Goal: Task Accomplishment & Management: Complete application form

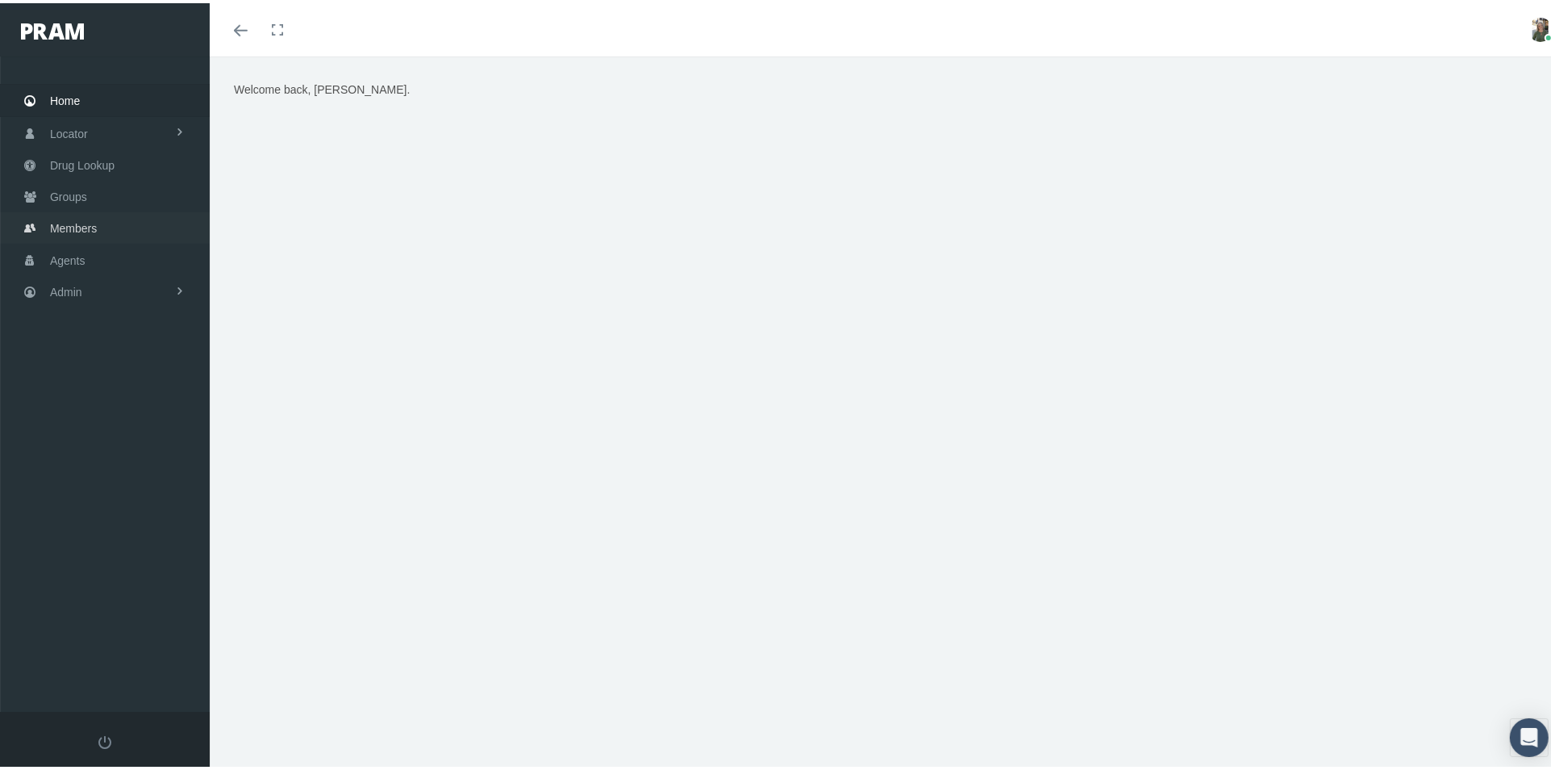
click at [91, 213] on span "Members" at bounding box center [73, 225] width 47 height 31
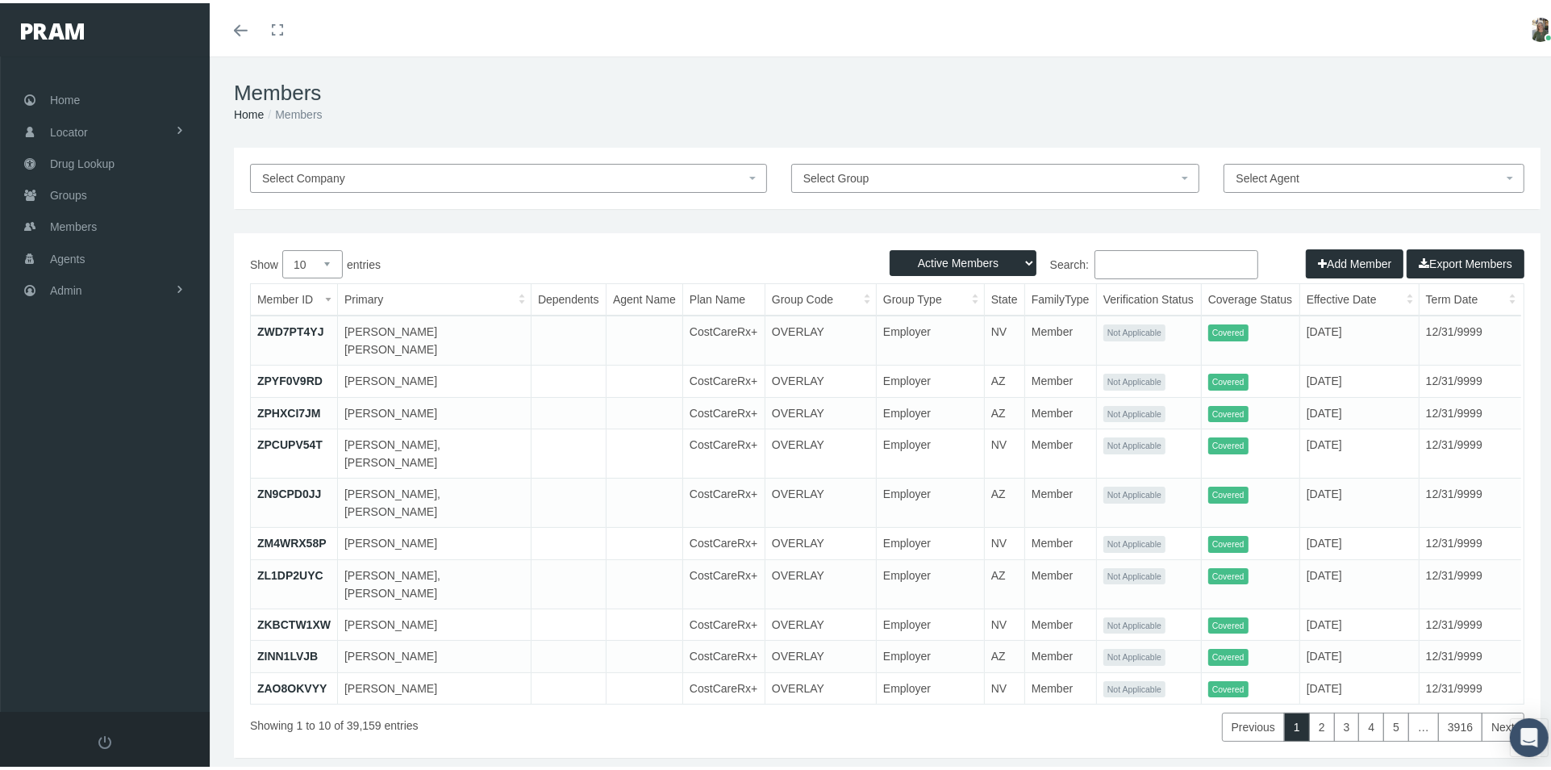
click at [1108, 257] on input "Search:" at bounding box center [1177, 261] width 164 height 29
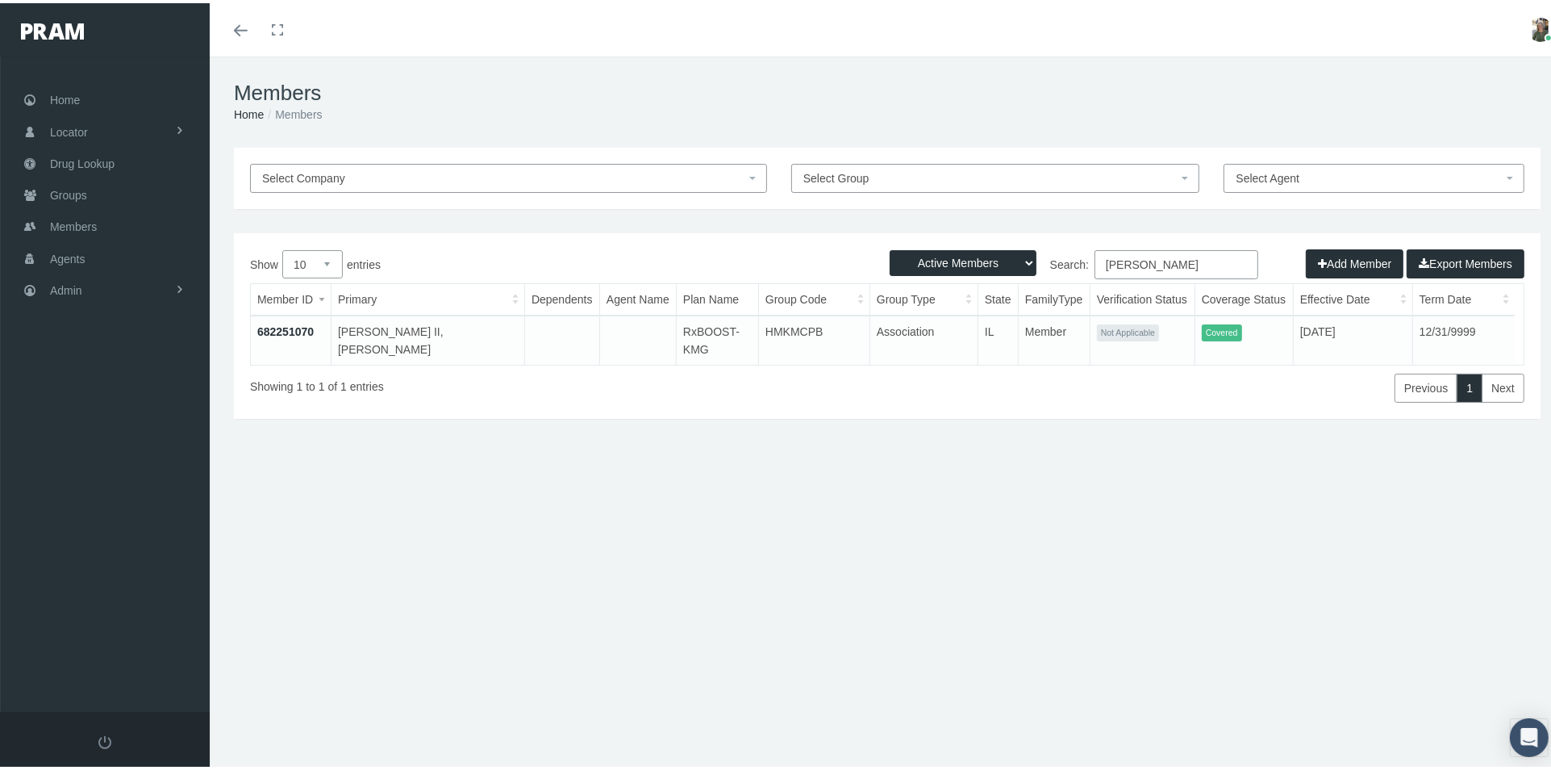
type input "james bobbitt"
click at [286, 327] on link "682251070" at bounding box center [285, 328] width 56 height 13
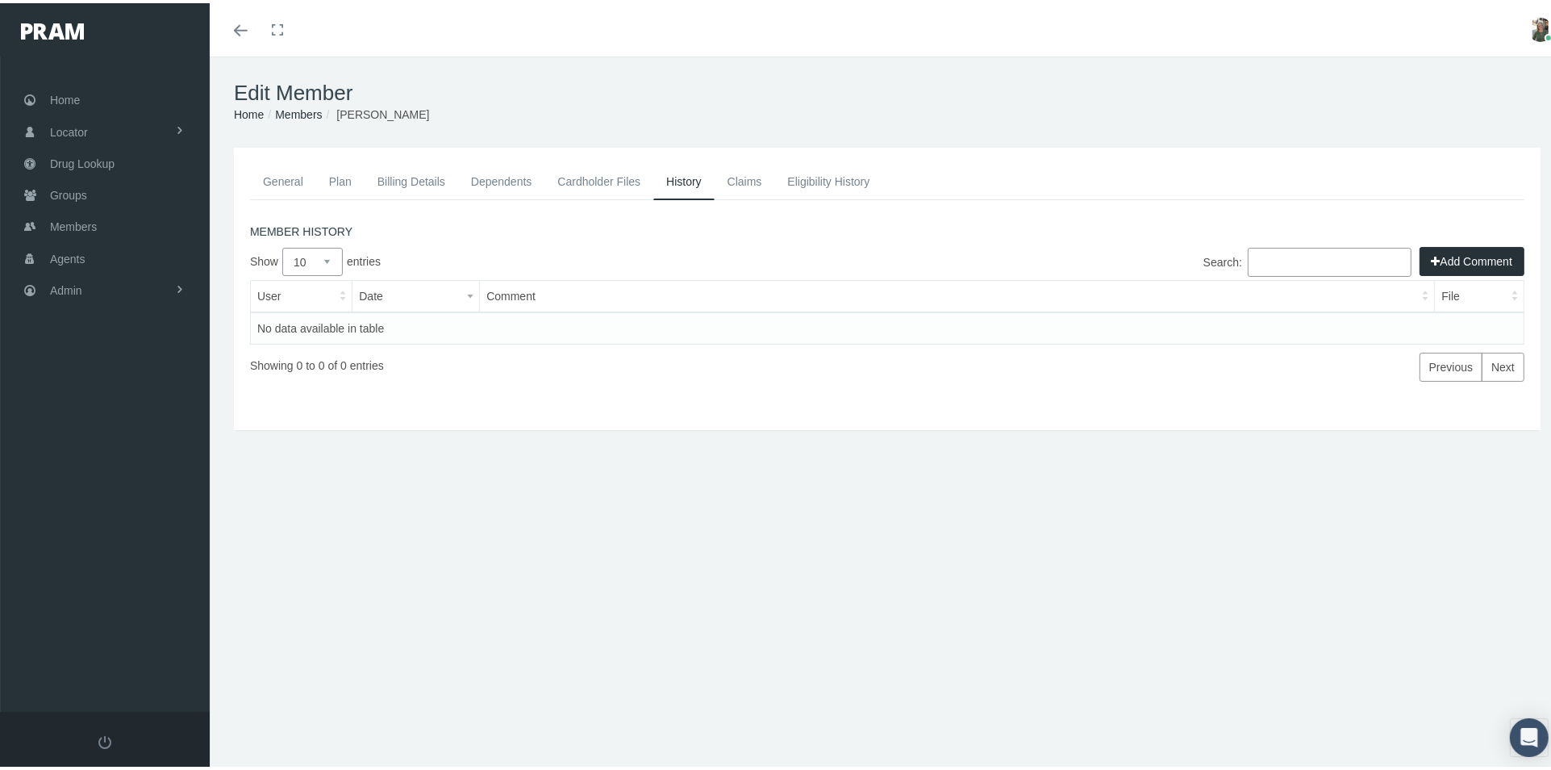
click at [278, 185] on link "General" at bounding box center [283, 178] width 66 height 35
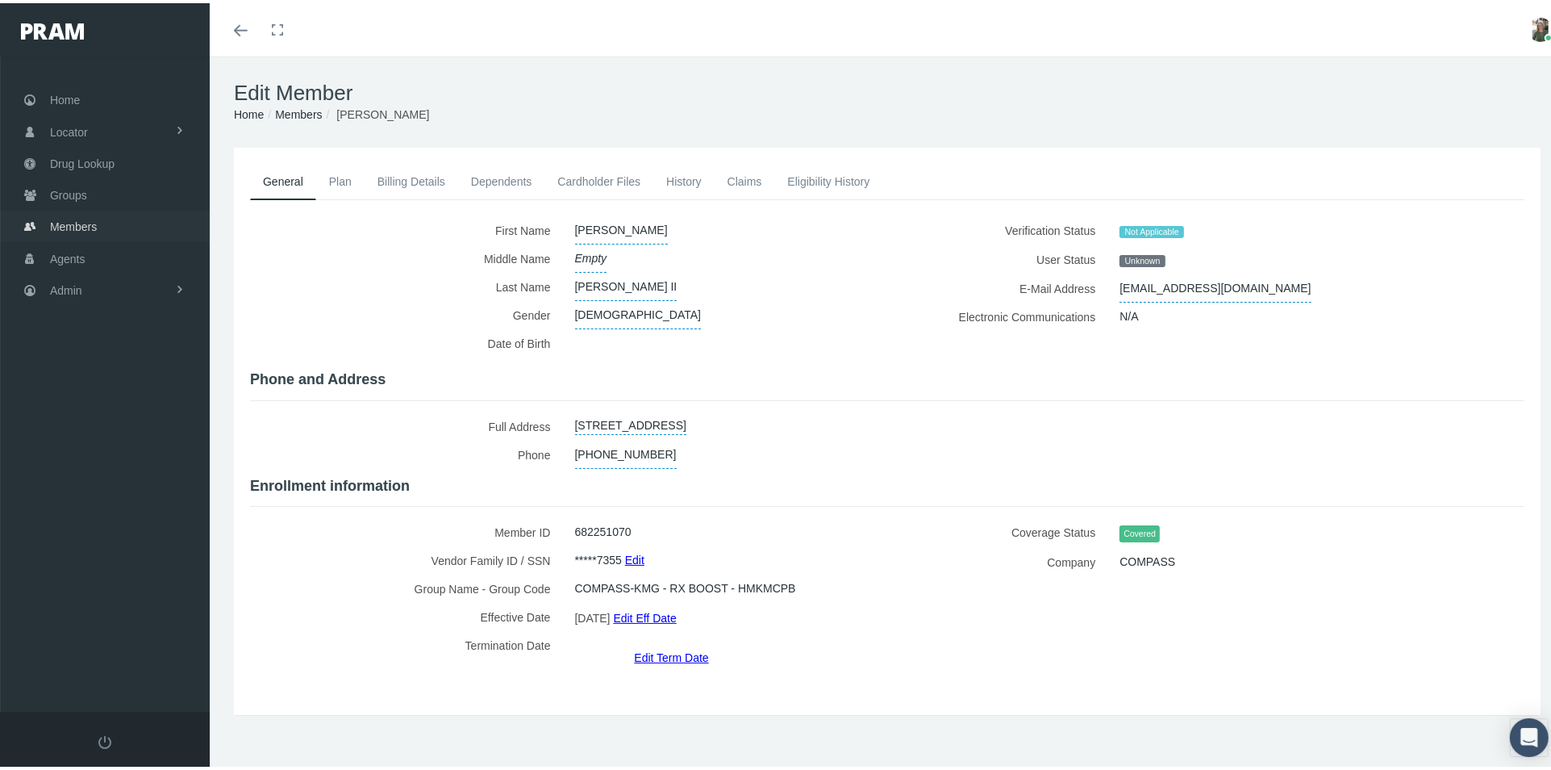
click at [72, 223] on span "Members" at bounding box center [73, 223] width 47 height 31
click at [77, 208] on span "Members" at bounding box center [73, 223] width 47 height 31
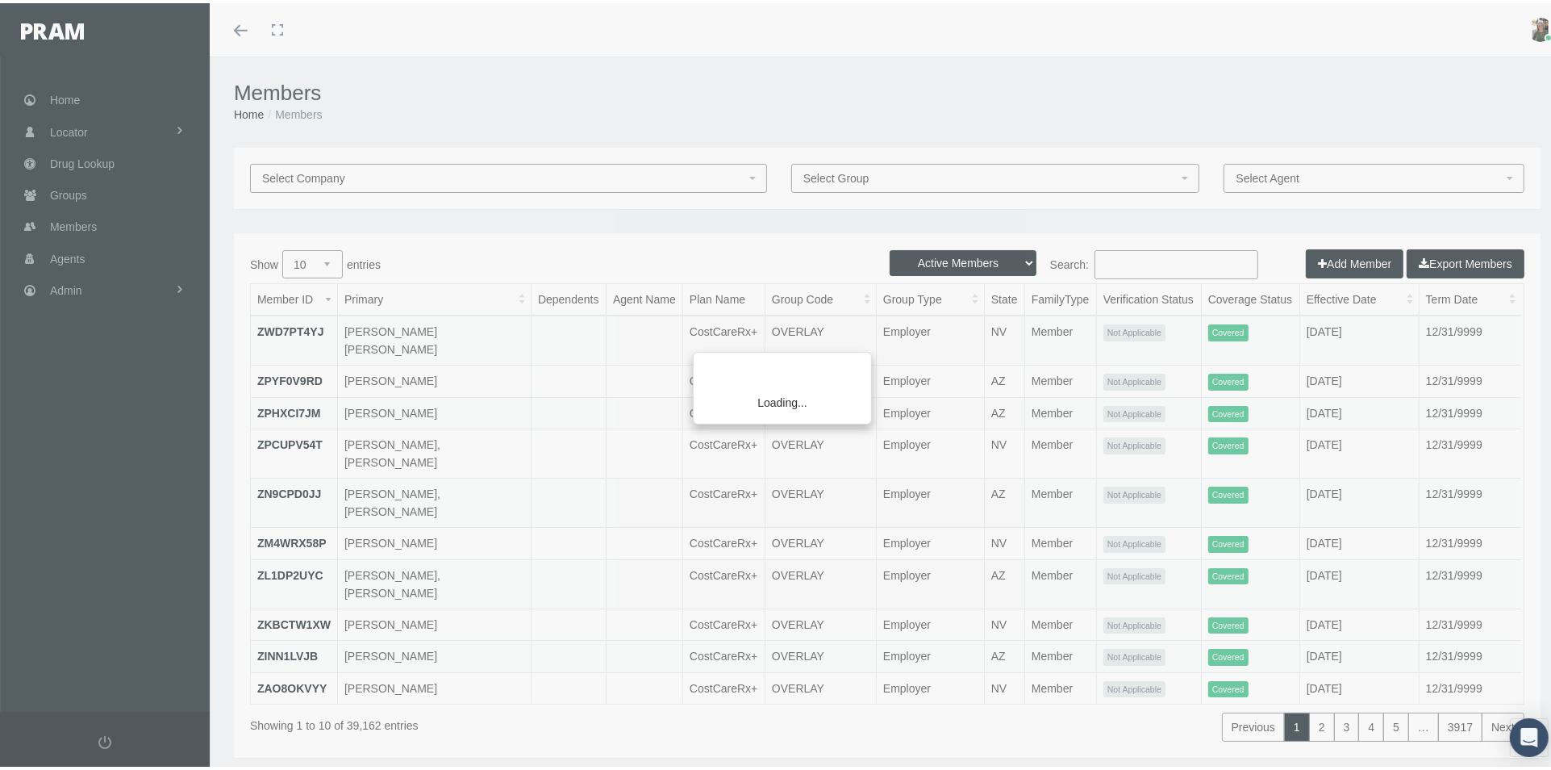
click at [1121, 268] on div "Loading..." at bounding box center [775, 385] width 1551 height 770
click at [1119, 258] on div "Loading..." at bounding box center [775, 385] width 1551 height 770
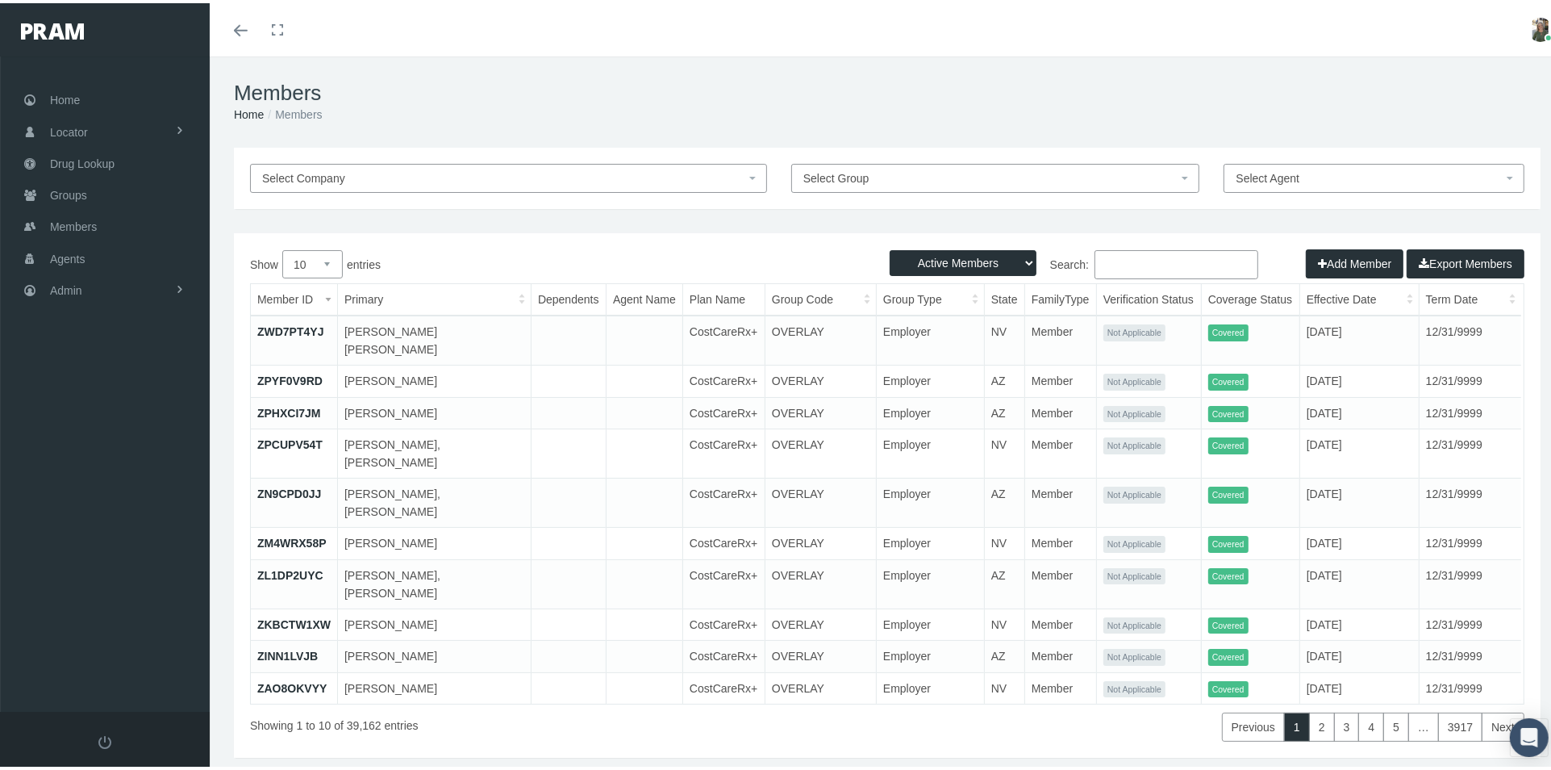
click at [1111, 273] on input "Search:" at bounding box center [1177, 261] width 164 height 29
click at [1010, 258] on select "Active Members Terminated Members Active & Terminated" at bounding box center [963, 260] width 147 height 26
select select "2"
click at [890, 247] on select "Active Members Terminated Members Active & Terminated" at bounding box center [963, 260] width 147 height 26
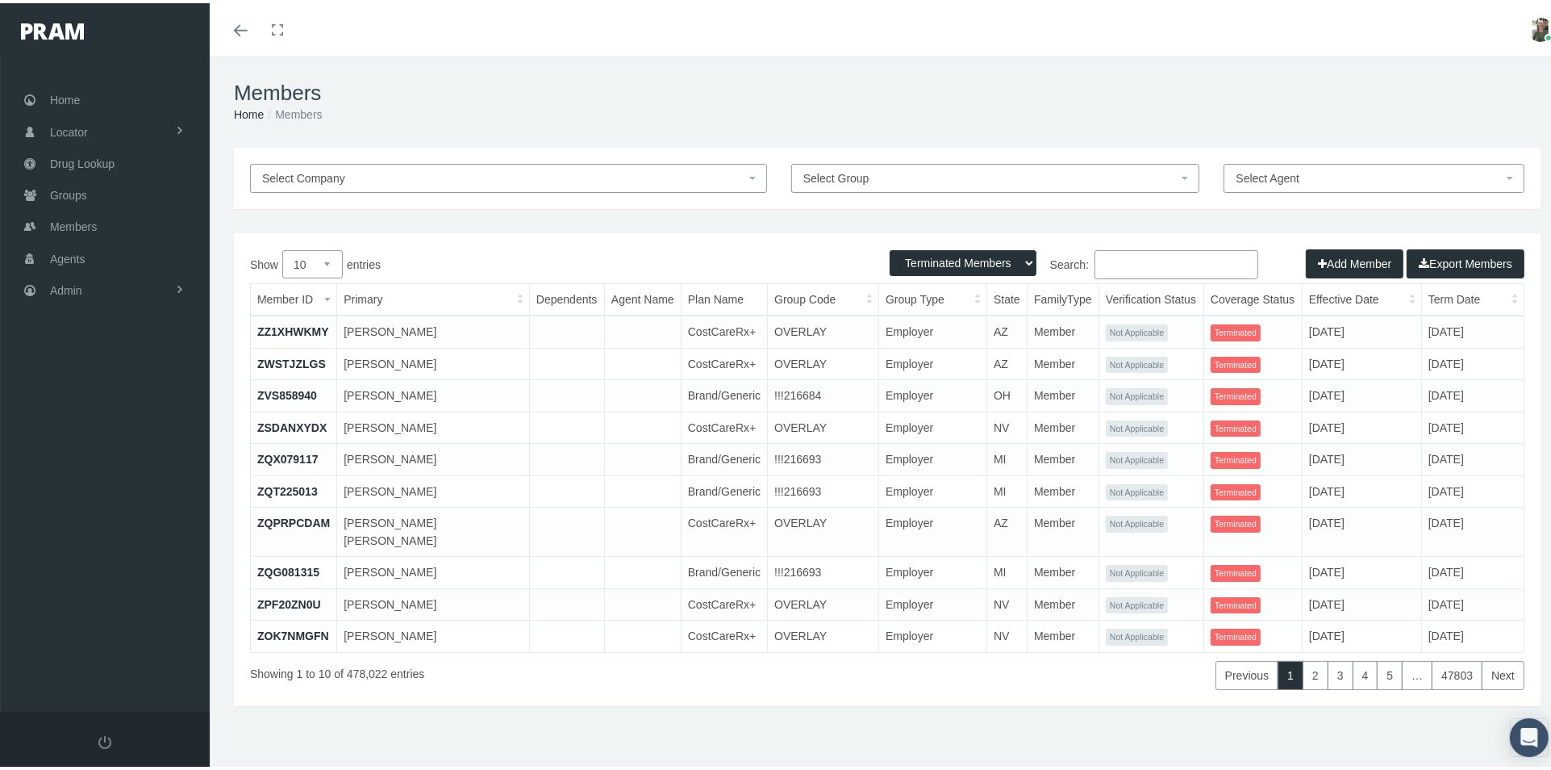
click at [1107, 265] on input "Search:" at bounding box center [1177, 261] width 164 height 29
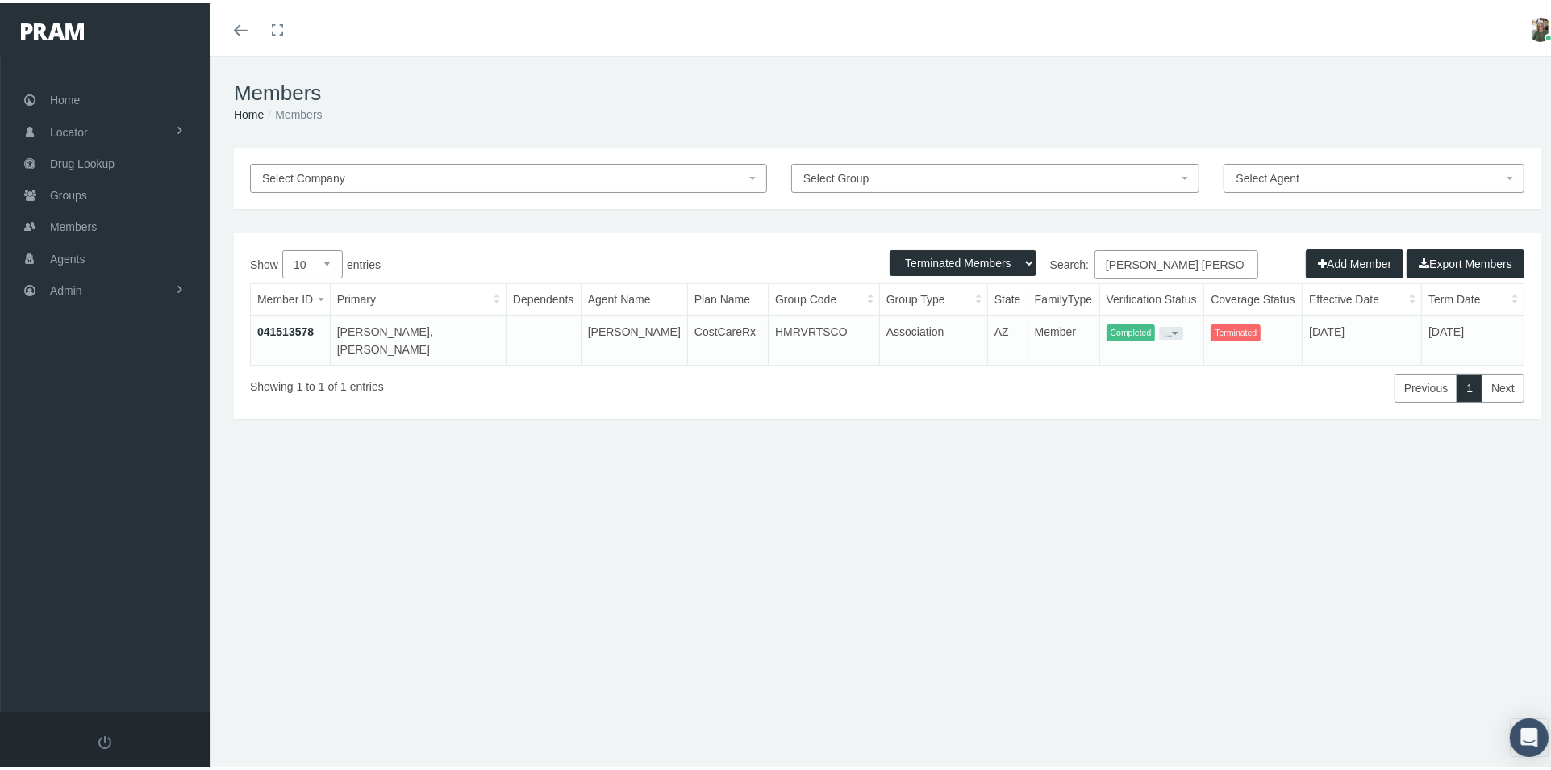
type input "Denise Michelle"
click at [264, 329] on link "041513578" at bounding box center [285, 328] width 56 height 13
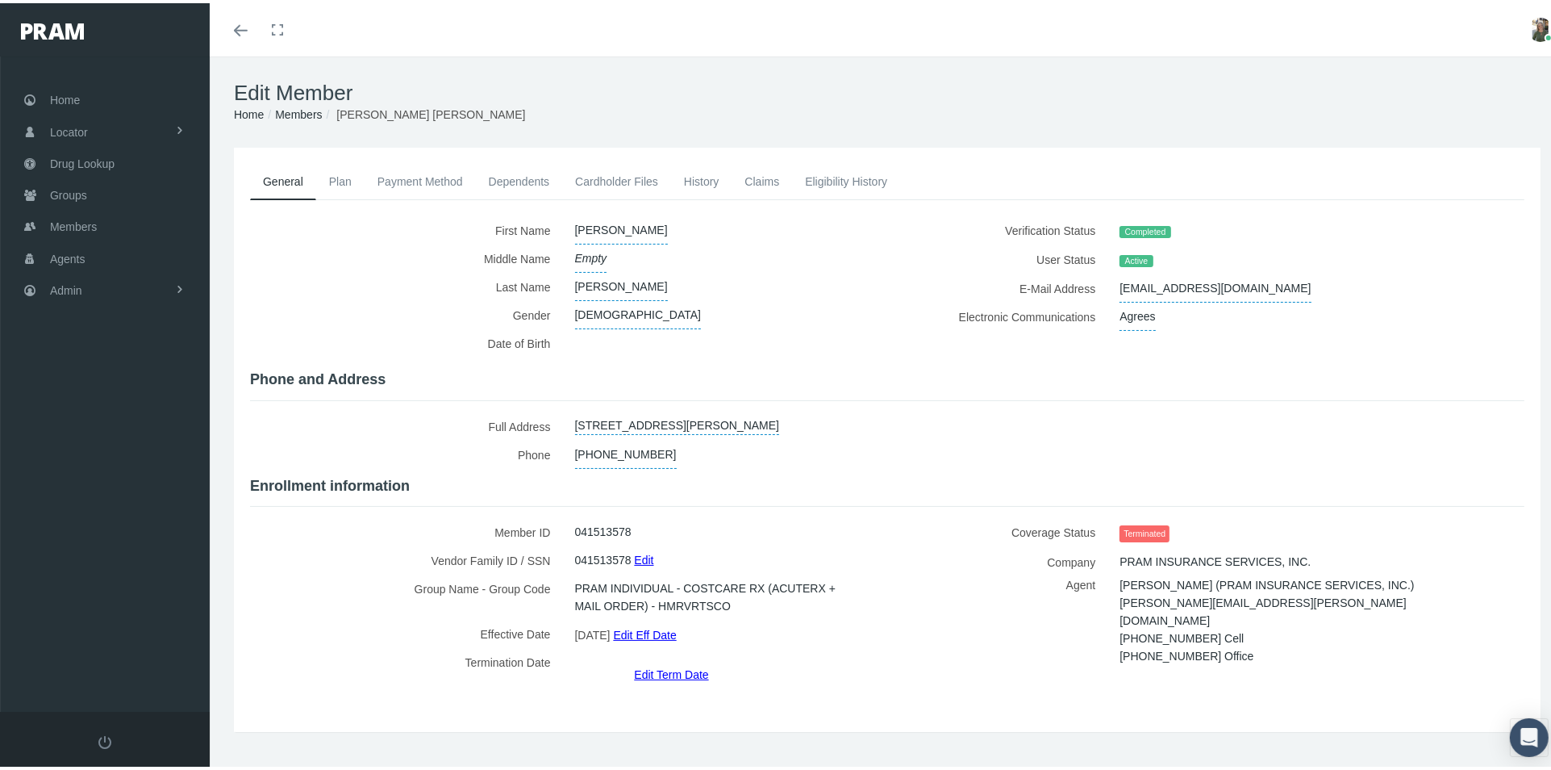
click at [338, 184] on link "Plan" at bounding box center [340, 178] width 48 height 35
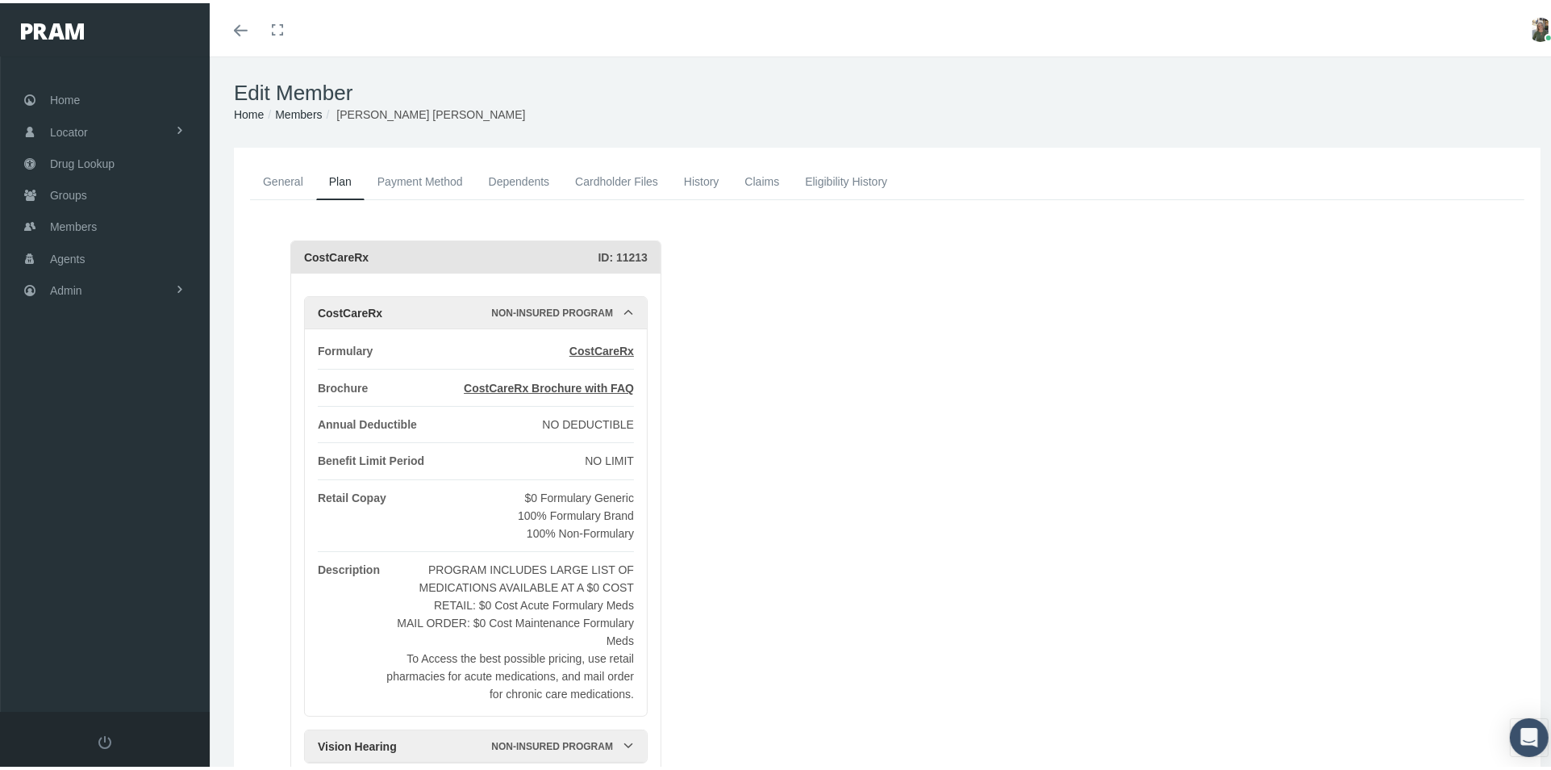
click at [706, 180] on link "History" at bounding box center [701, 178] width 61 height 35
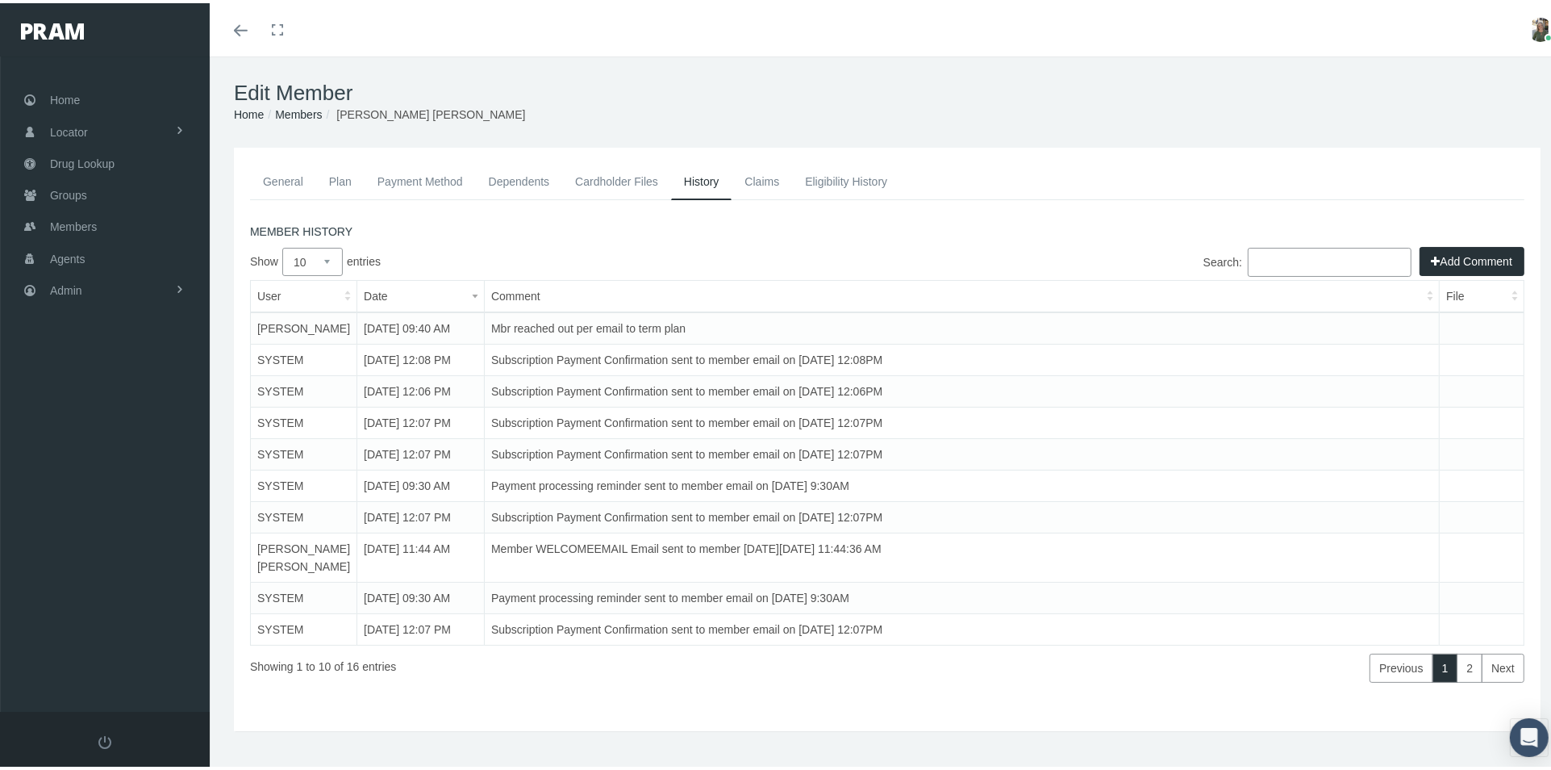
click at [334, 177] on link "Plan" at bounding box center [340, 178] width 48 height 35
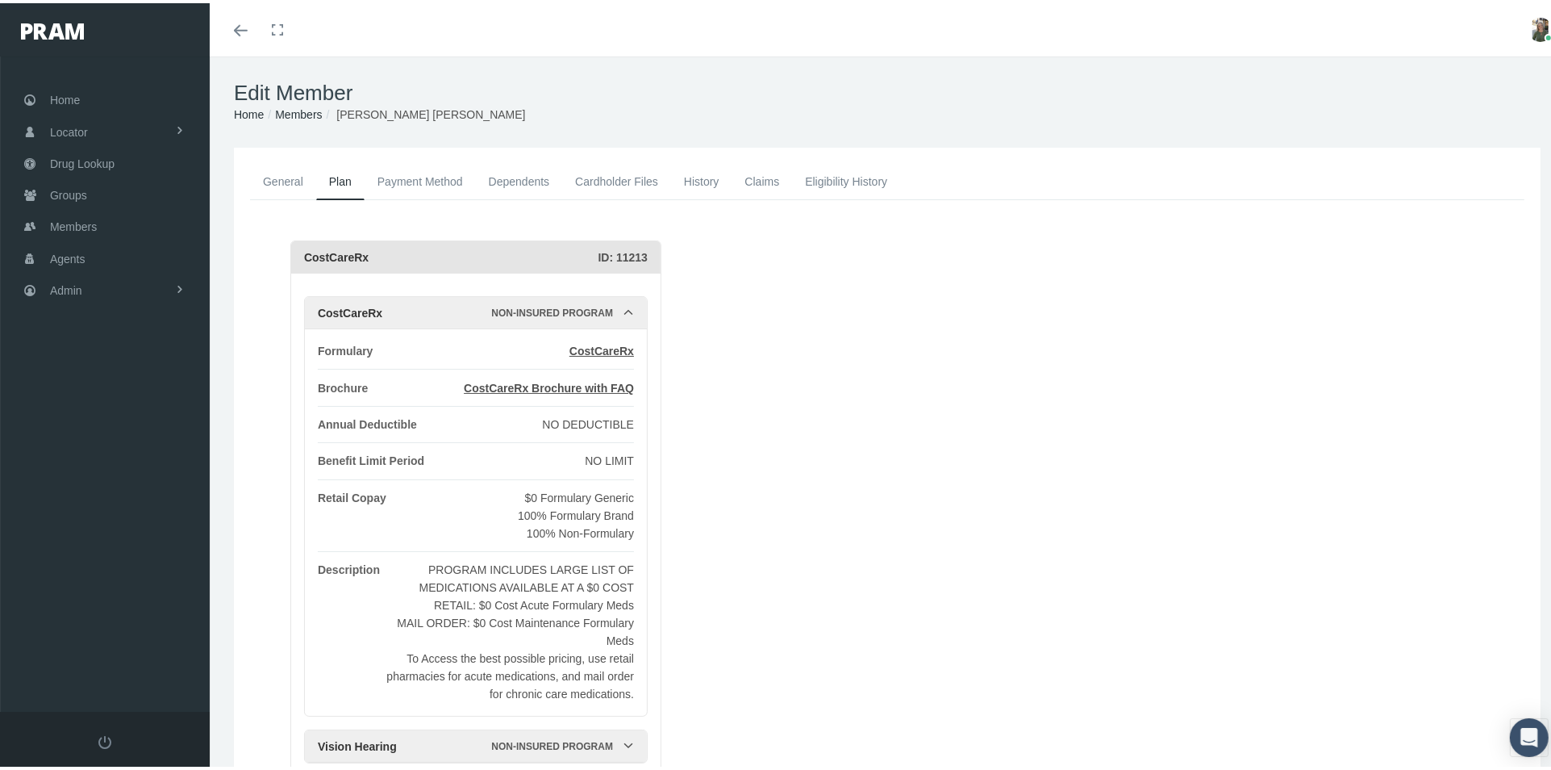
click at [444, 170] on link "Payment Method" at bounding box center [420, 178] width 111 height 35
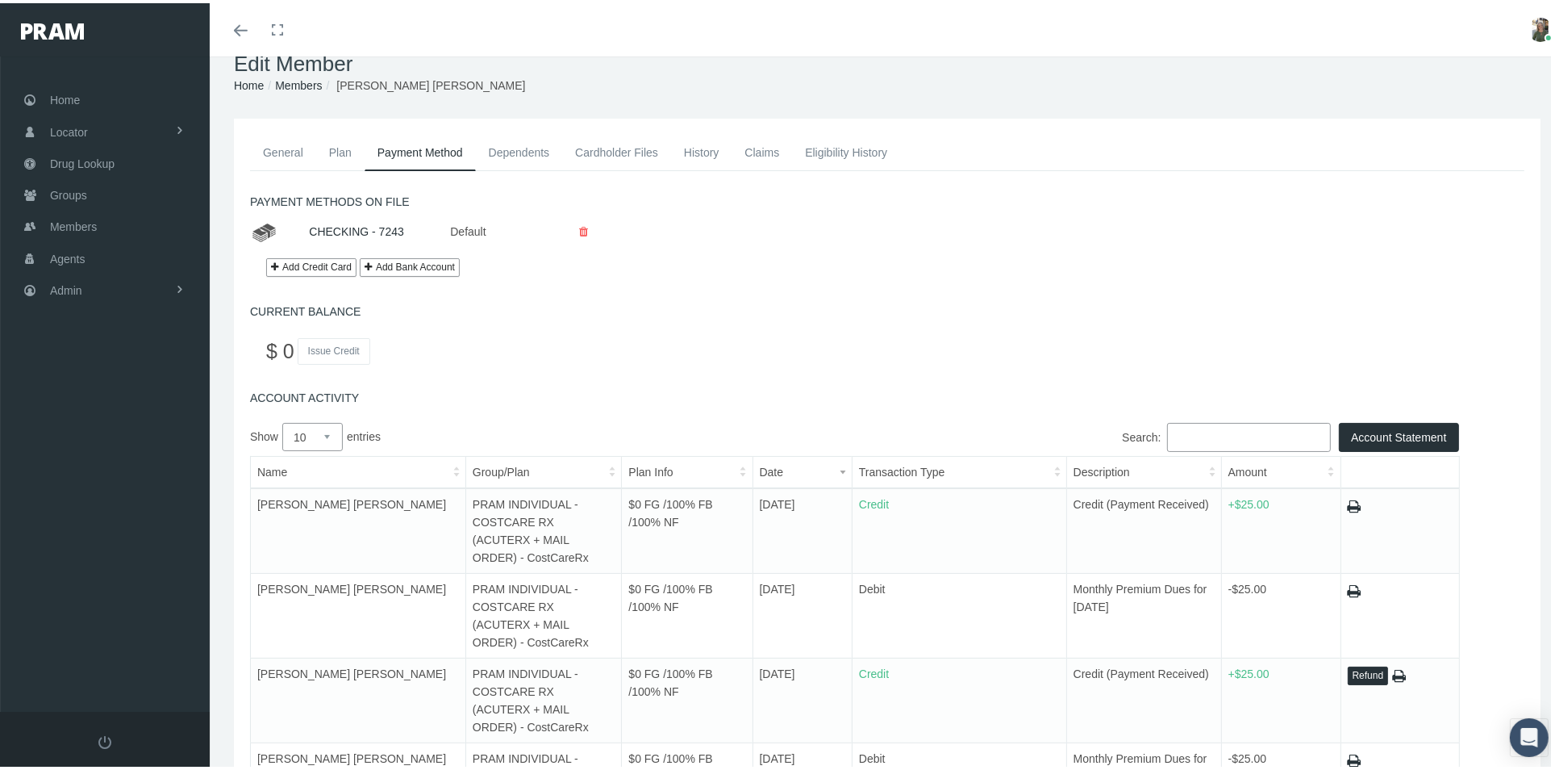
scroll to position [23, 0]
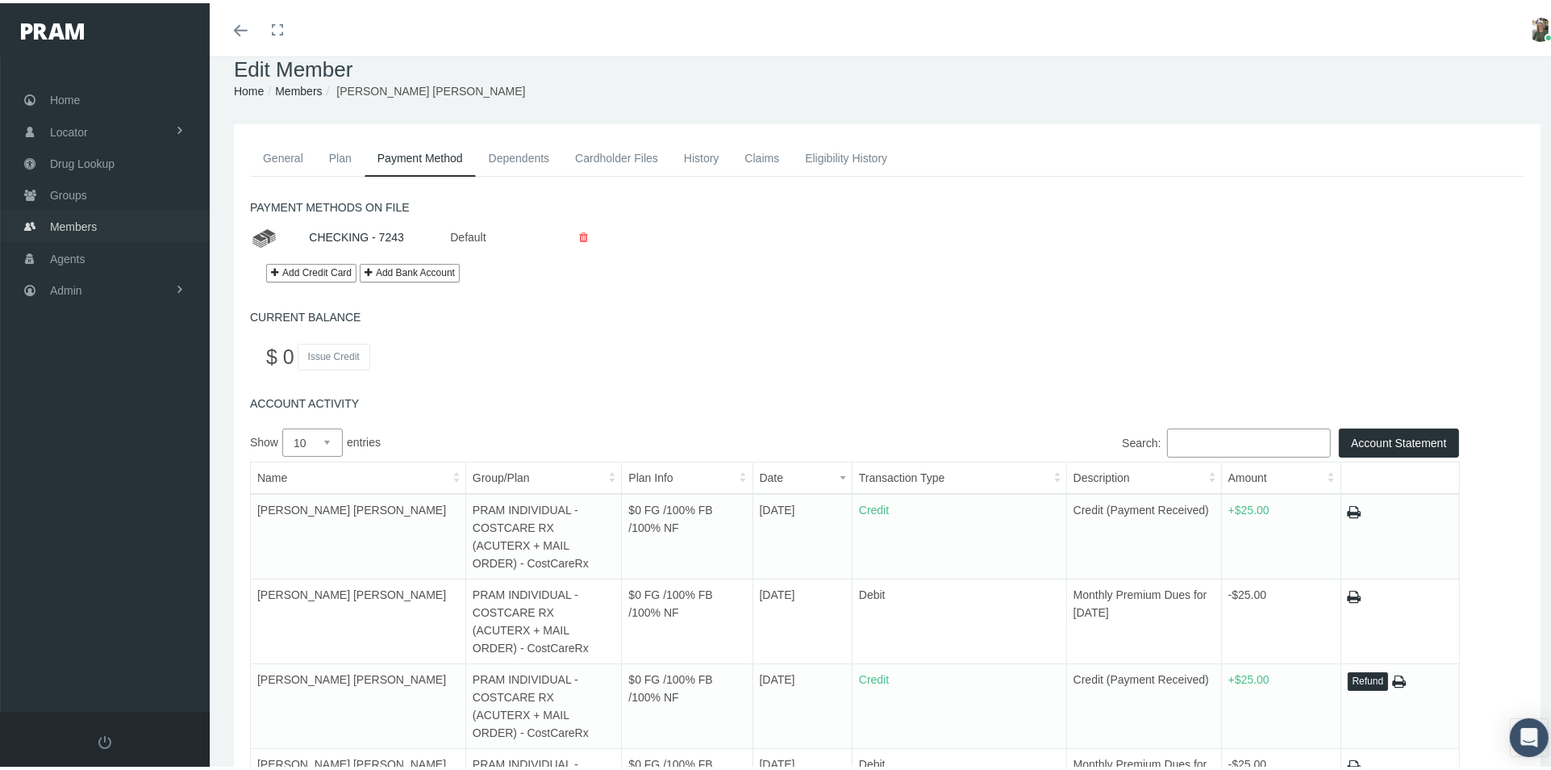
click at [90, 210] on span "Members" at bounding box center [73, 223] width 47 height 31
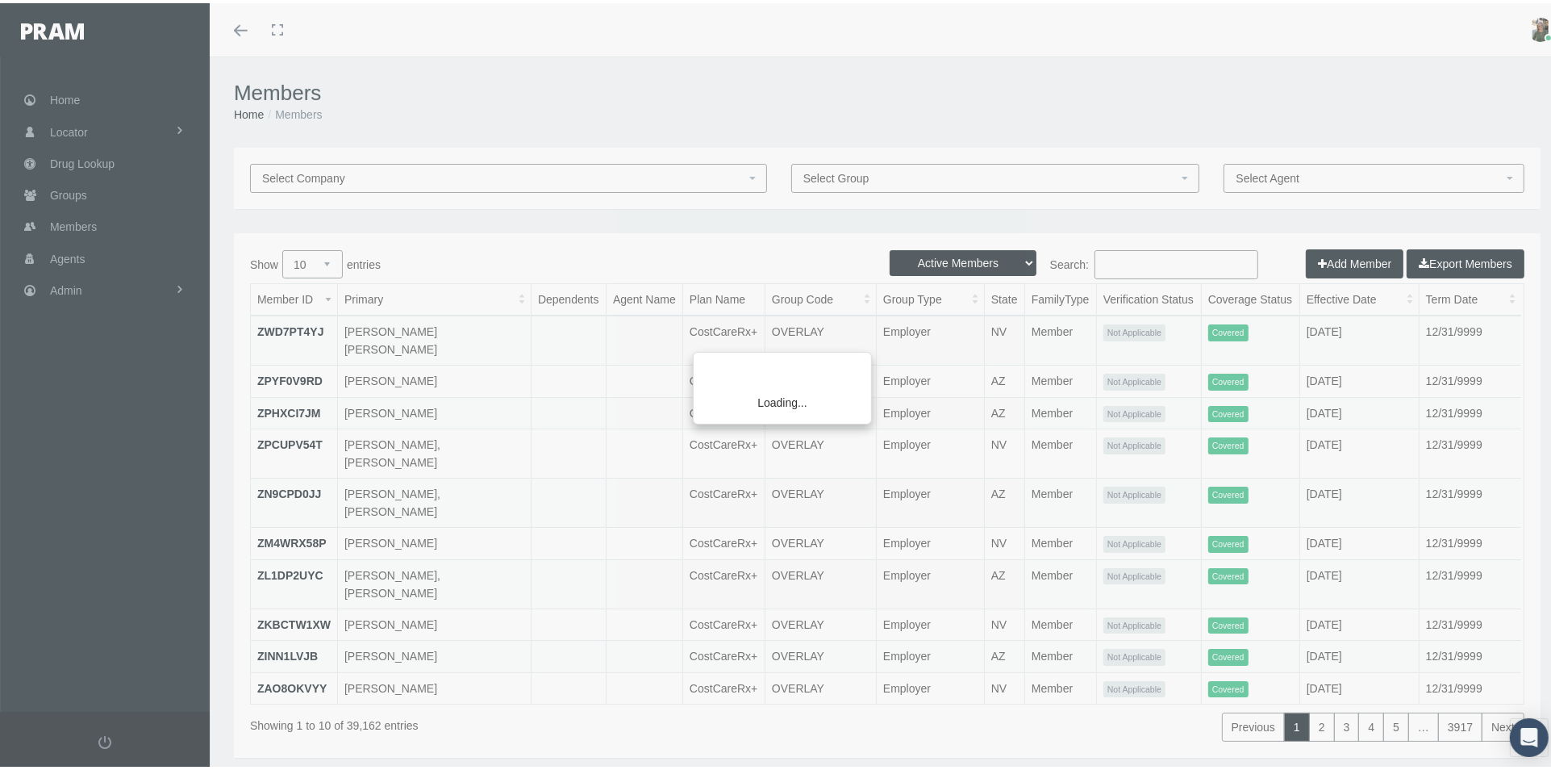
click at [1113, 254] on div "Loading..." at bounding box center [775, 385] width 1551 height 770
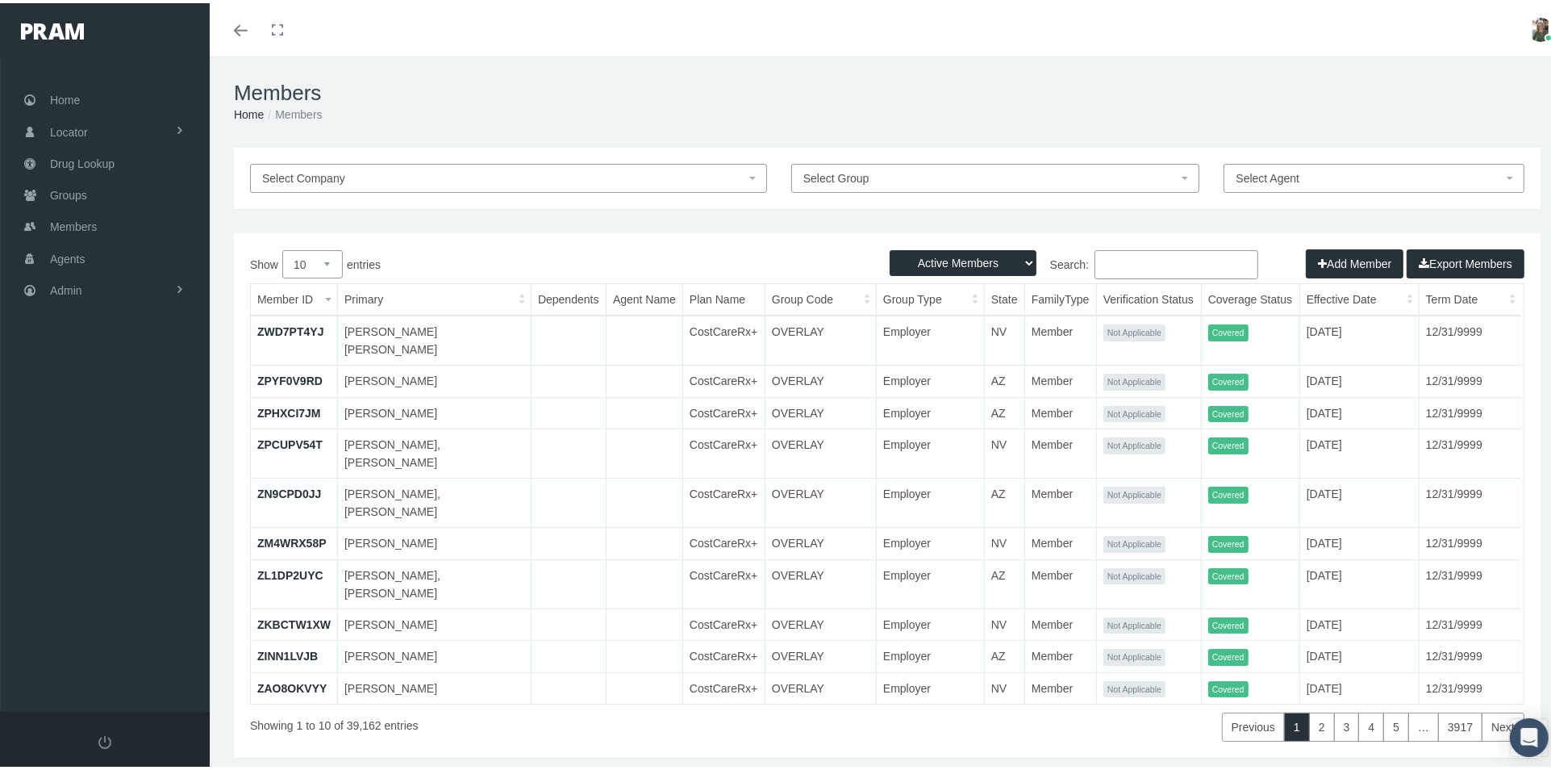
click at [1115, 259] on input "Search:" at bounding box center [1177, 261] width 164 height 29
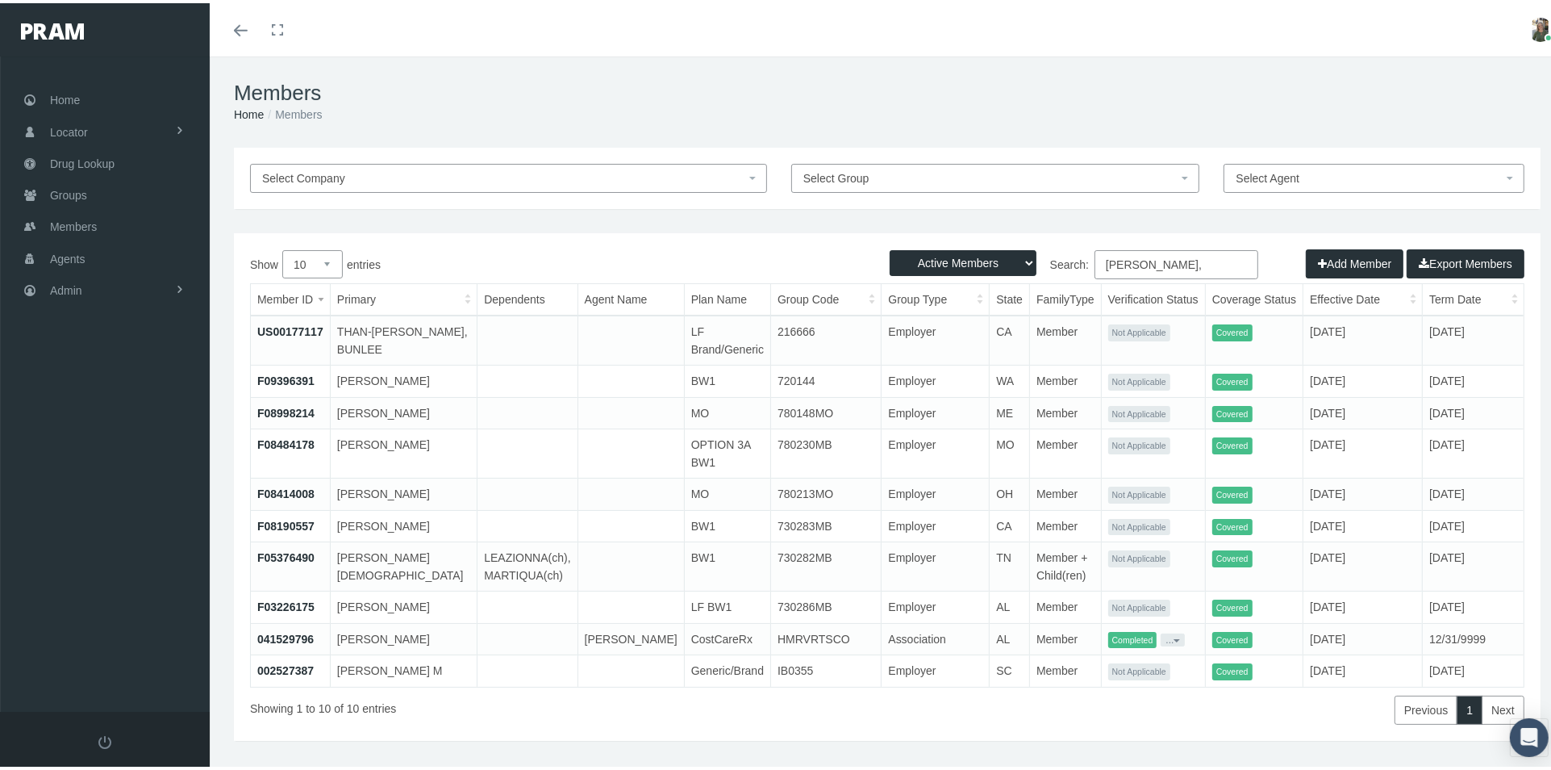
type input "[PERSON_NAME],"
click at [280, 632] on link "041529796" at bounding box center [285, 635] width 56 height 13
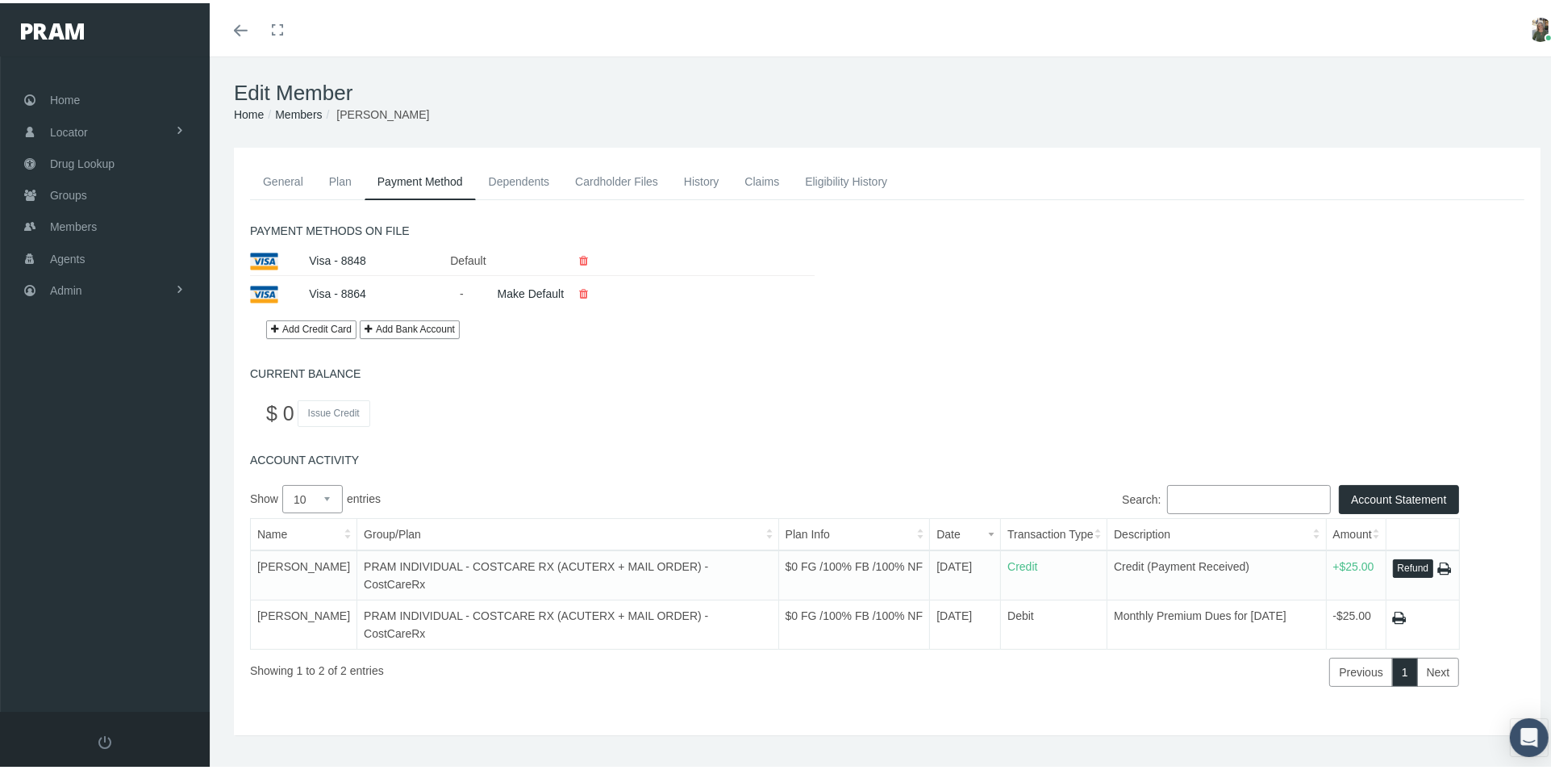
click at [285, 184] on link "General" at bounding box center [283, 178] width 66 height 35
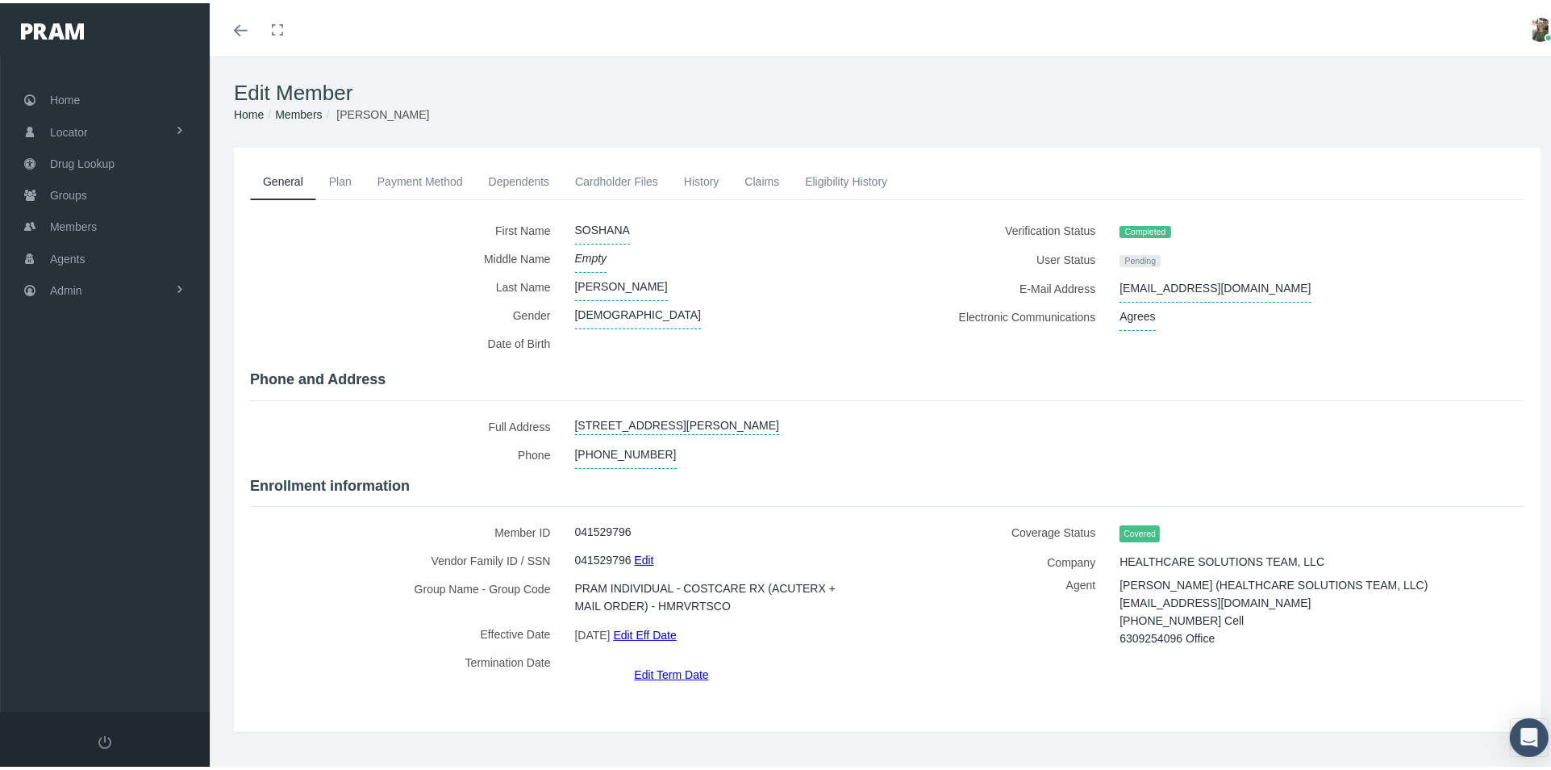
click at [332, 180] on link "Plan" at bounding box center [340, 178] width 48 height 35
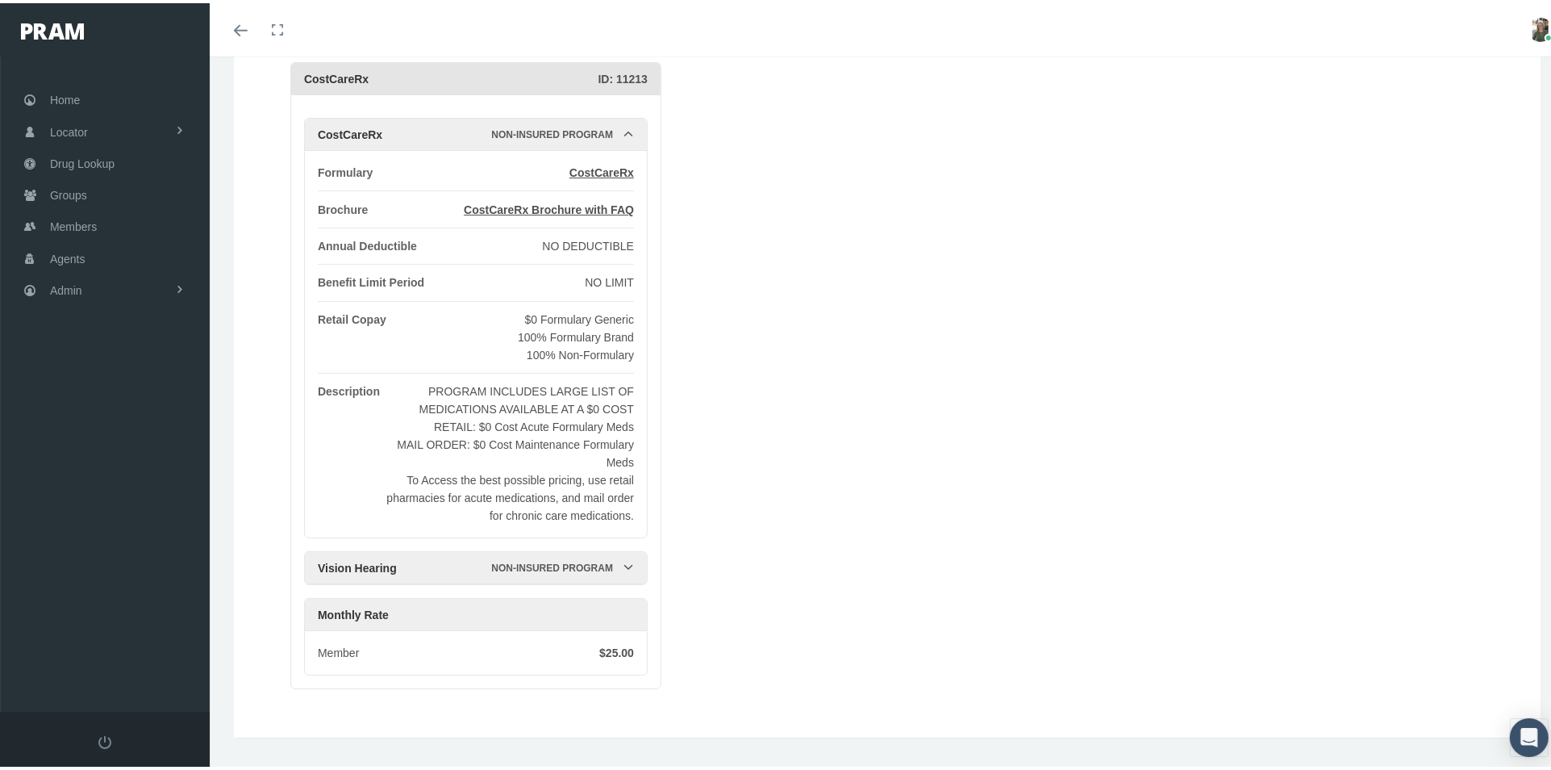
scroll to position [179, 0]
click at [620, 555] on div "Non-Insured Program" at bounding box center [556, 564] width 131 height 32
click at [631, 565] on icon at bounding box center [628, 562] width 11 height 11
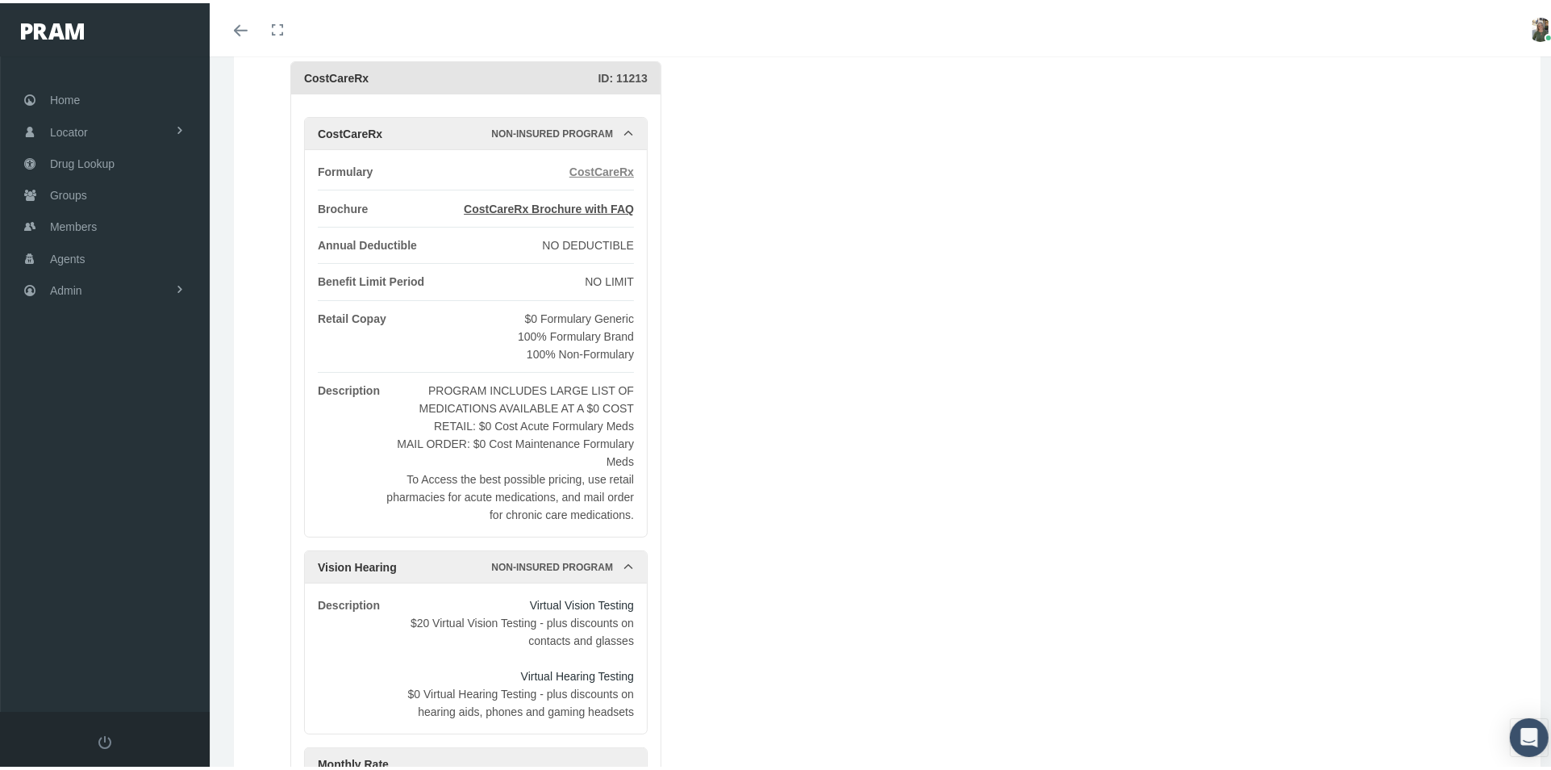
click at [615, 168] on span "CostCareRx" at bounding box center [602, 168] width 65 height 13
click at [561, 202] on span "CostCareRx Brochure with FAQ" at bounding box center [549, 205] width 170 height 13
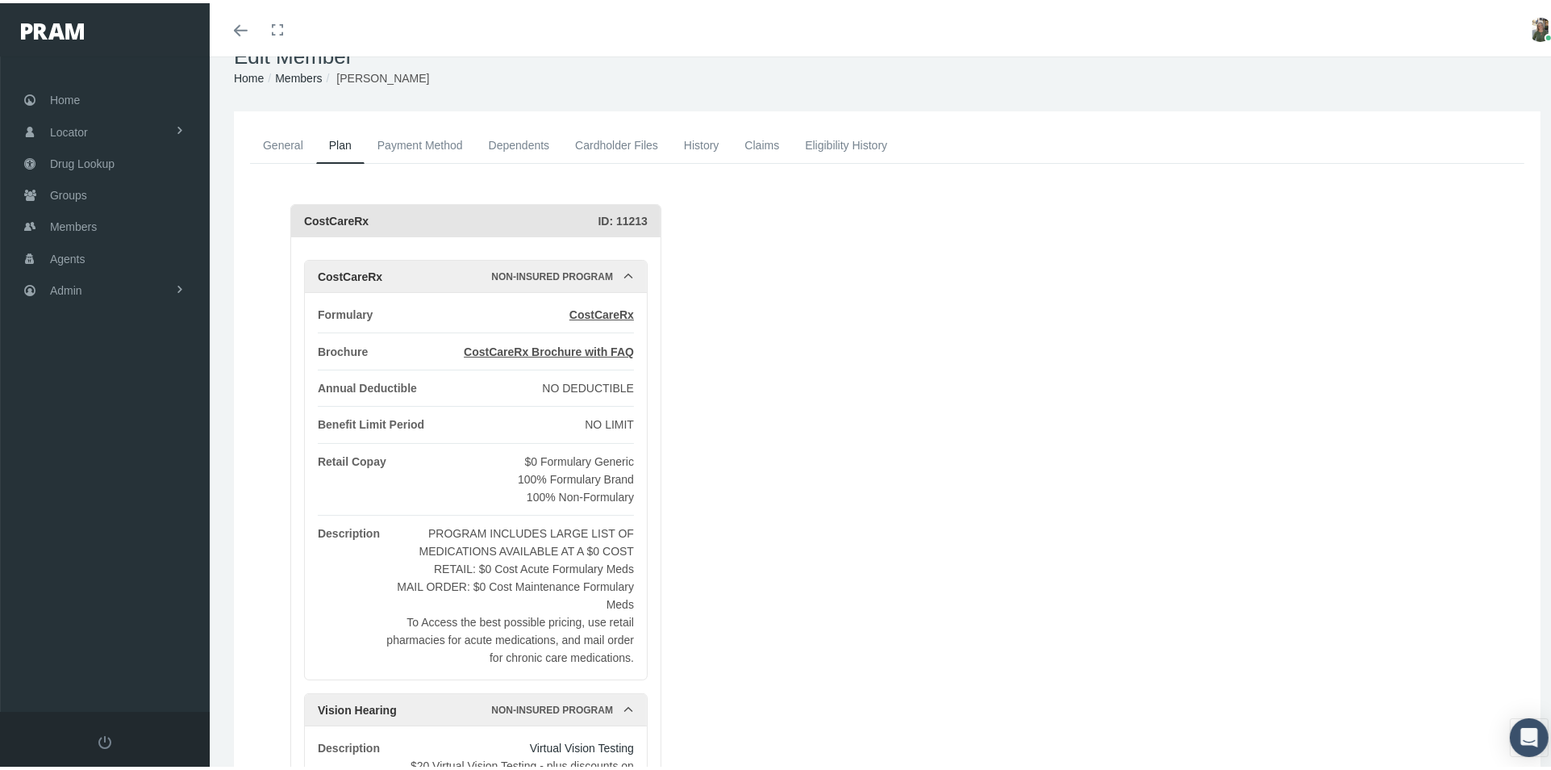
scroll to position [0, 0]
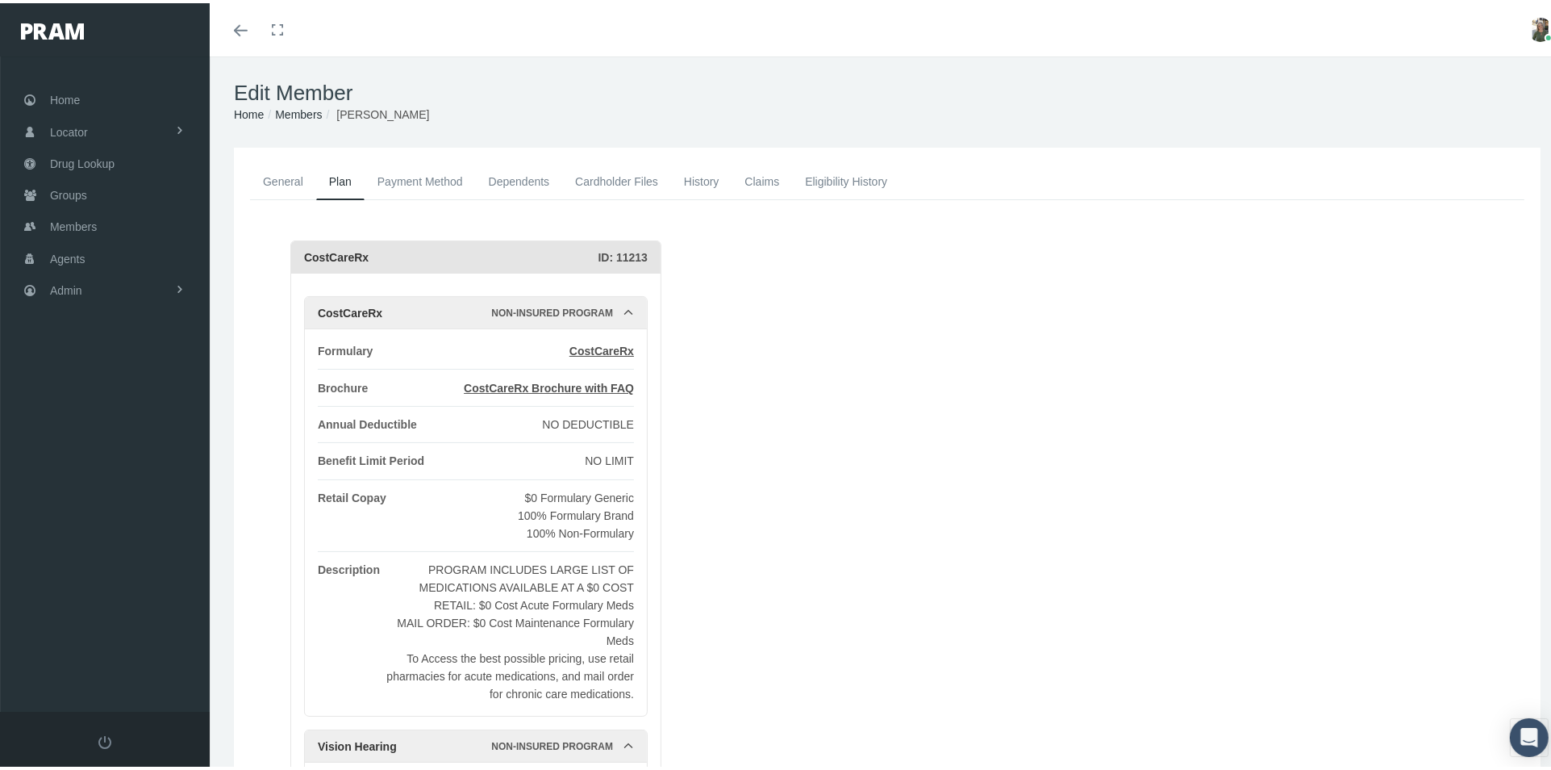
click at [765, 177] on link "Claims" at bounding box center [762, 178] width 61 height 35
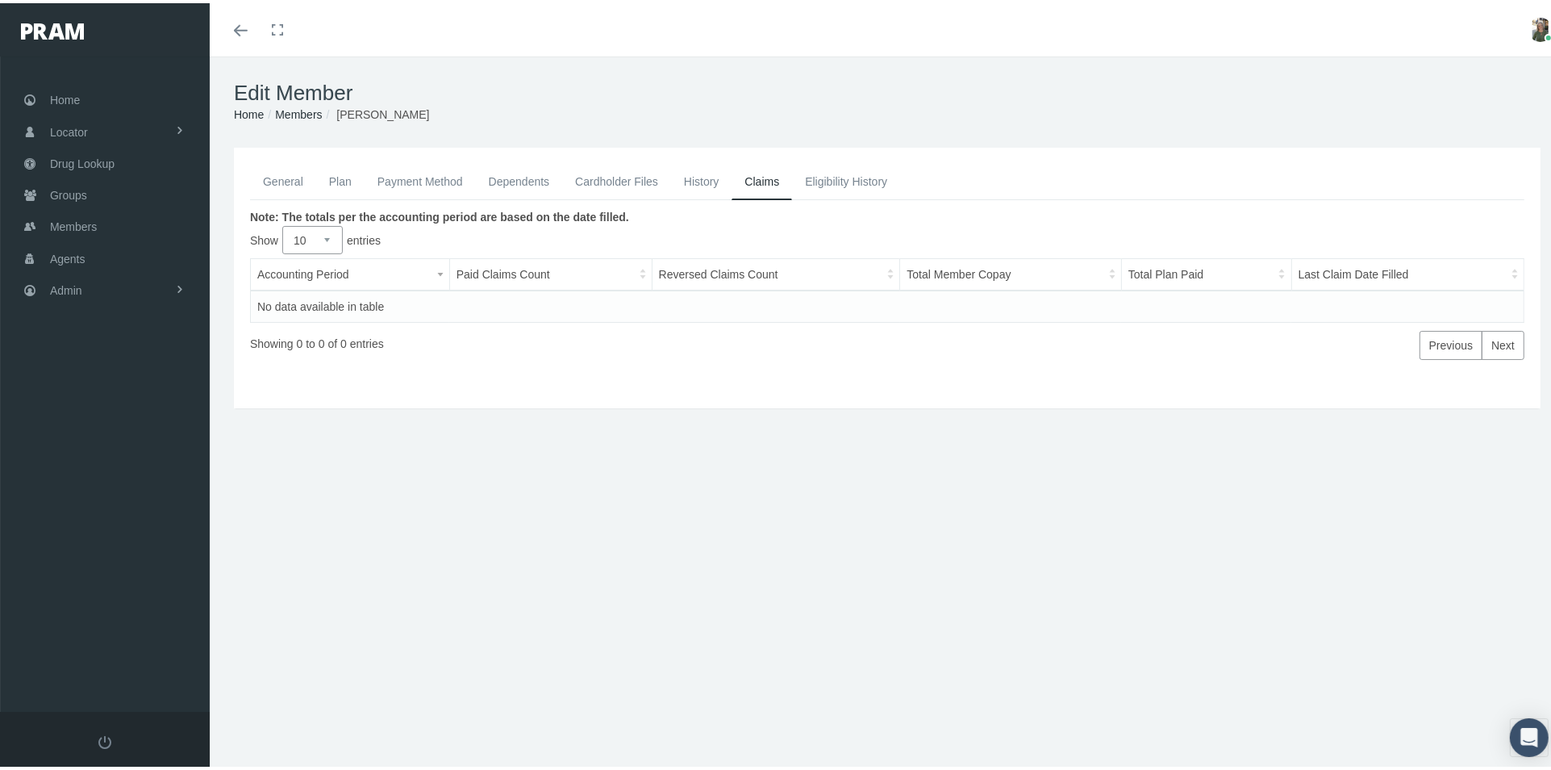
click at [283, 183] on link "General" at bounding box center [283, 178] width 66 height 35
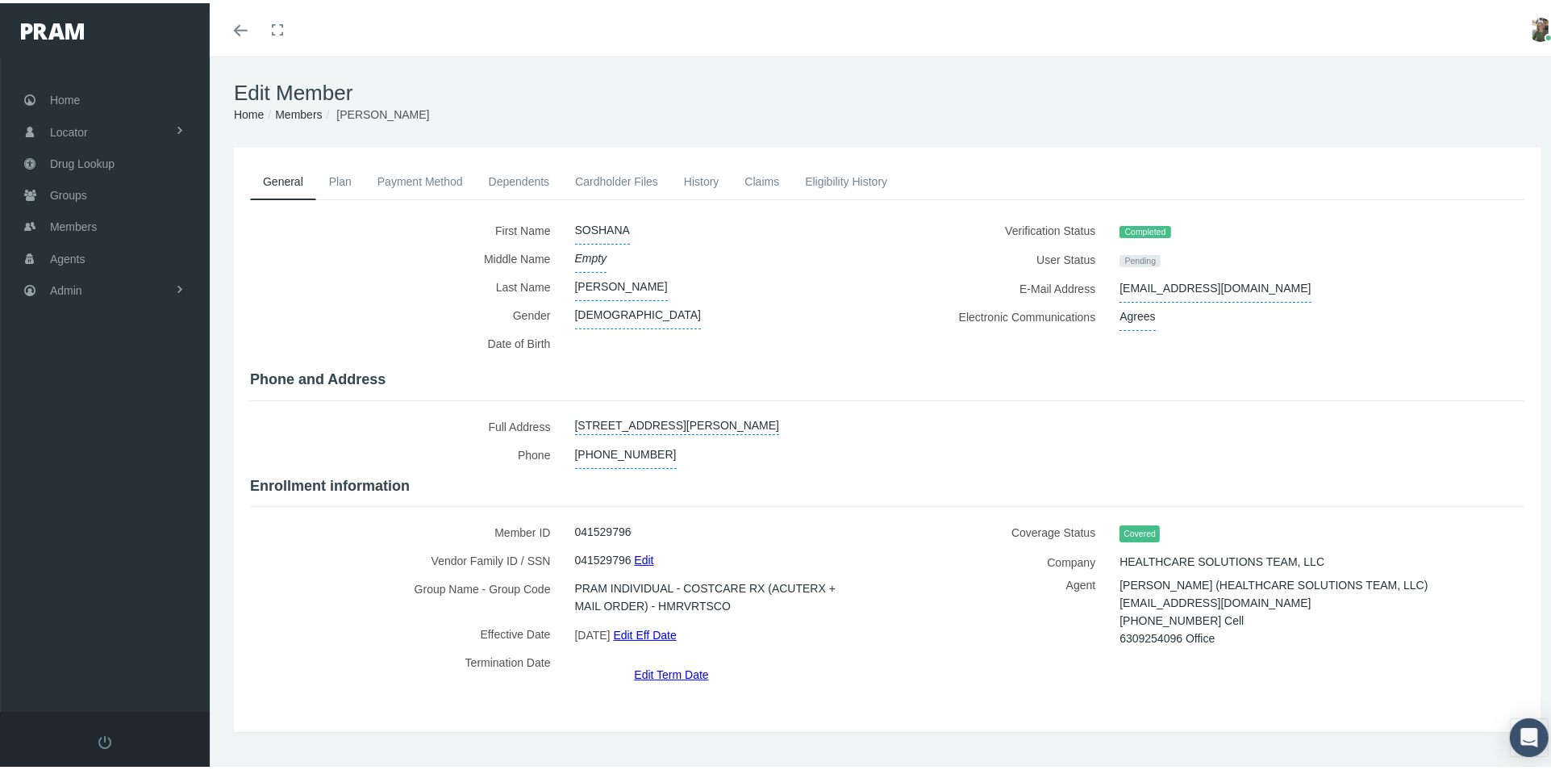
click at [596, 182] on link "Cardholder Files" at bounding box center [616, 178] width 109 height 35
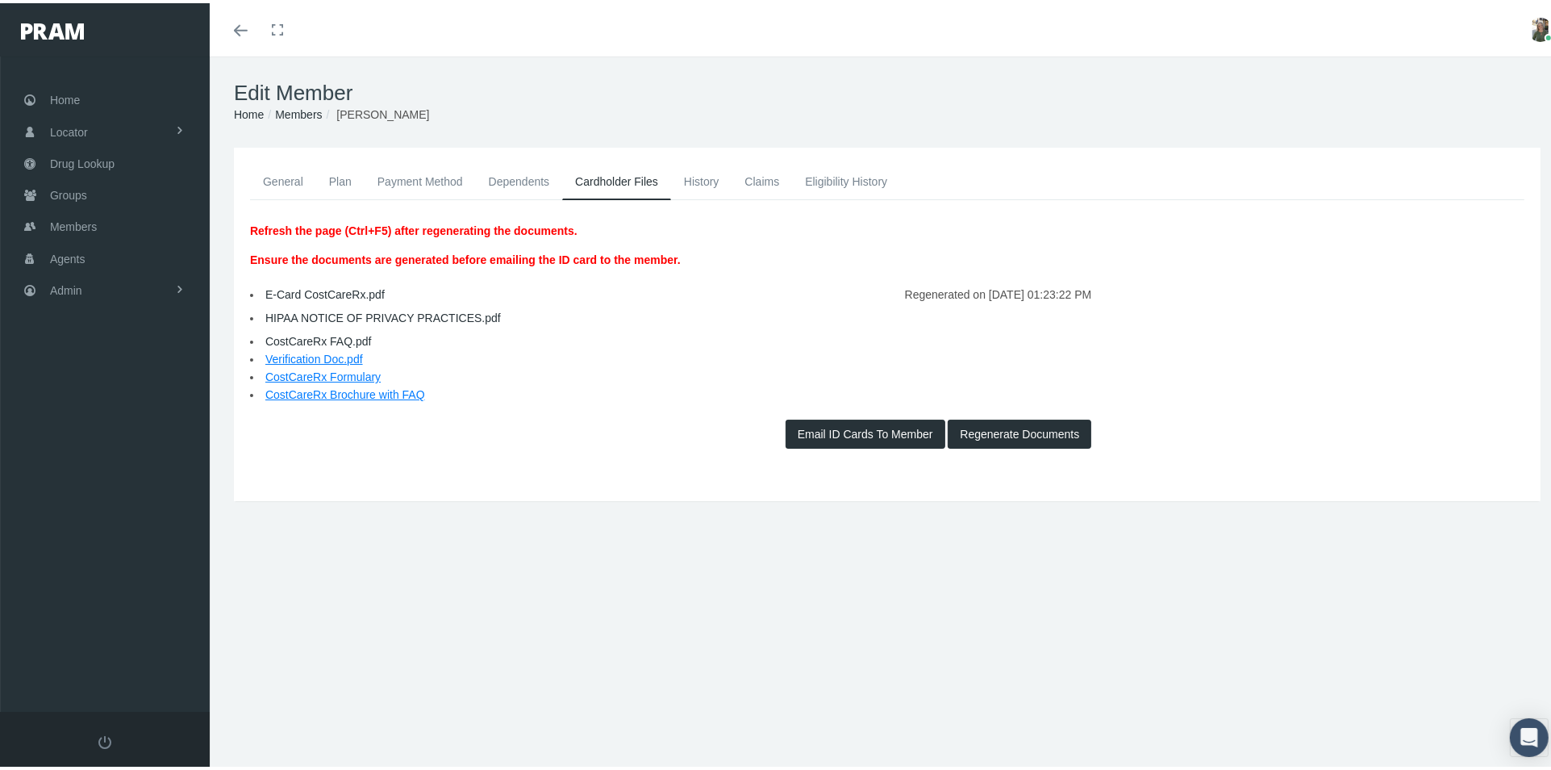
click at [341, 287] on link "E-Card CostCareRx.pdf" at bounding box center [324, 291] width 119 height 13
click at [314, 286] on link "E-Card CostCareRx.pdf" at bounding box center [324, 291] width 119 height 13
click at [303, 340] on link "CostCareRx FAQ.pdf" at bounding box center [318, 338] width 106 height 13
click at [290, 178] on link "General" at bounding box center [283, 178] width 66 height 35
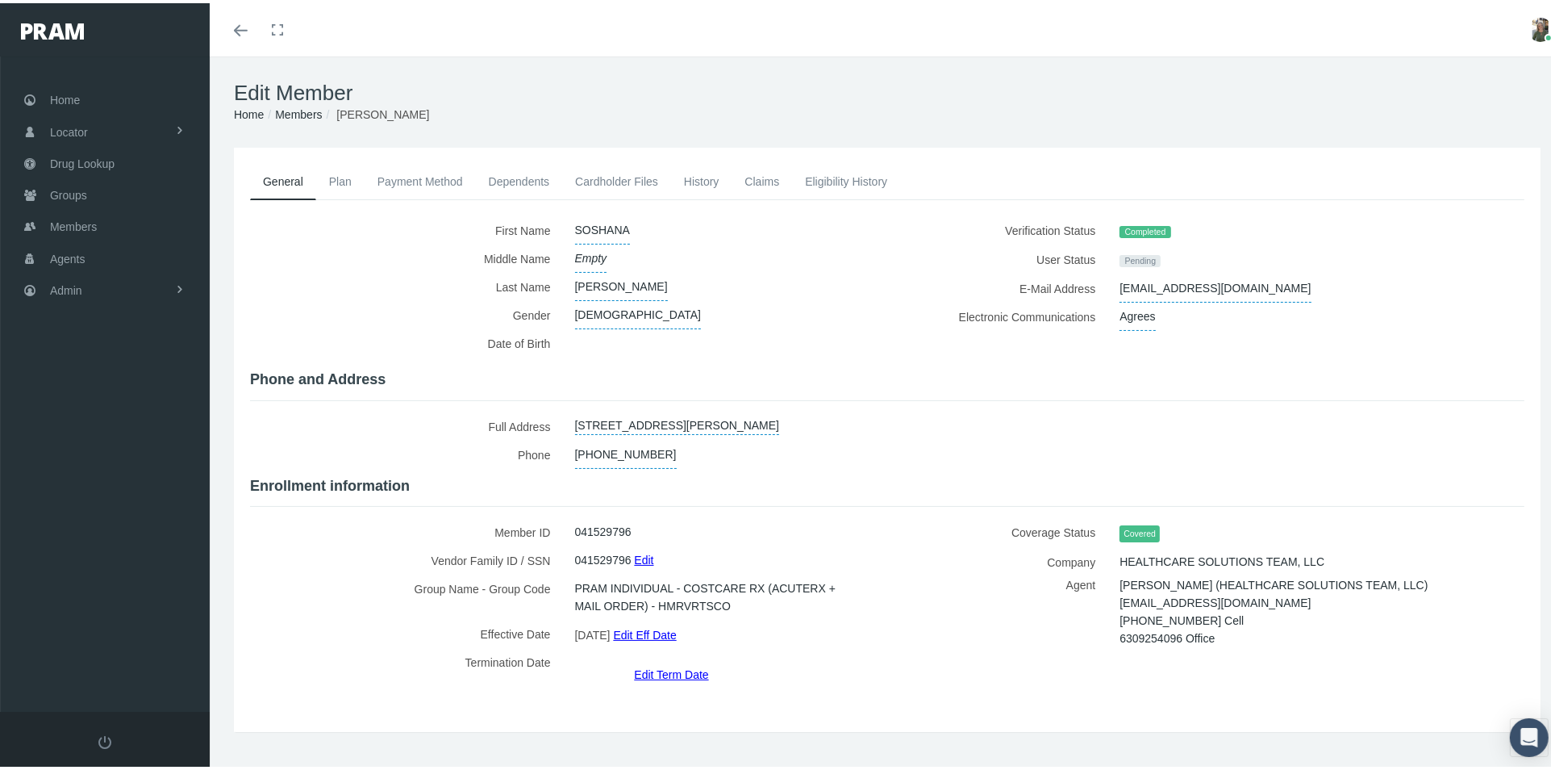
click at [339, 177] on link "Plan" at bounding box center [340, 178] width 48 height 35
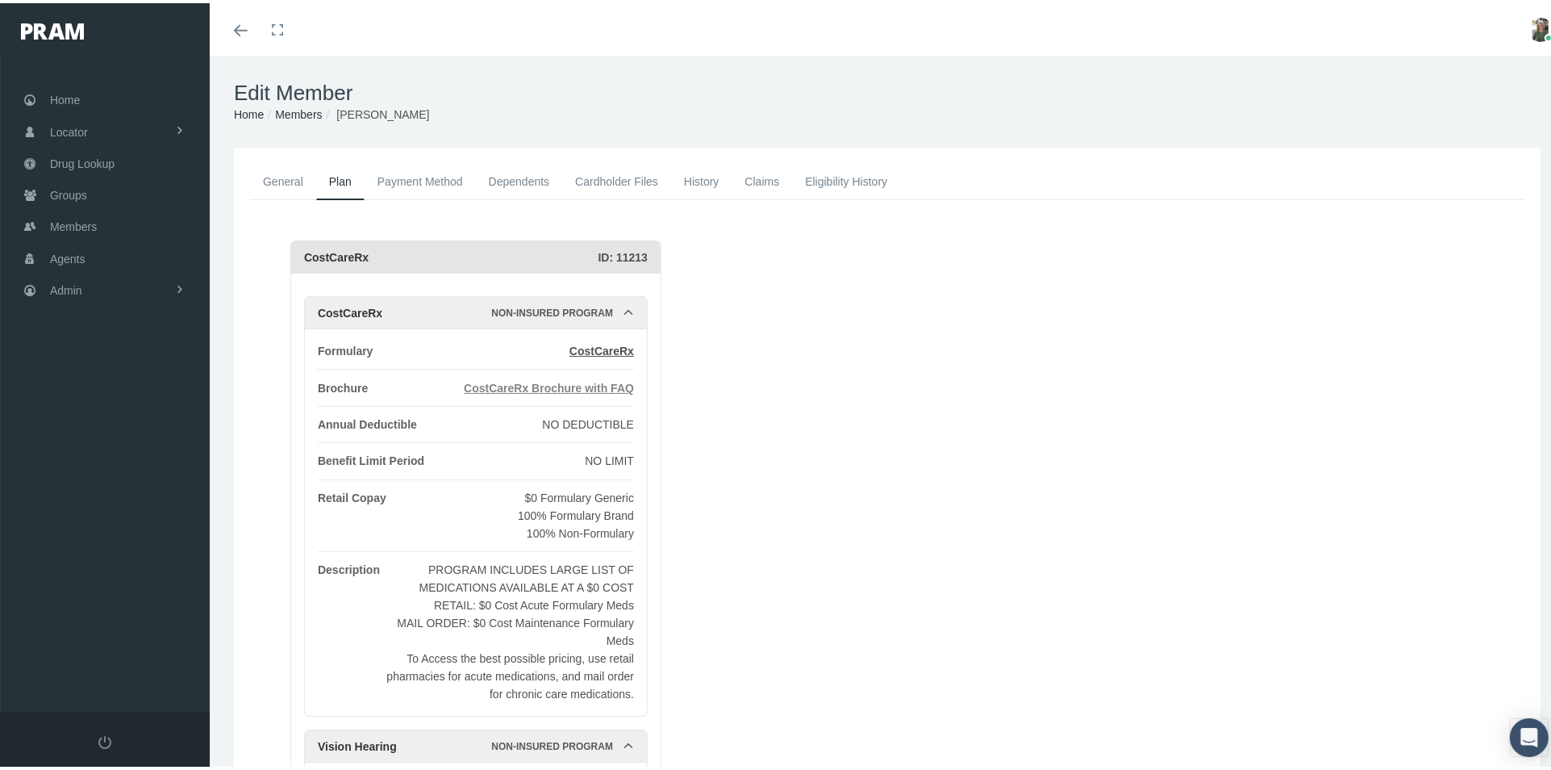
click at [535, 382] on span "CostCareRx Brochure with FAQ" at bounding box center [549, 384] width 170 height 13
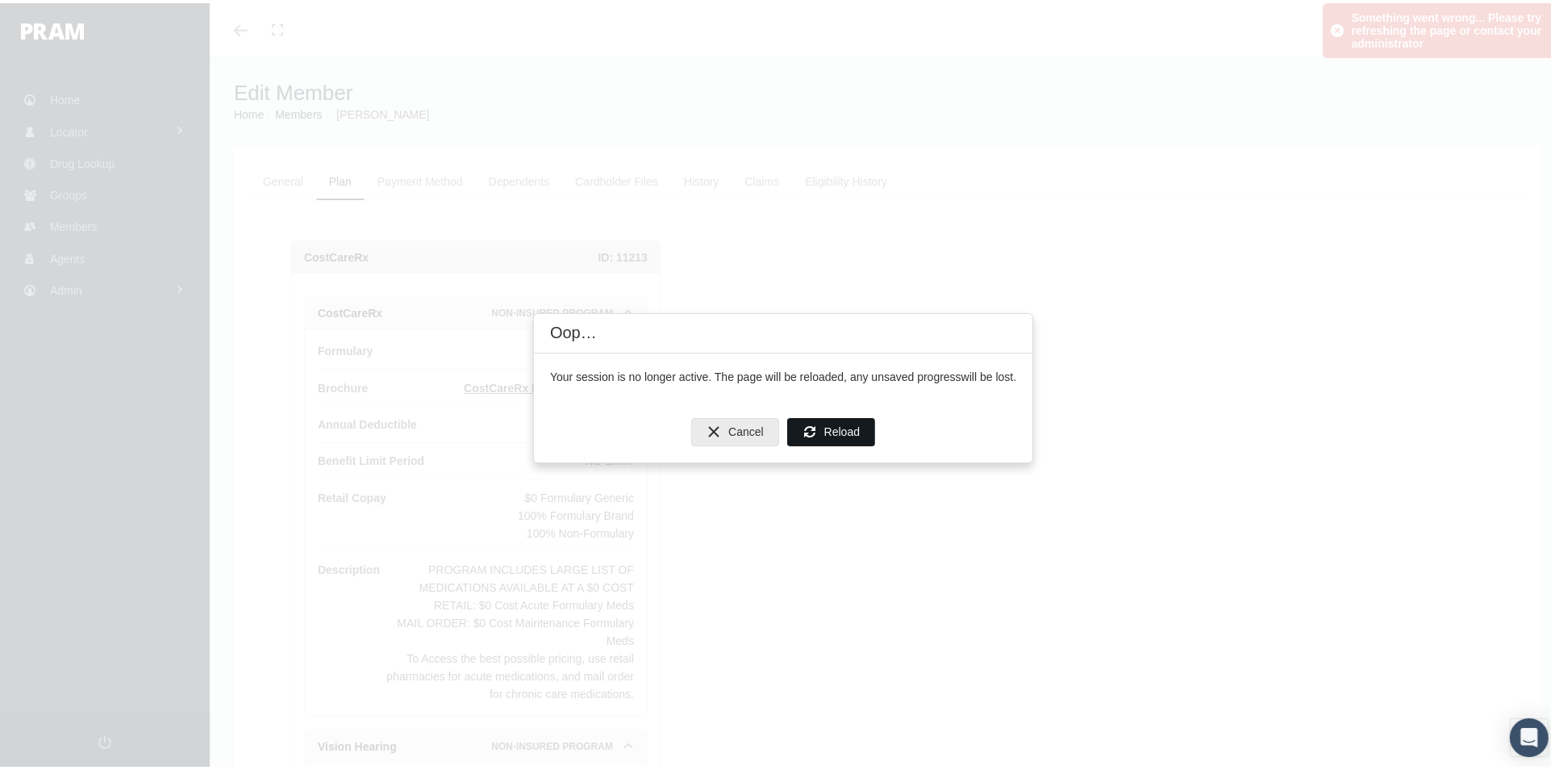
click at [842, 431] on span "Reload" at bounding box center [841, 428] width 35 height 13
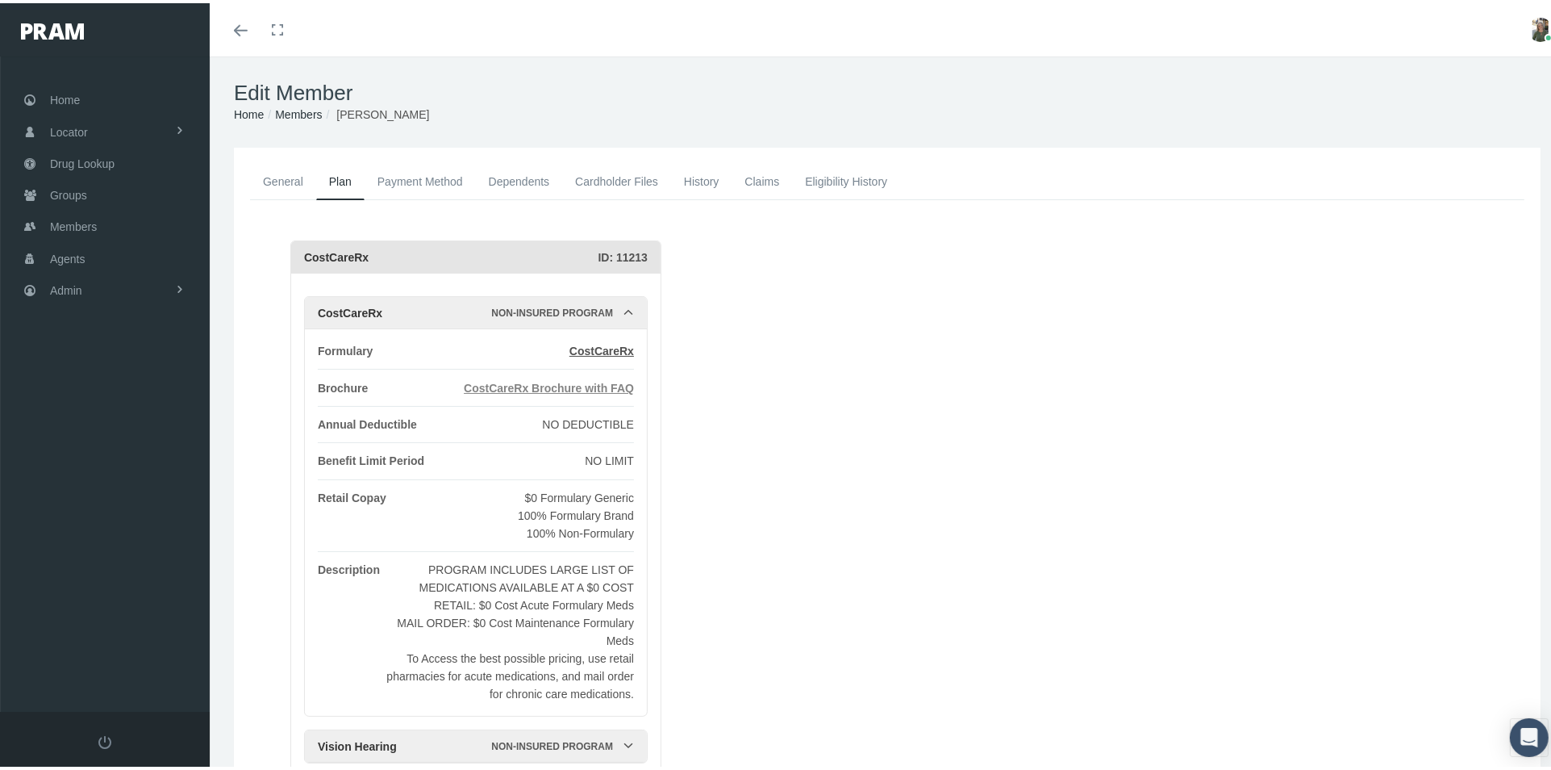
click at [586, 385] on span "CostCareRx Brochure with FAQ" at bounding box center [549, 384] width 170 height 13
click at [285, 169] on link "General" at bounding box center [283, 178] width 66 height 35
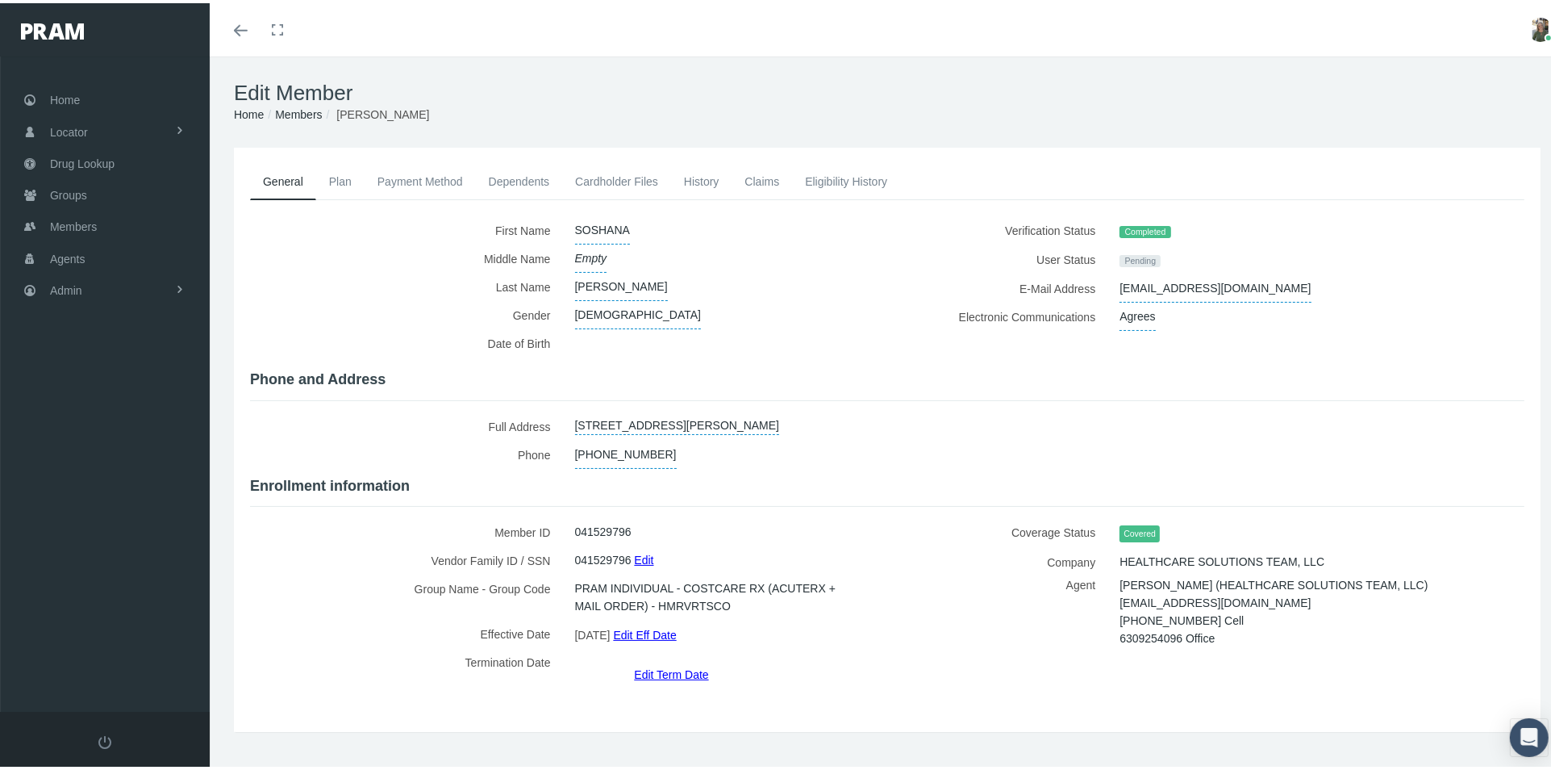
click at [336, 177] on link "Plan" at bounding box center [340, 178] width 48 height 35
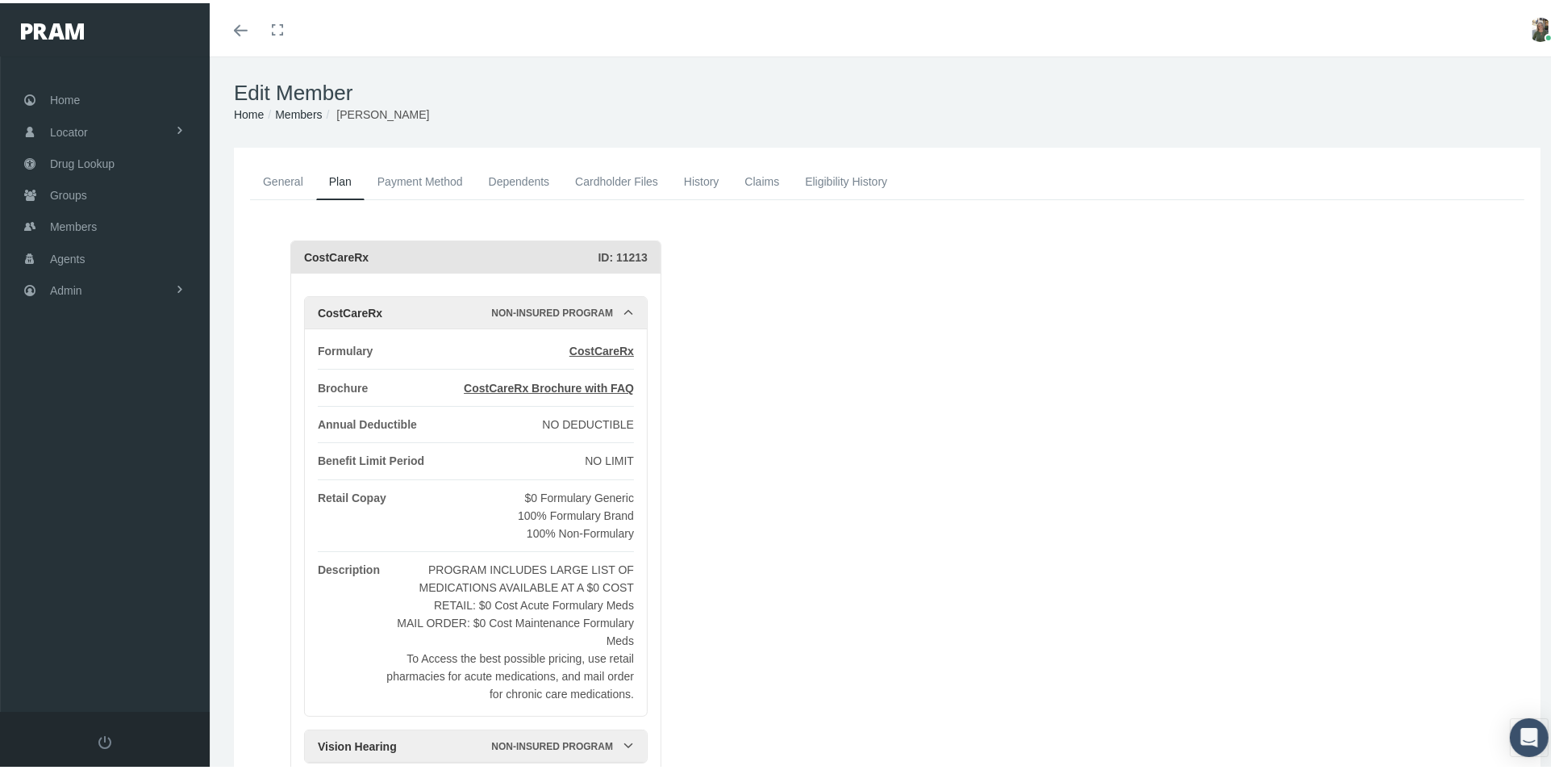
click at [414, 185] on link "Payment Method" at bounding box center [420, 178] width 111 height 35
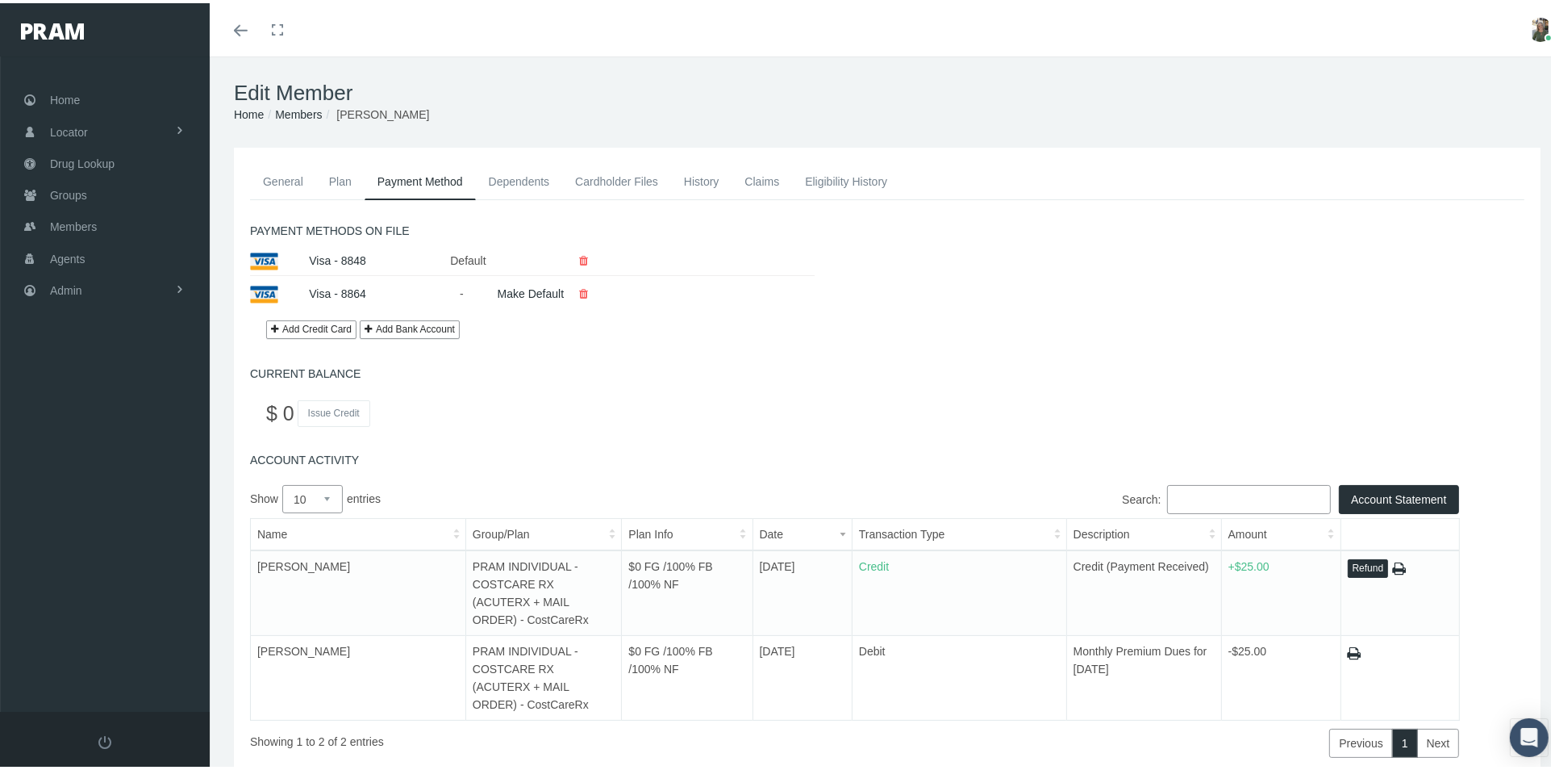
click at [291, 169] on link "General" at bounding box center [283, 178] width 66 height 35
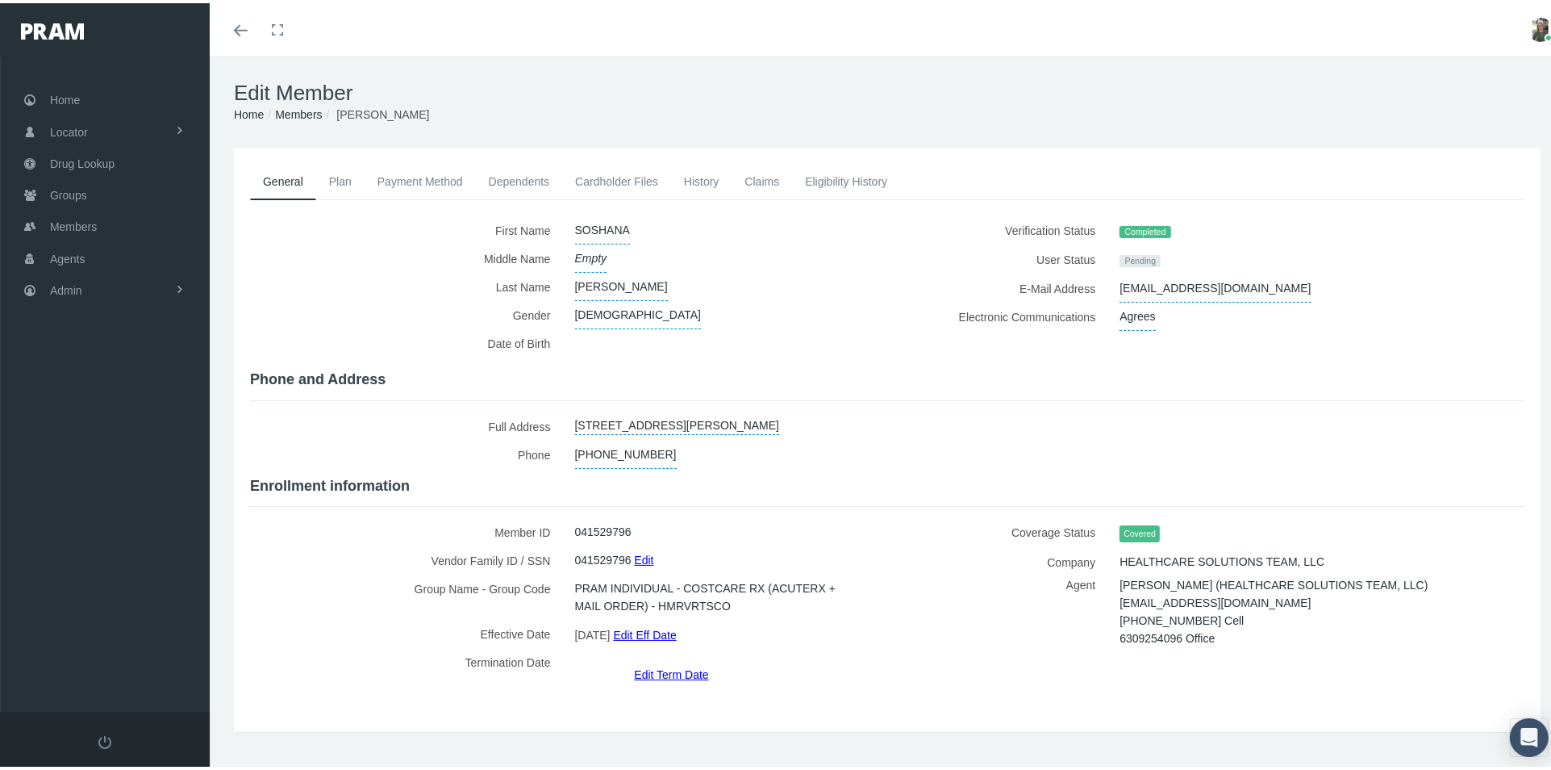
click at [341, 182] on link "Plan" at bounding box center [340, 178] width 48 height 35
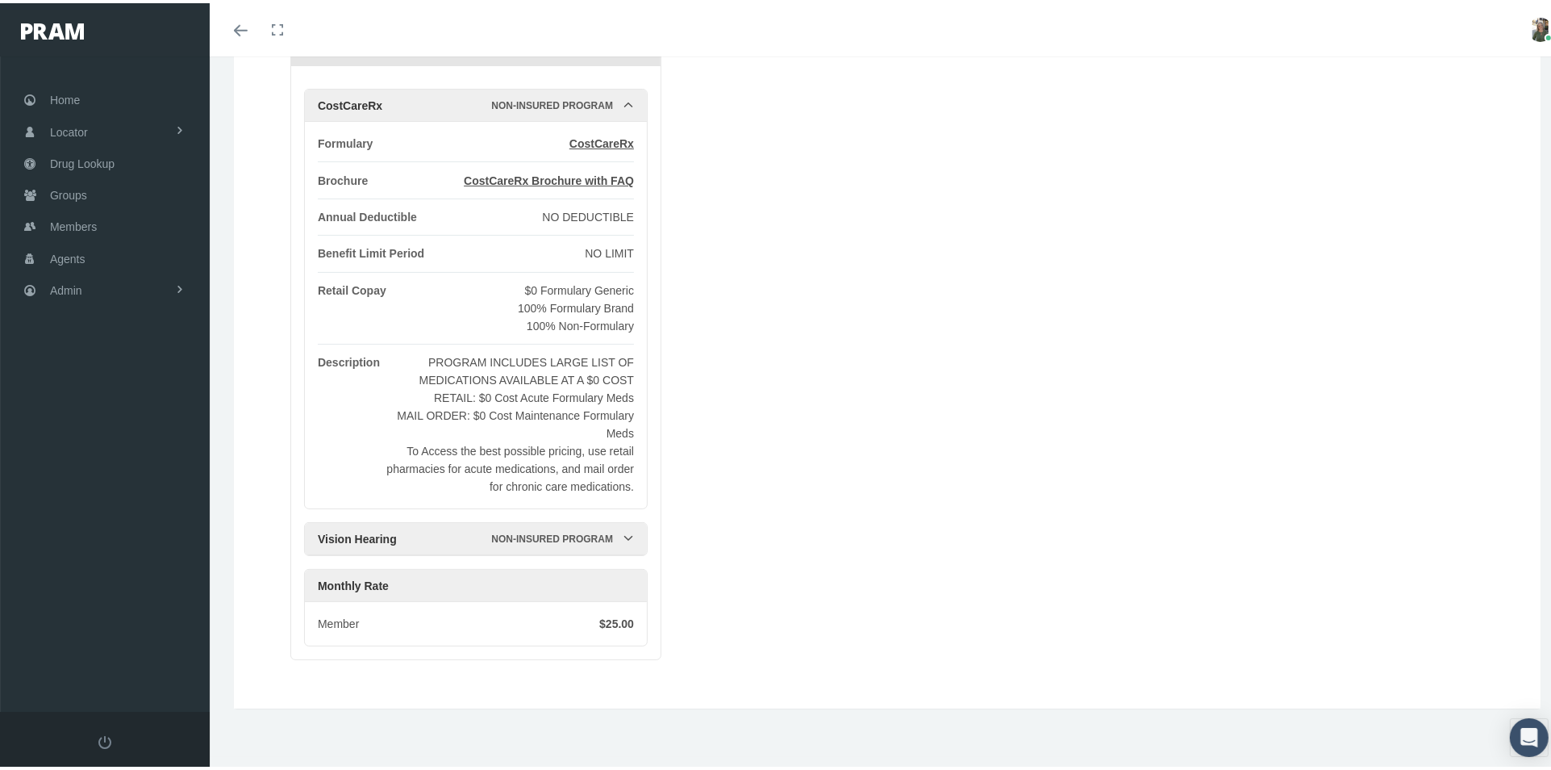
scroll to position [118, 0]
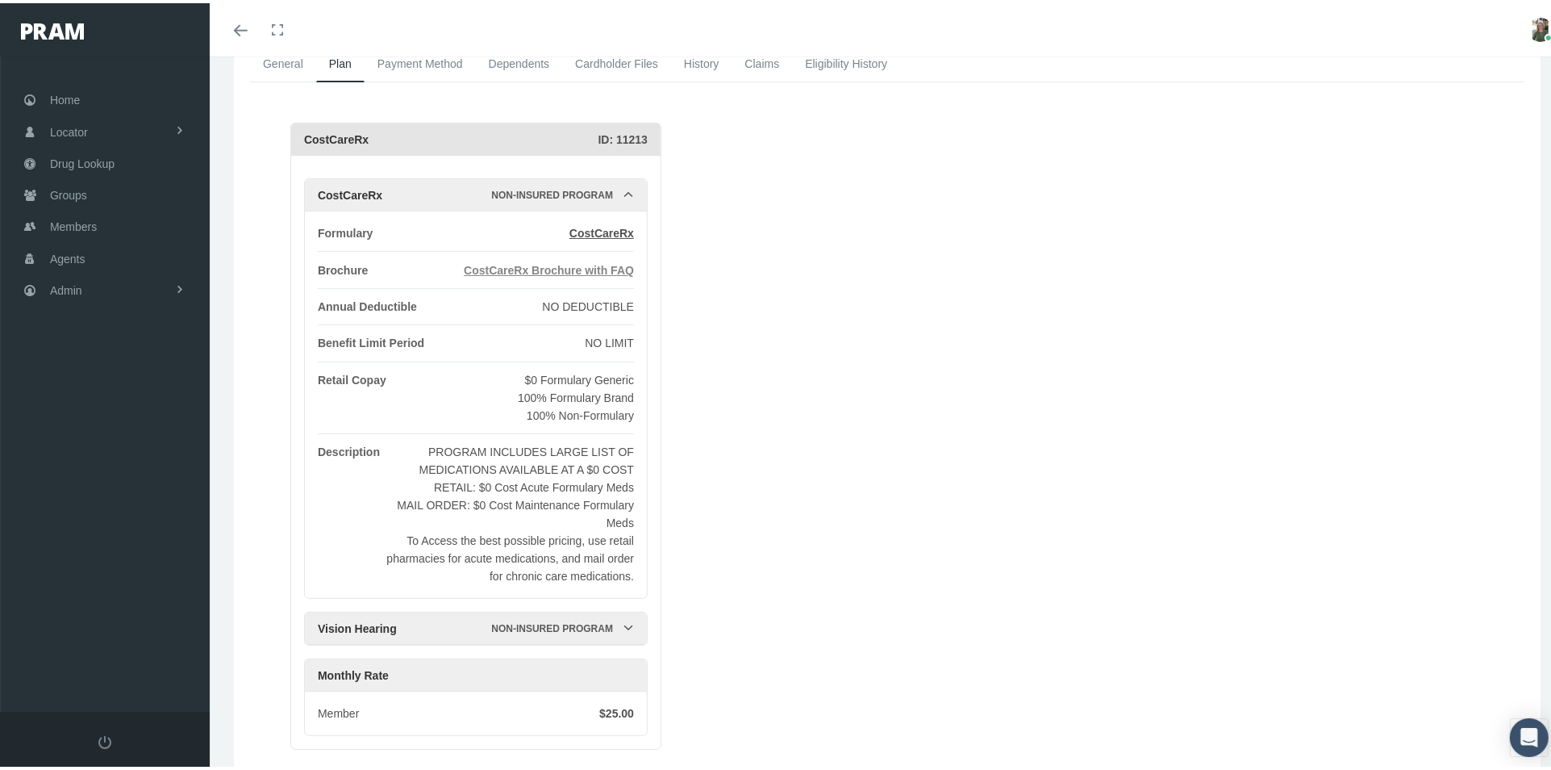
click at [577, 268] on span "CostCareRx Brochure with FAQ" at bounding box center [549, 267] width 170 height 13
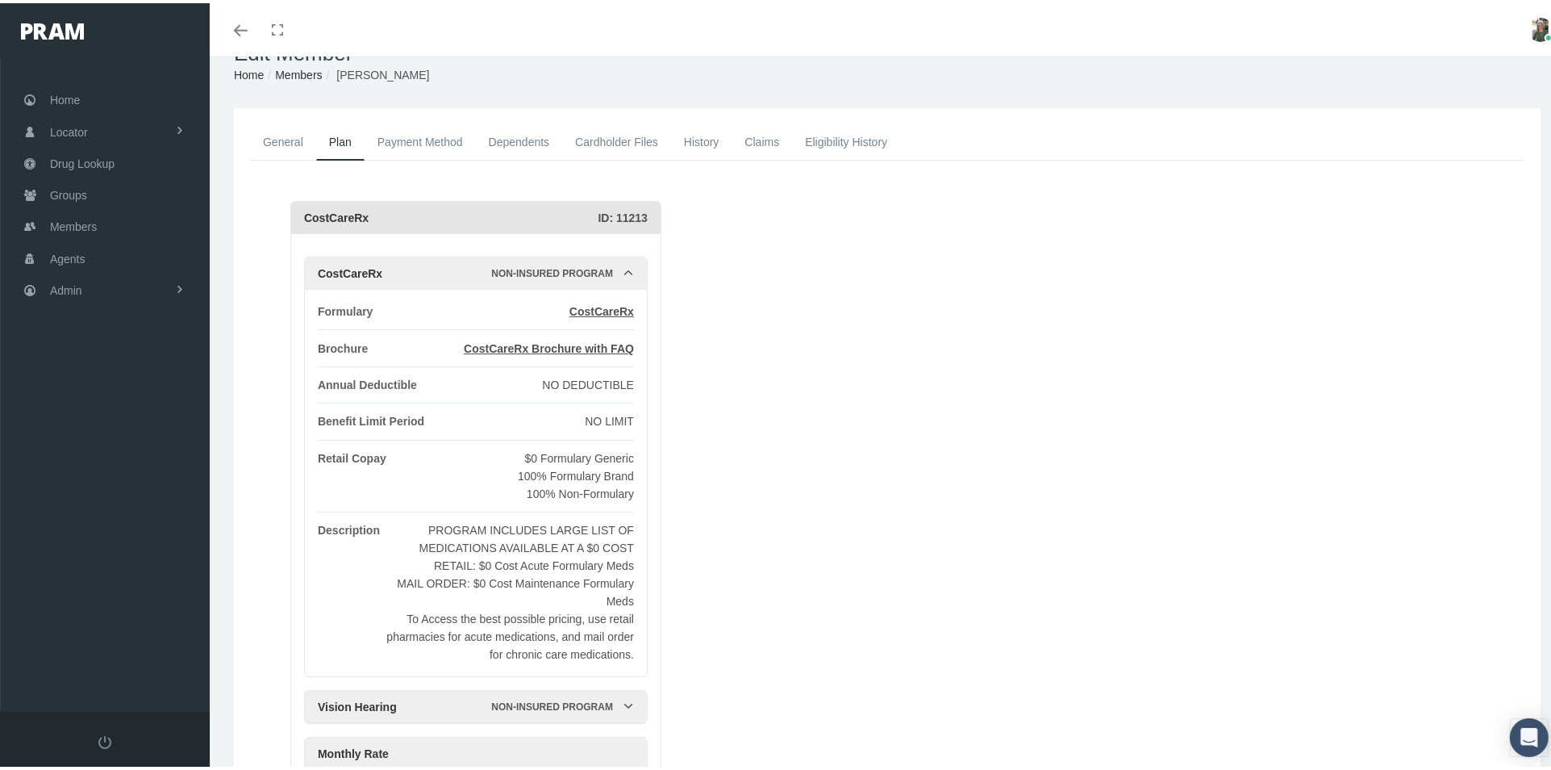
scroll to position [28, 0]
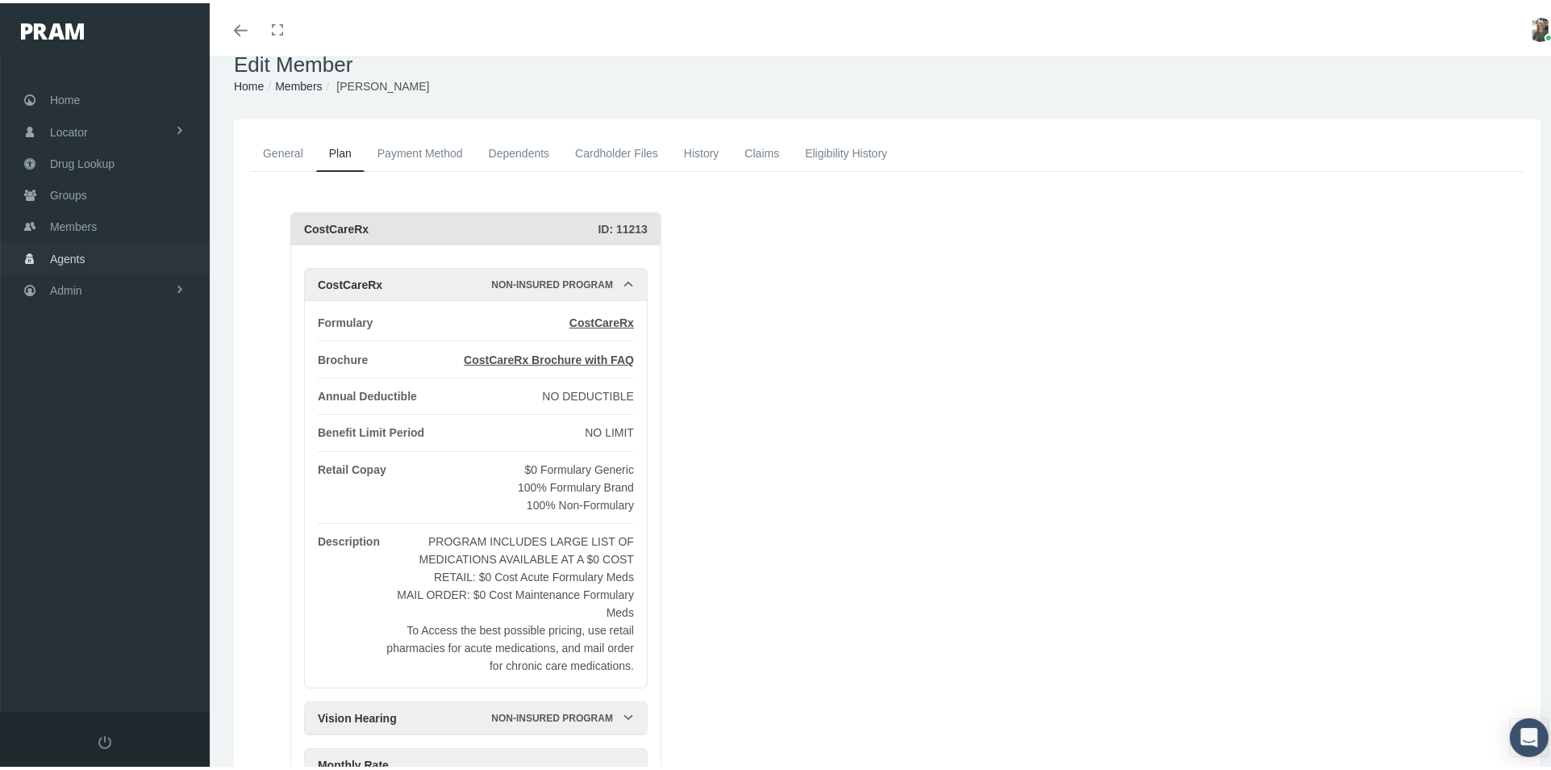
click at [84, 250] on span "Agents" at bounding box center [67, 255] width 35 height 31
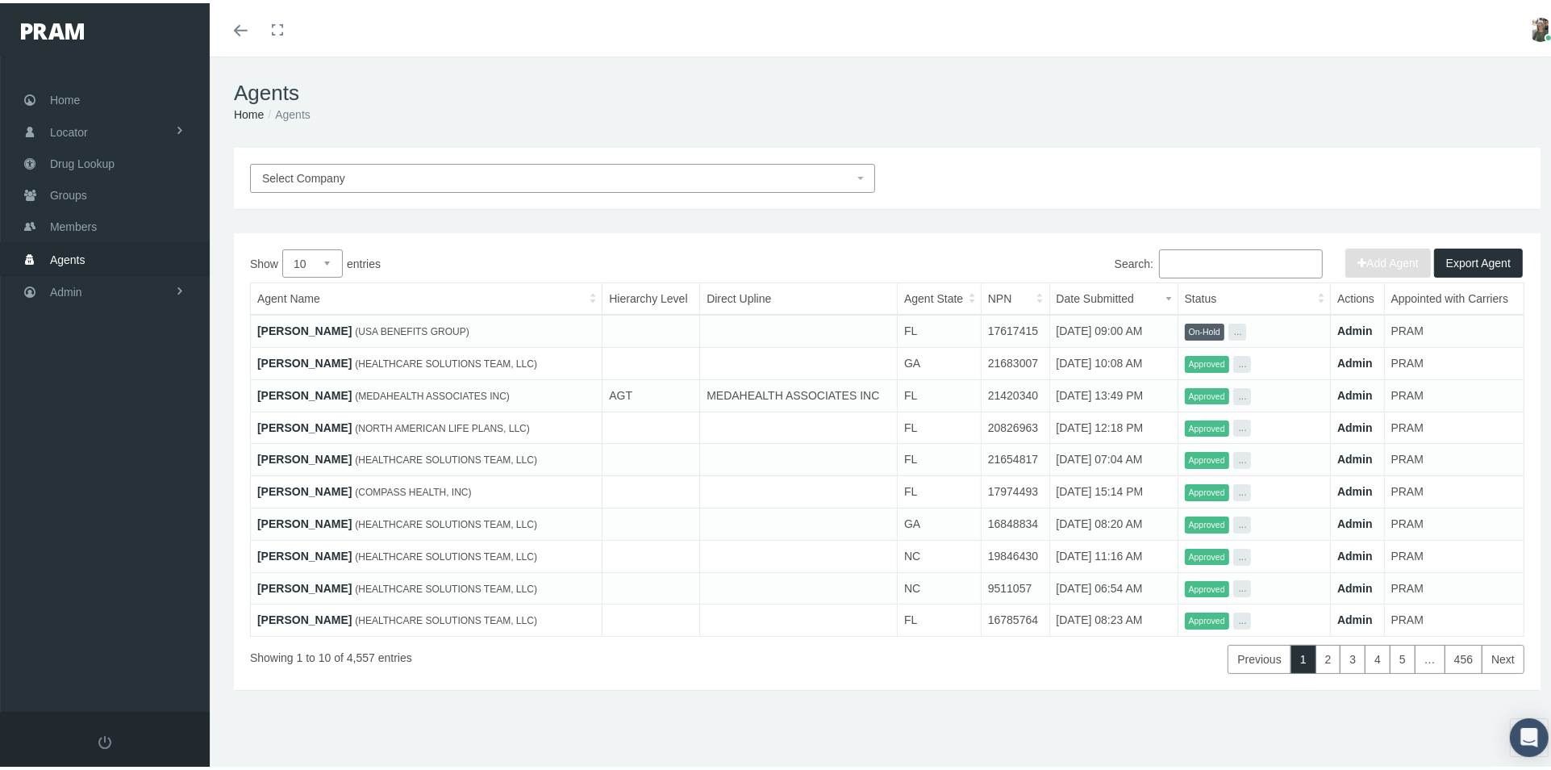
click at [1183, 269] on input "Search:" at bounding box center [1241, 260] width 164 height 29
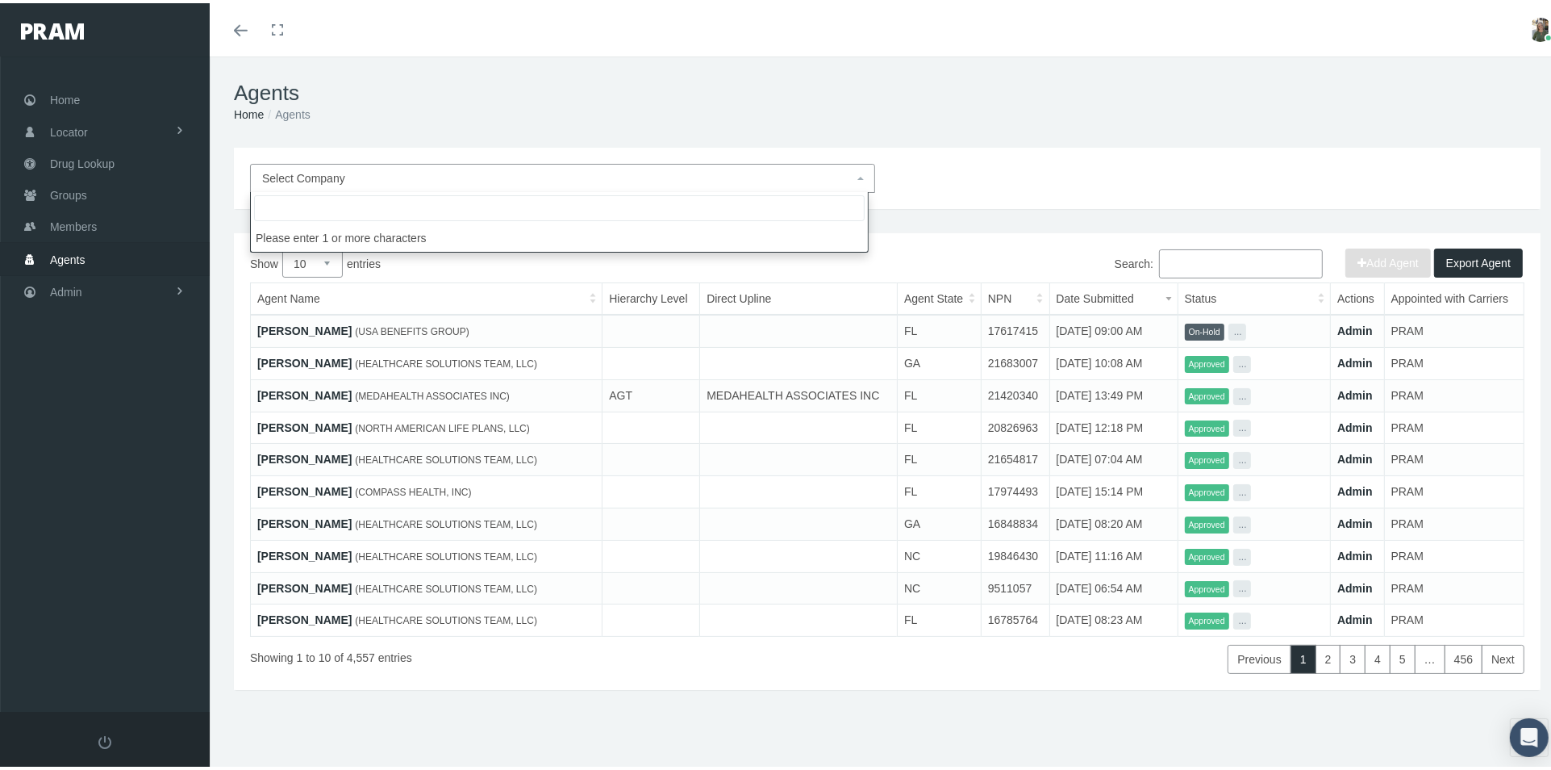
click at [531, 177] on span "Select Company" at bounding box center [557, 175] width 591 height 18
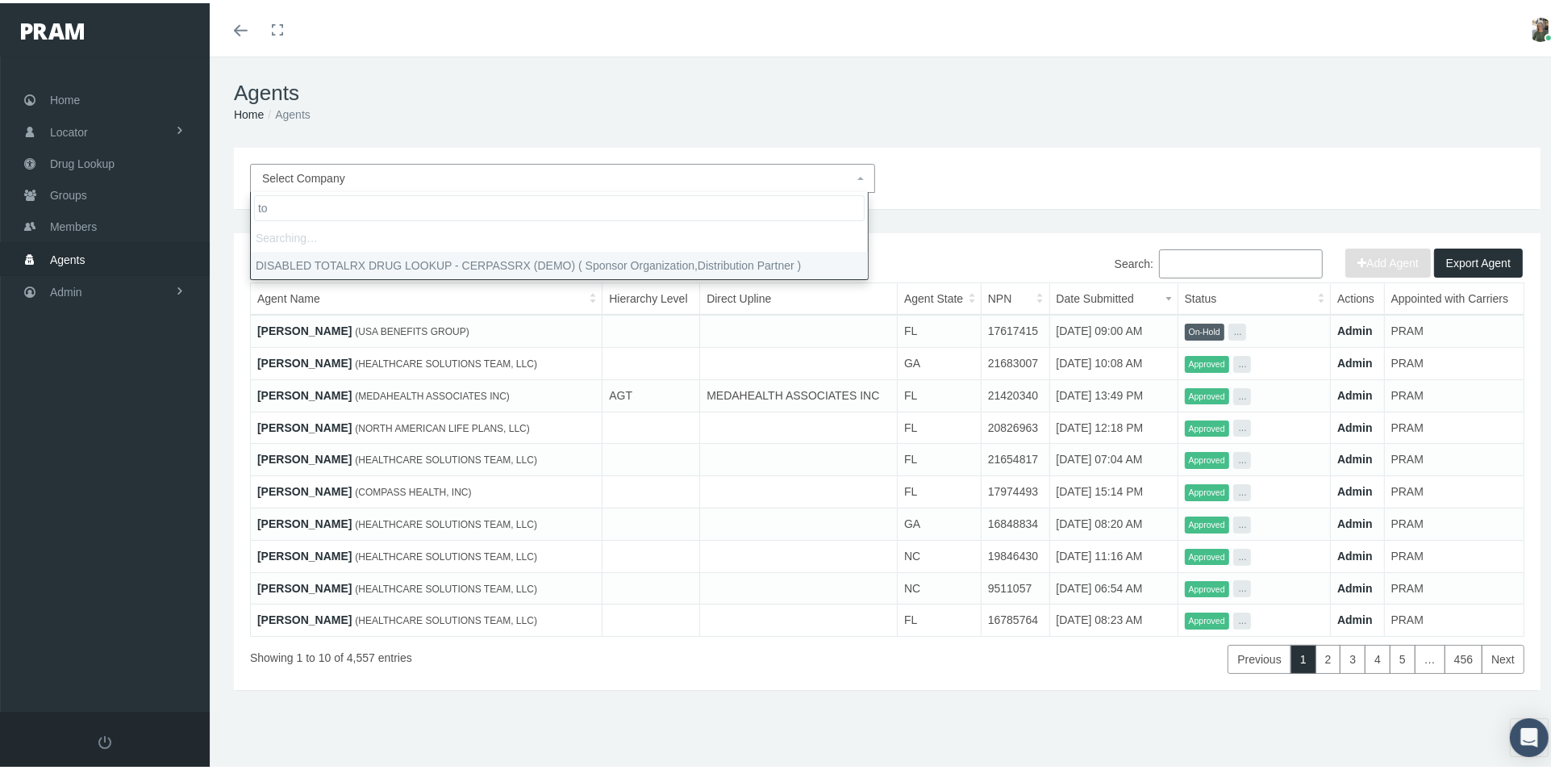
type input "t"
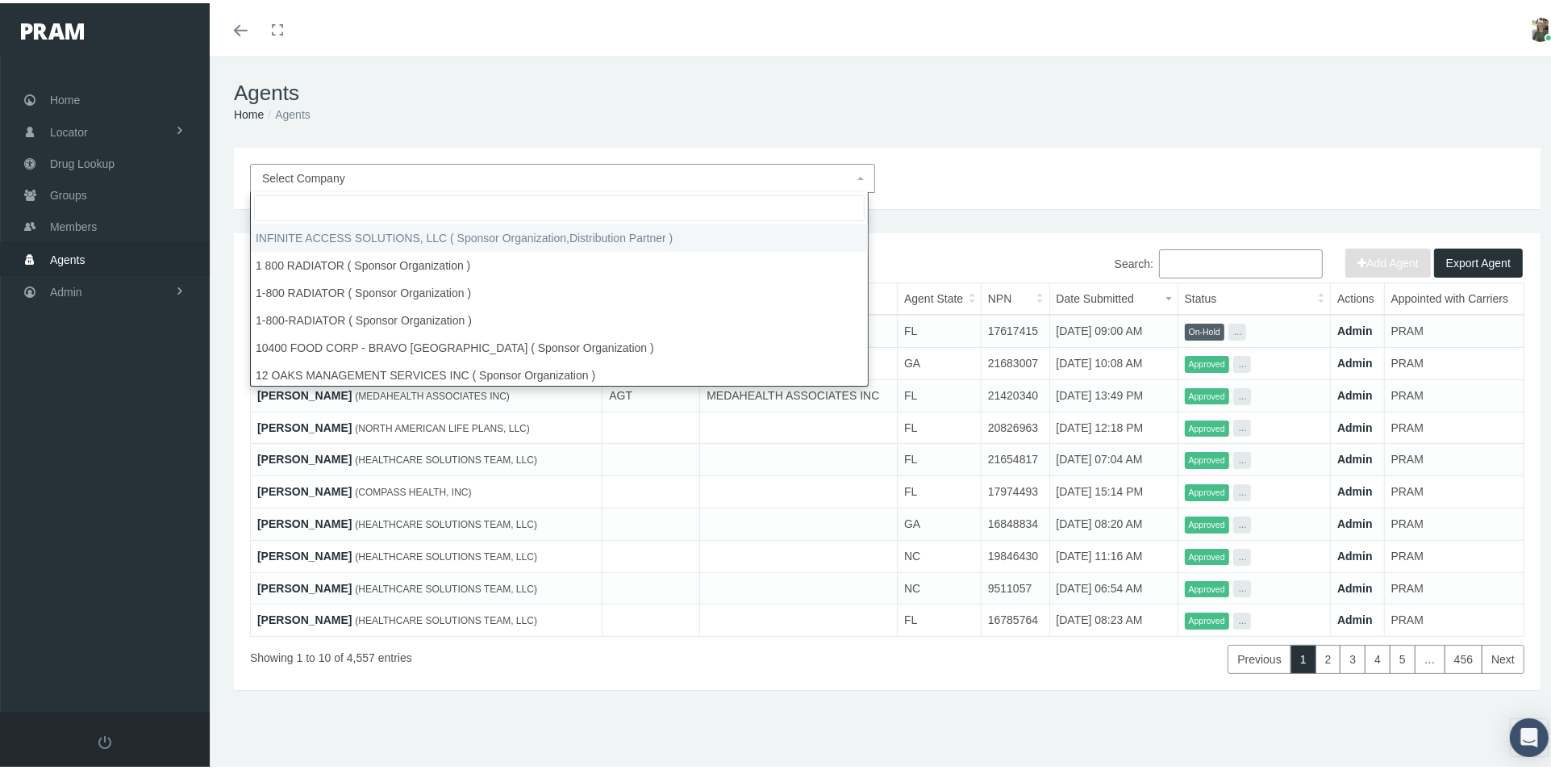
click at [328, 191] on span at bounding box center [559, 205] width 617 height 32
click at [327, 199] on input "search" at bounding box center [559, 205] width 611 height 26
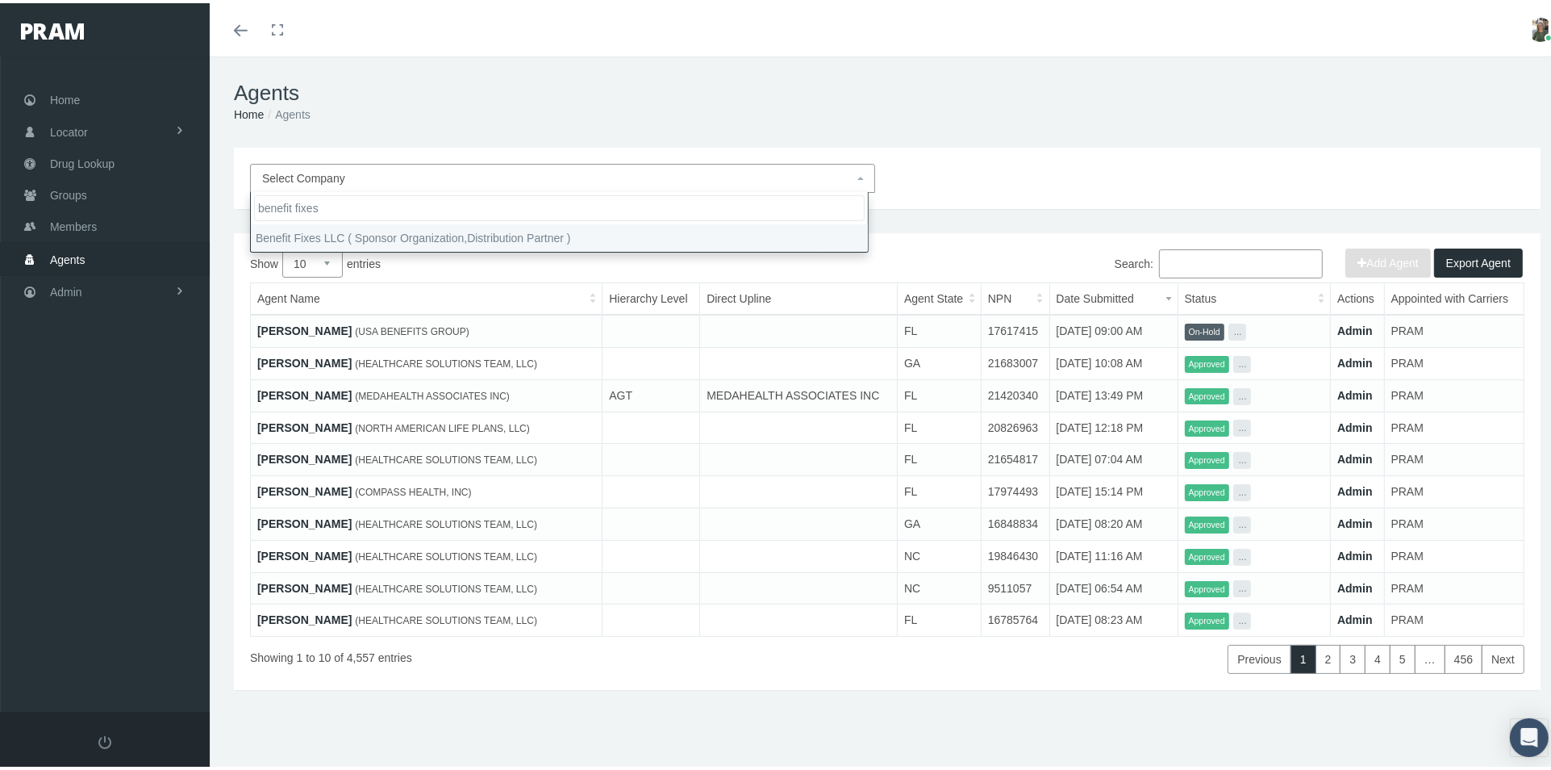
type input "benefit fixes"
select select "6291"
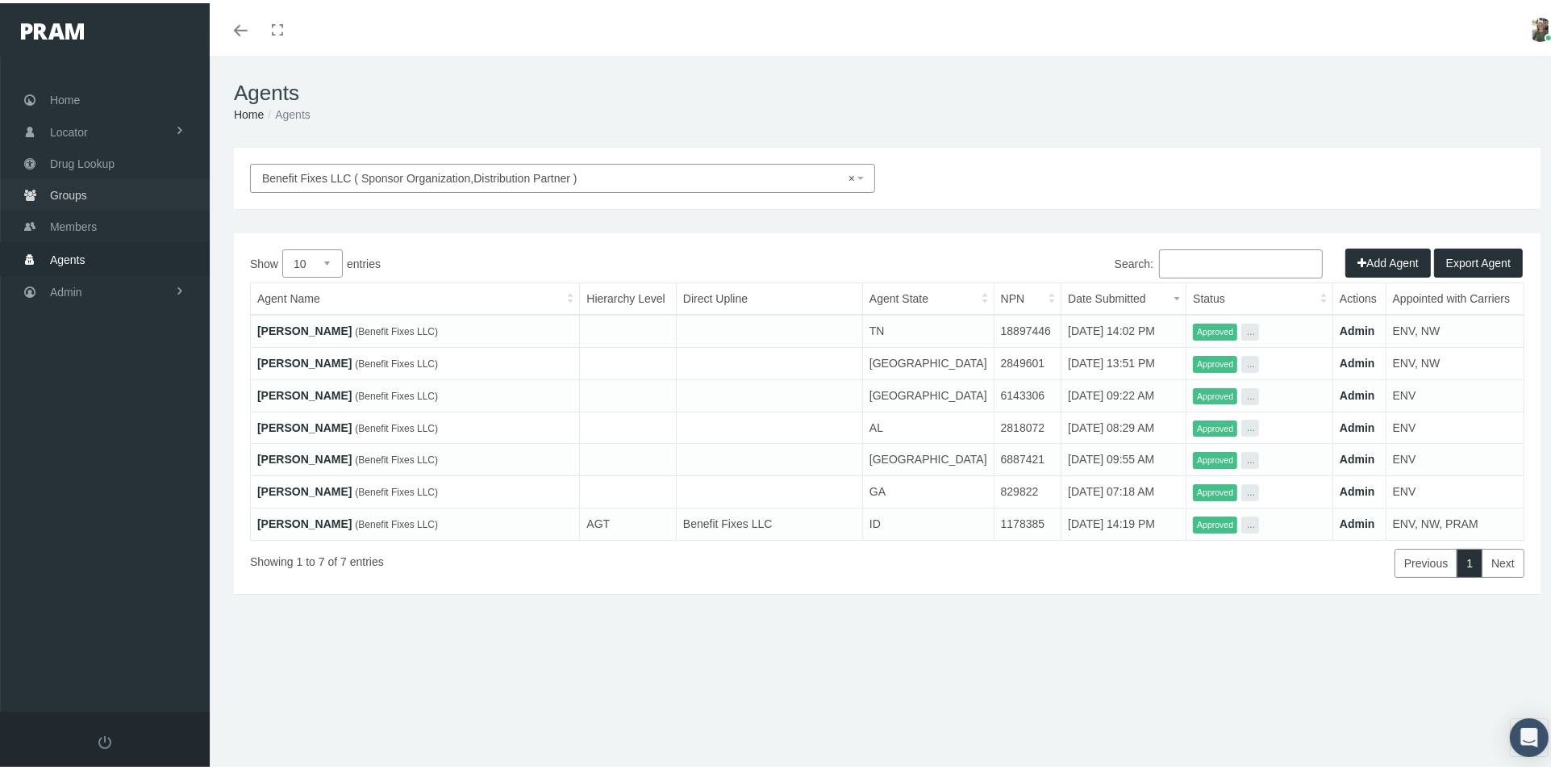
click at [77, 185] on span "Groups" at bounding box center [68, 192] width 37 height 31
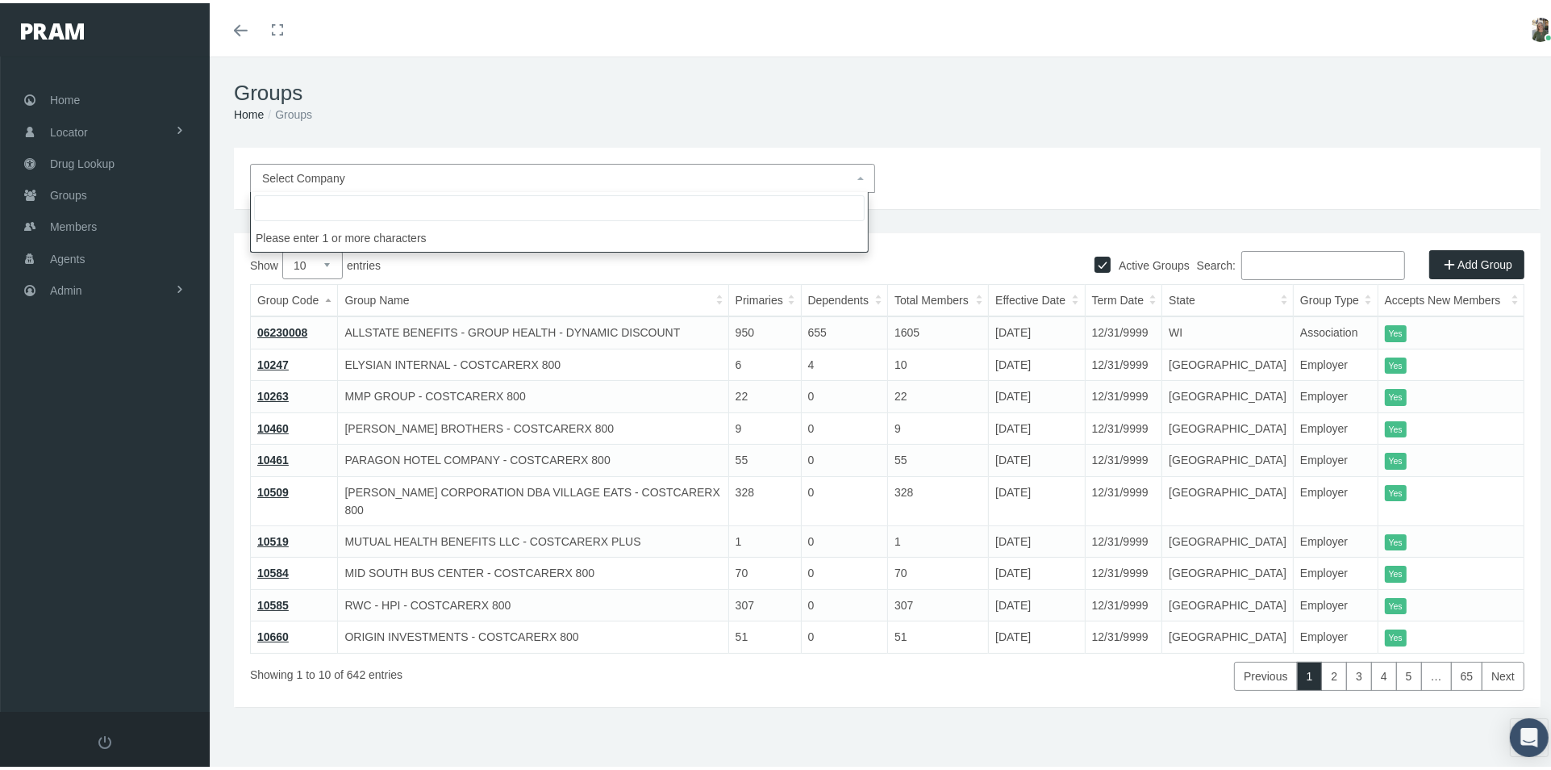
click at [524, 177] on span "Select Company" at bounding box center [557, 175] width 591 height 18
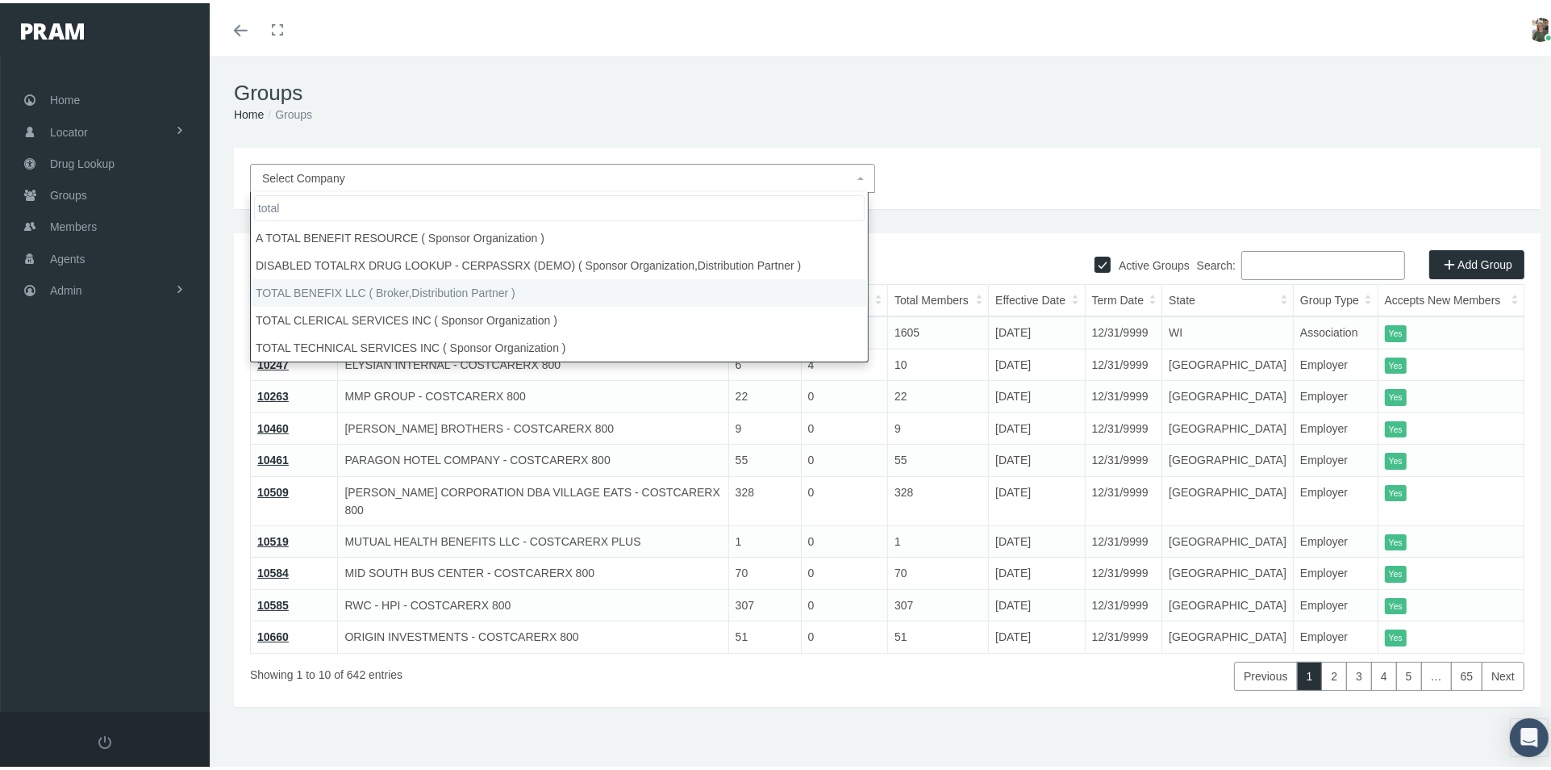
type input "total"
select select "9138"
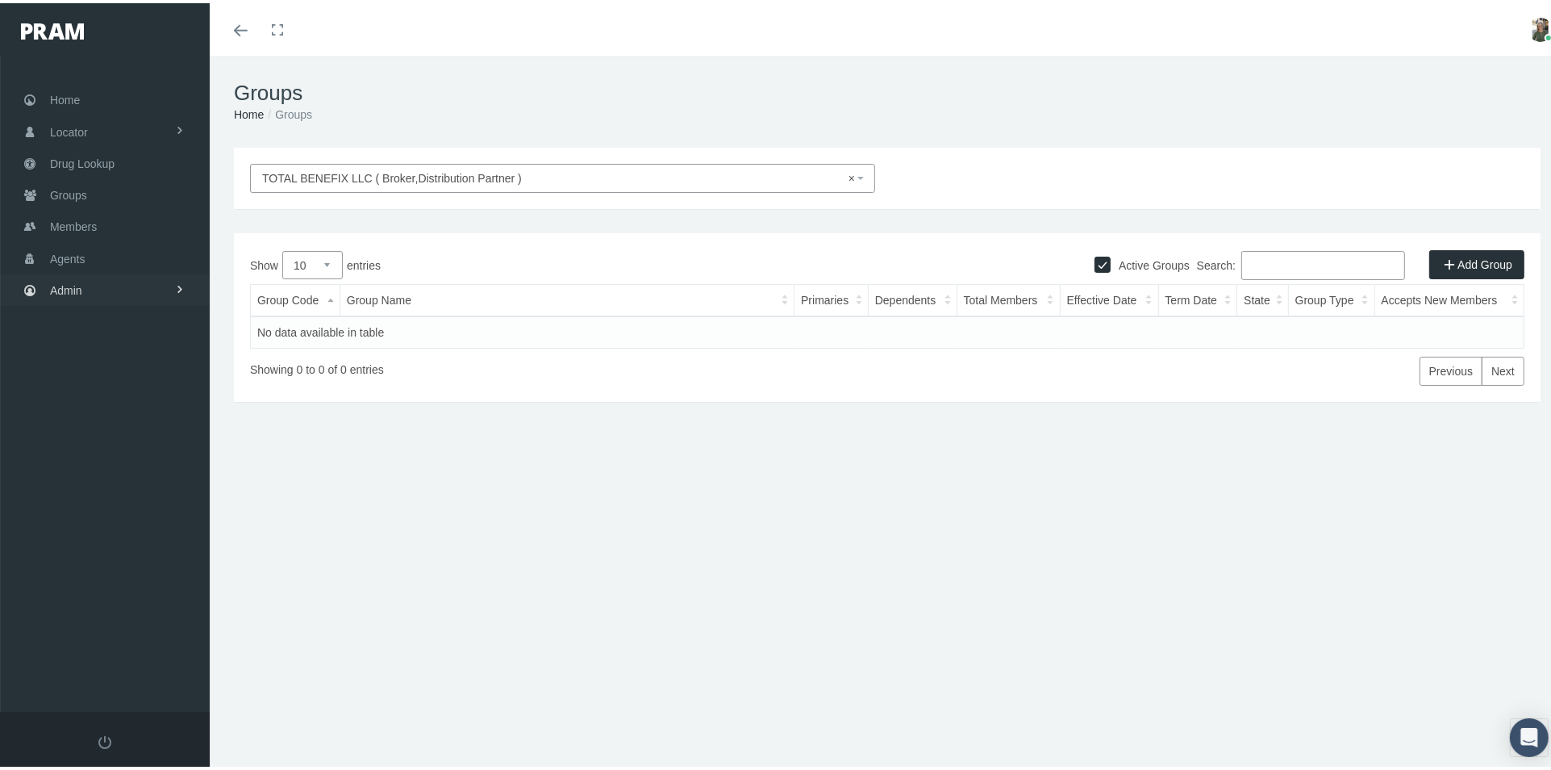
click at [45, 290] on link "Admin" at bounding box center [105, 286] width 210 height 31
click at [123, 185] on link "Groups" at bounding box center [105, 191] width 210 height 31
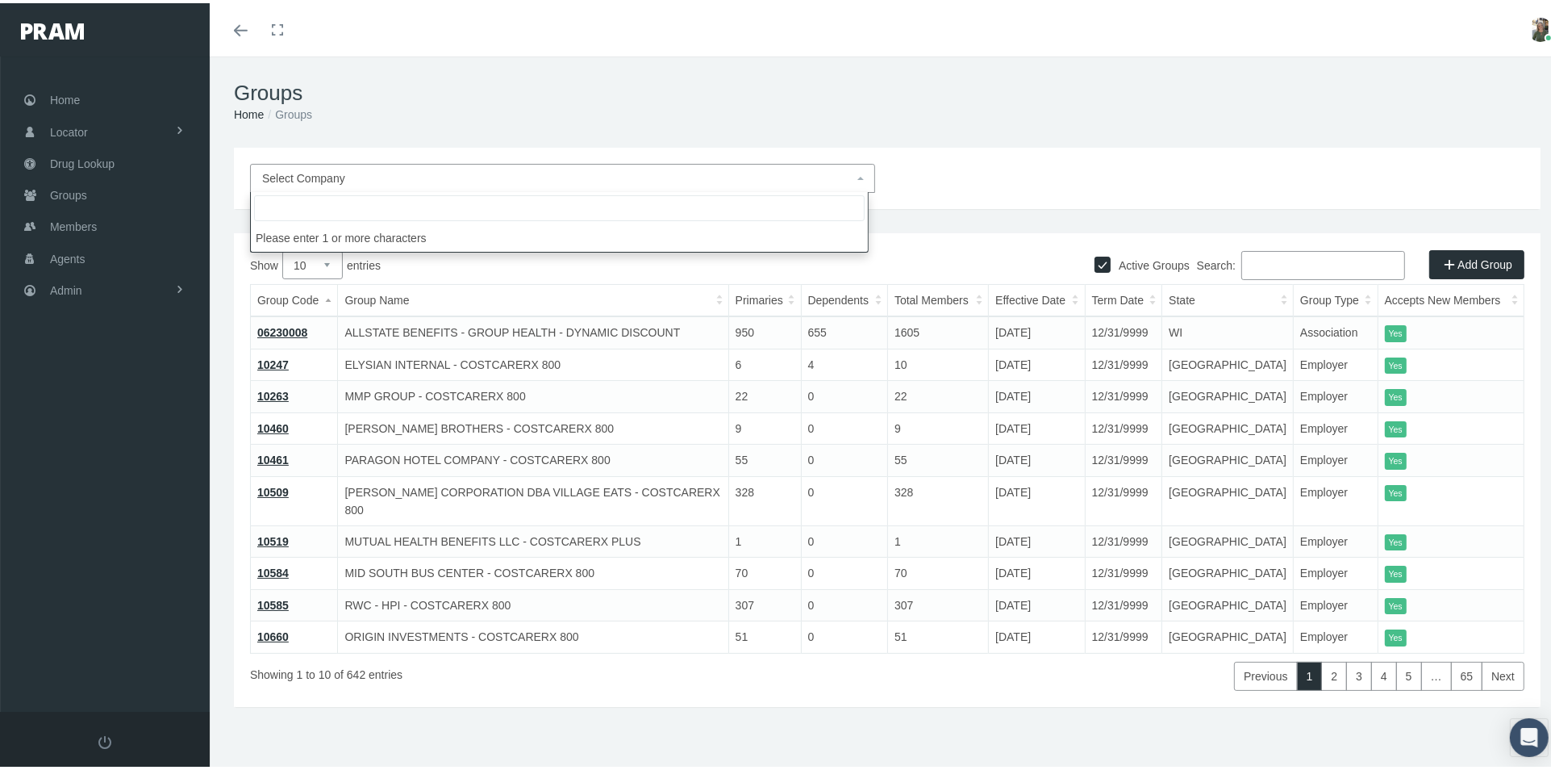
click at [412, 172] on span "Select Company" at bounding box center [557, 175] width 591 height 18
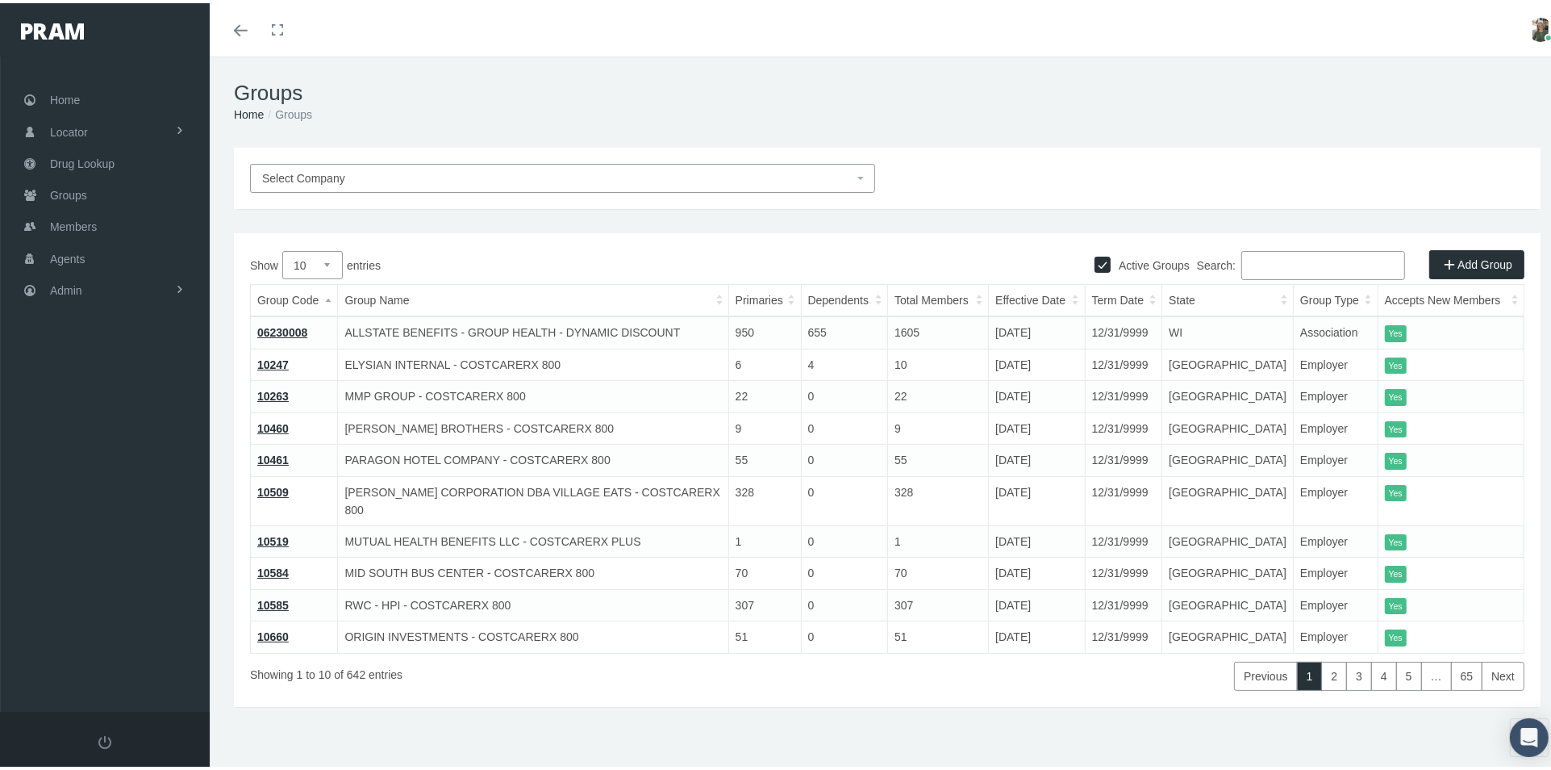
click at [412, 172] on span "Select Company" at bounding box center [557, 175] width 591 height 18
click at [273, 176] on span "Select Company" at bounding box center [303, 175] width 83 height 13
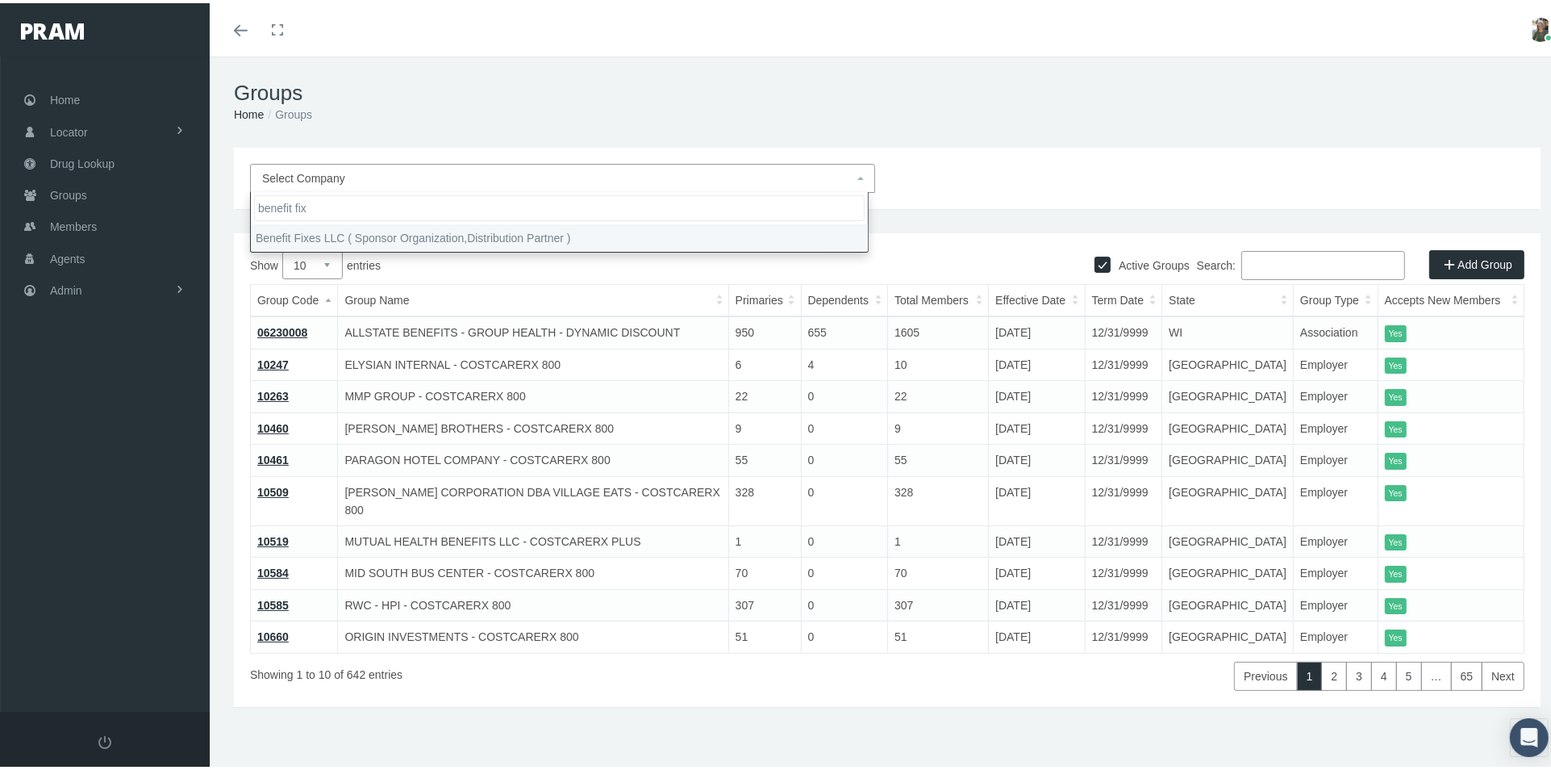
type input "benefit fix"
select select "6291"
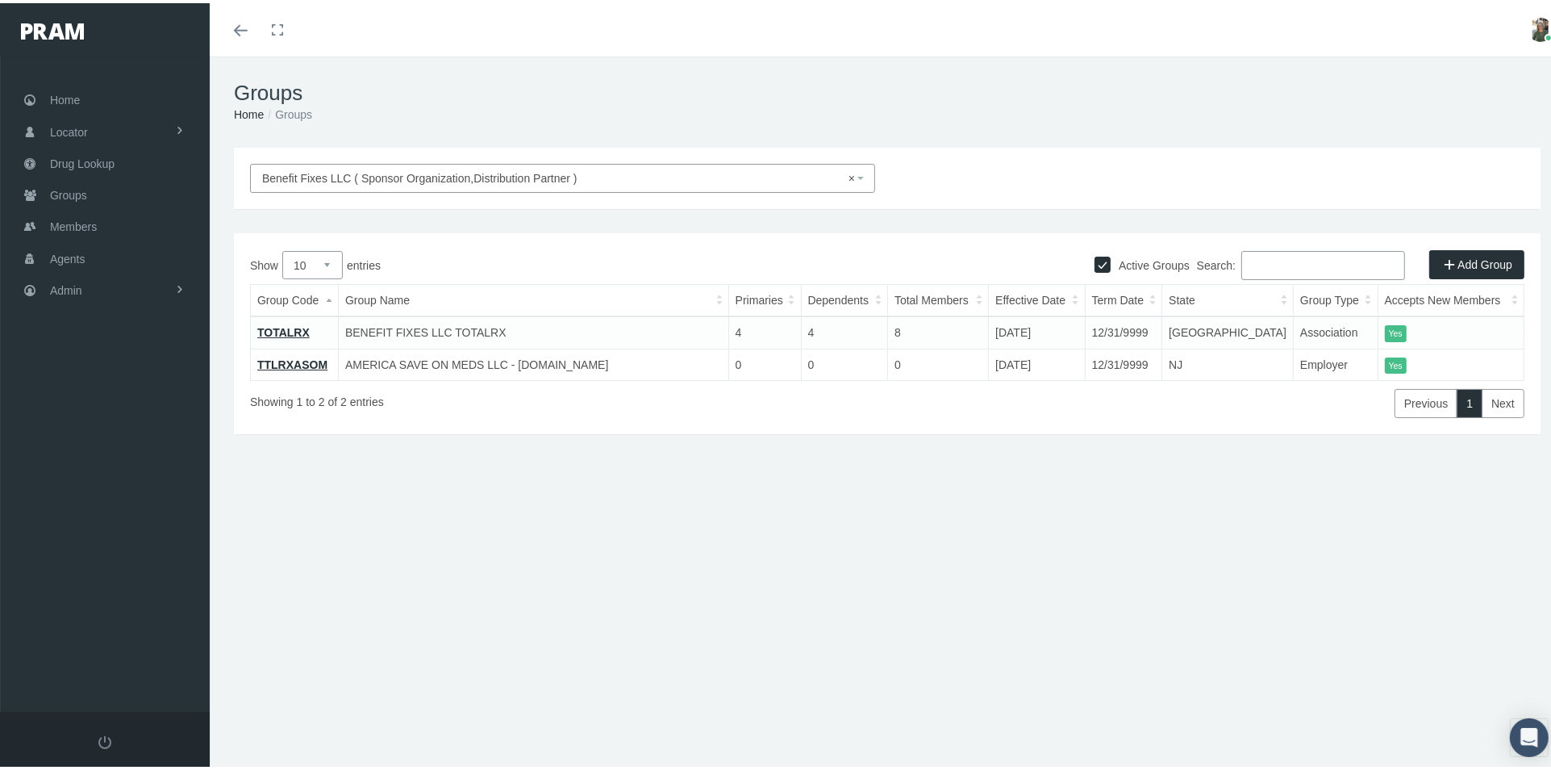
click at [269, 327] on link "TOTALRX" at bounding box center [283, 329] width 52 height 13
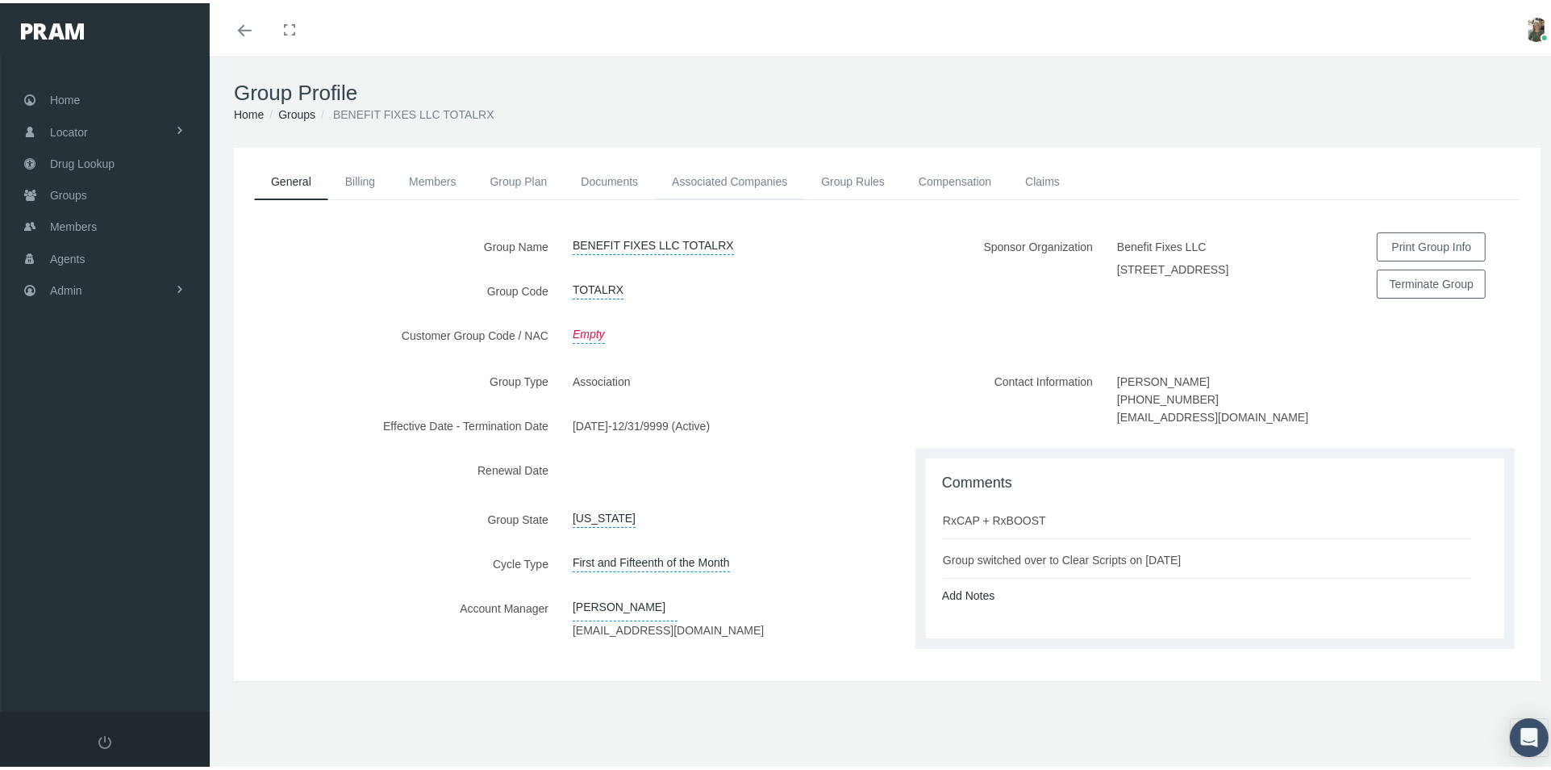
click at [750, 179] on link "Associated Companies" at bounding box center [729, 178] width 149 height 35
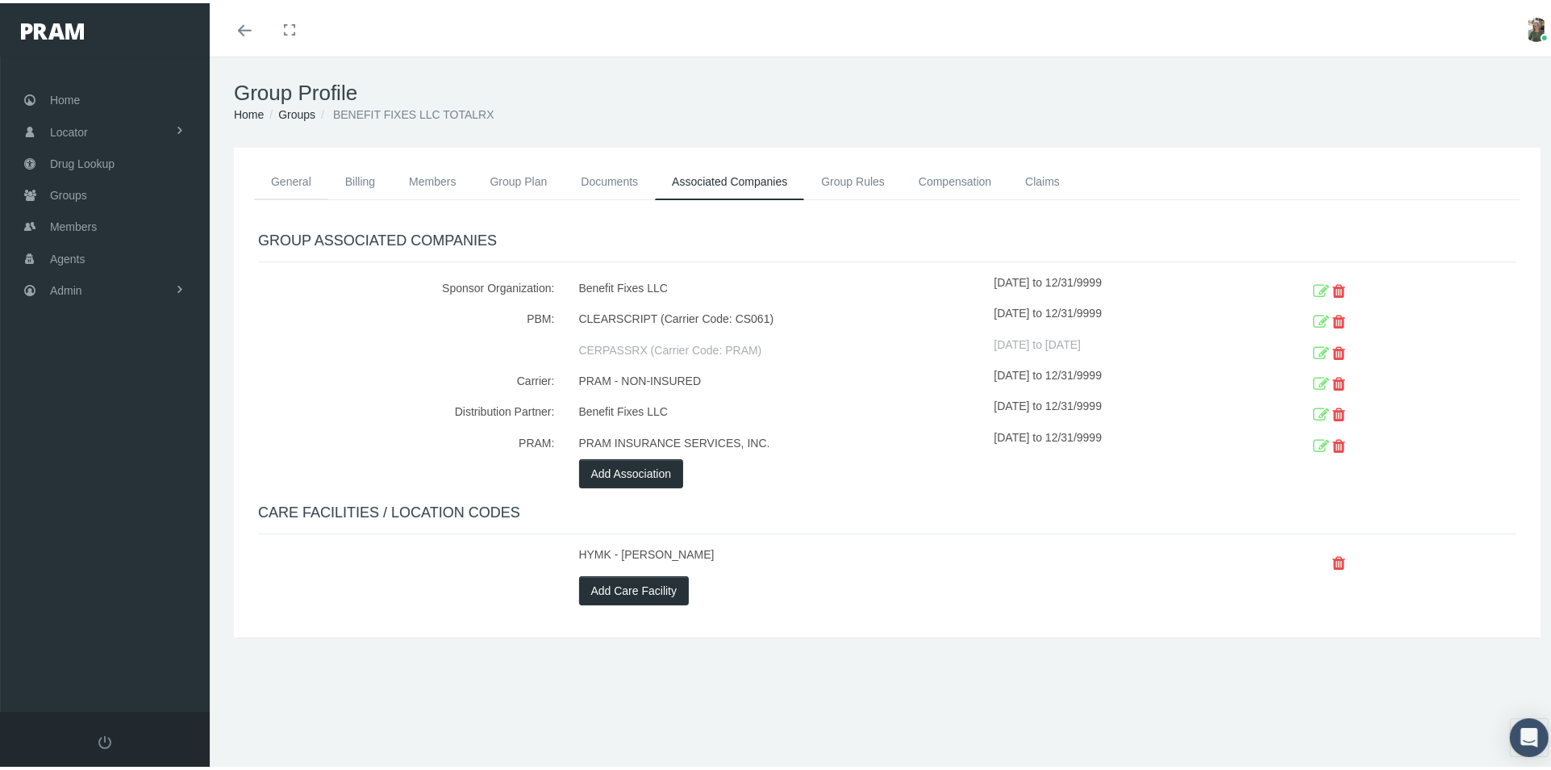
click at [287, 184] on link "General" at bounding box center [291, 178] width 74 height 35
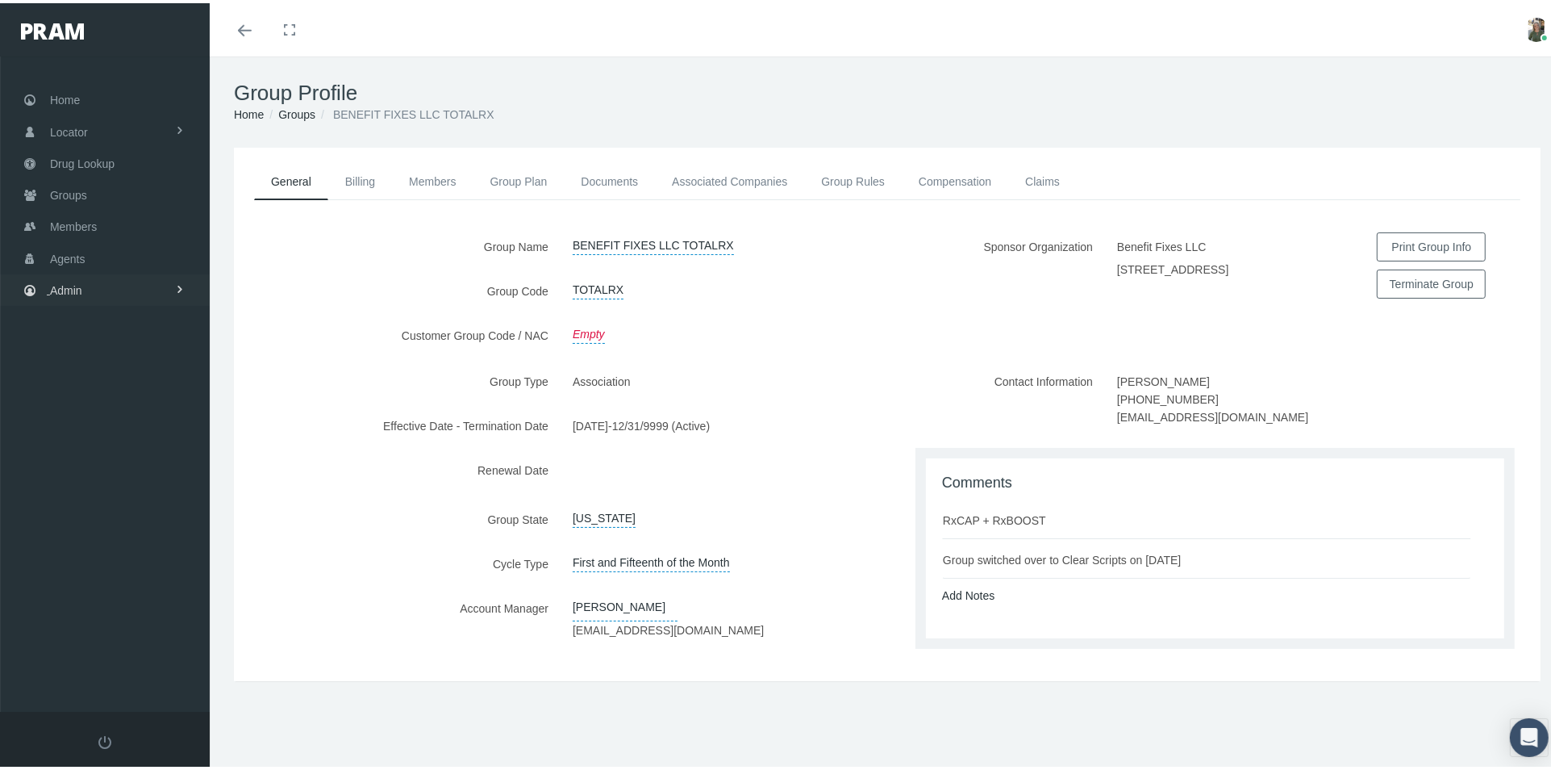
click at [52, 282] on span "Admin" at bounding box center [66, 287] width 32 height 31
click at [115, 494] on span "Companies" at bounding box center [94, 501] width 57 height 27
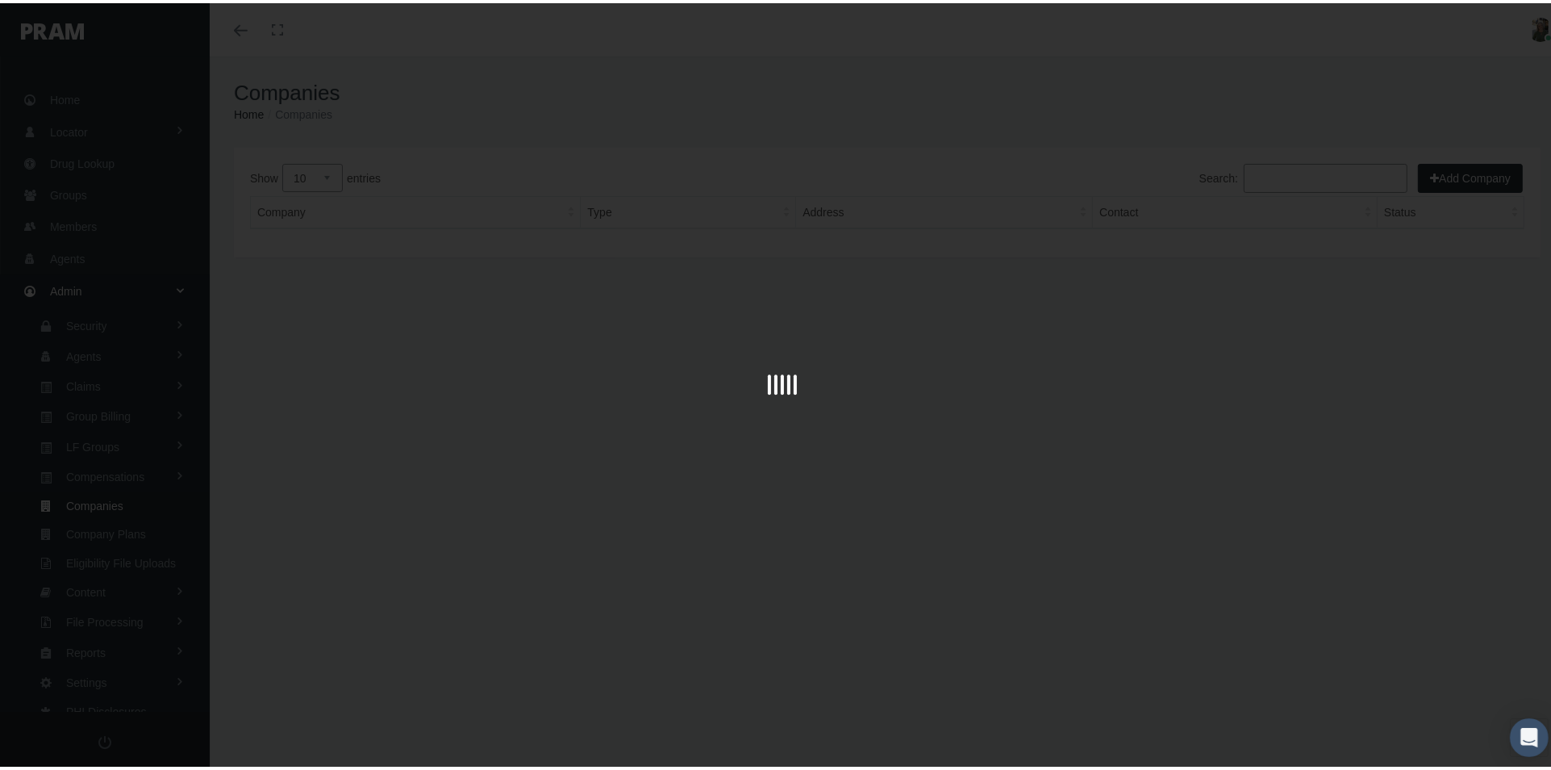
scroll to position [6, 0]
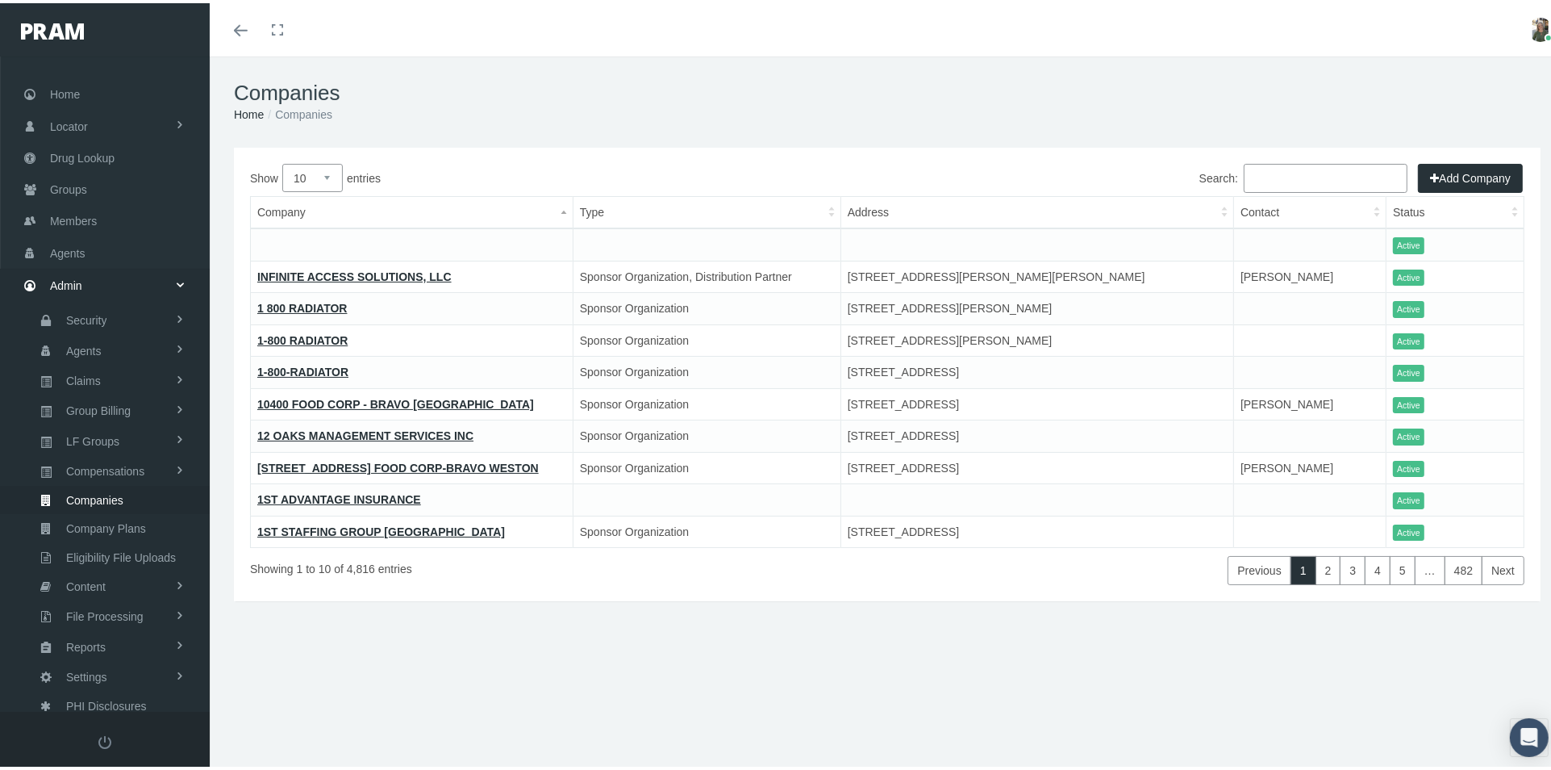
click at [1303, 186] on input "Search:" at bounding box center [1326, 175] width 164 height 29
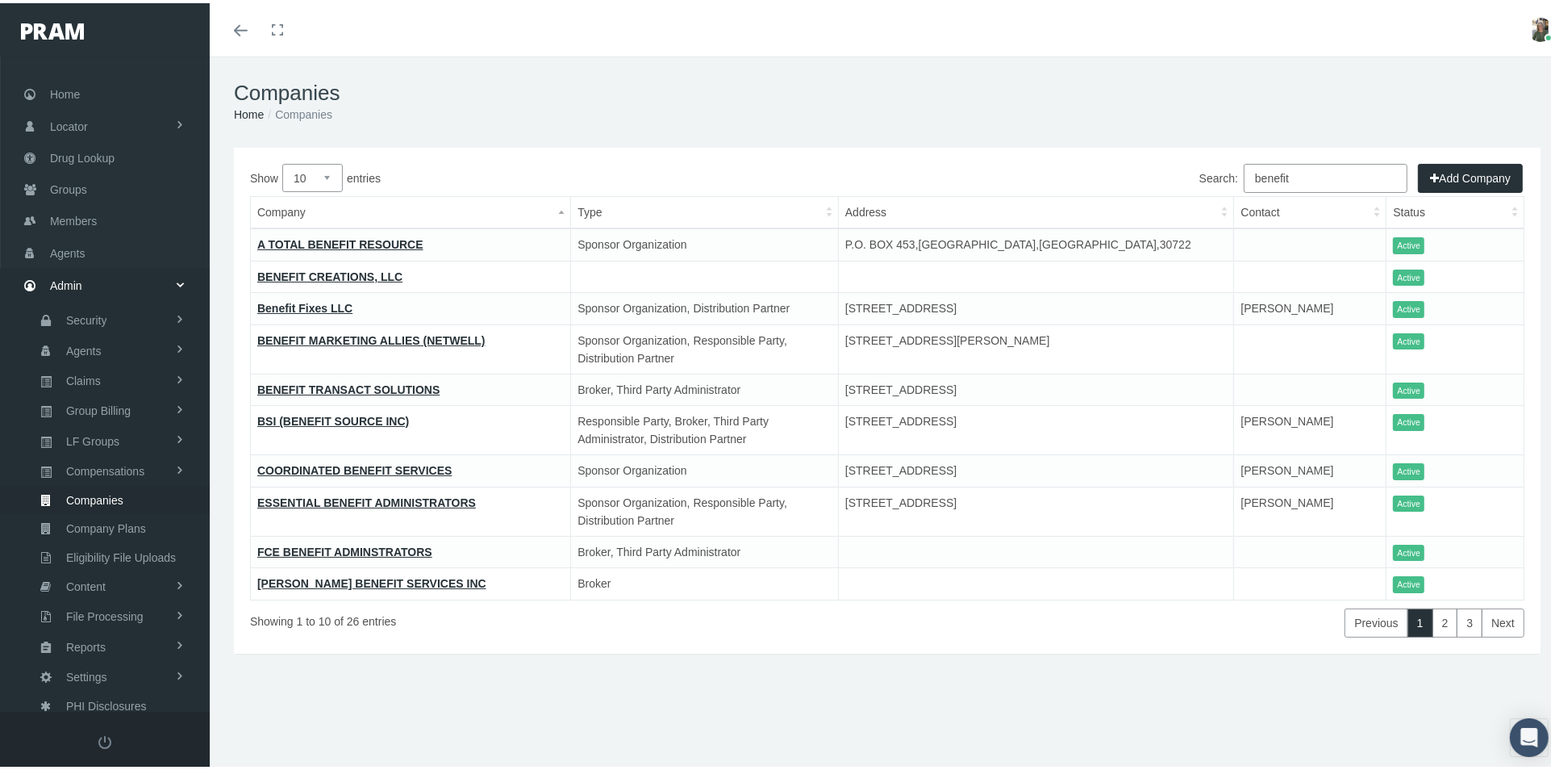
type input "benefit"
click at [303, 303] on link "Benefit Fixes LLC" at bounding box center [304, 304] width 95 height 13
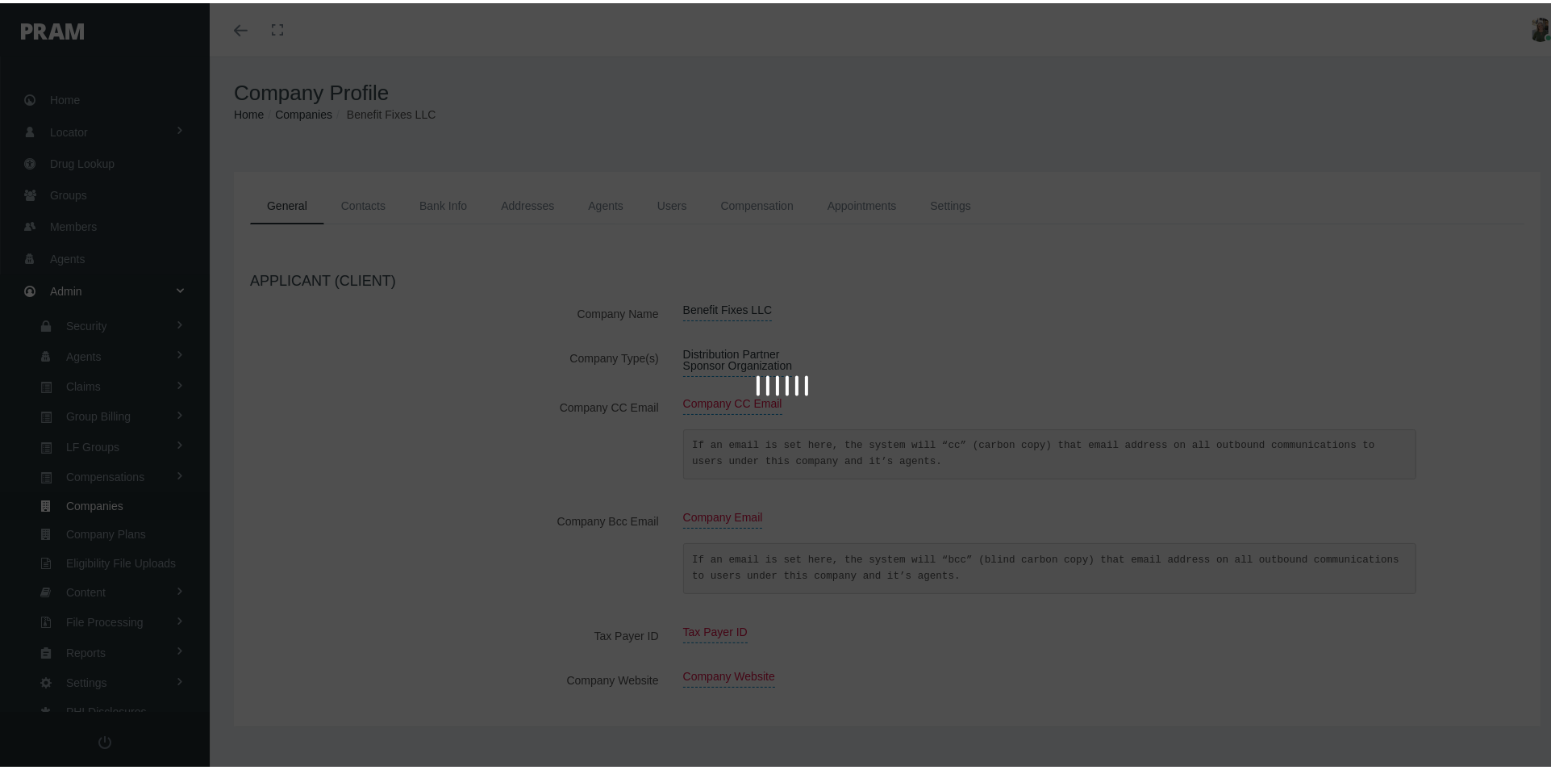
scroll to position [6, 0]
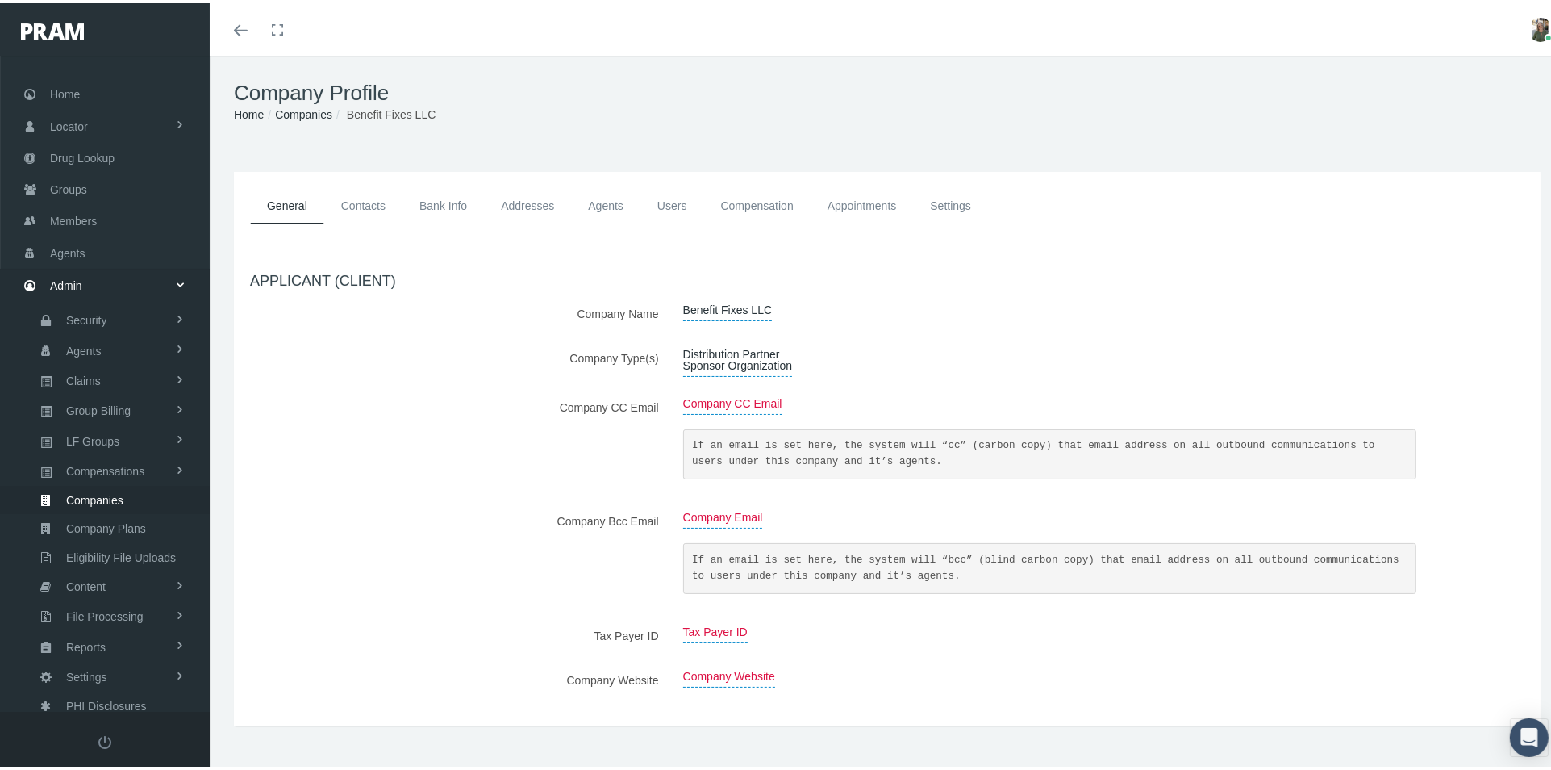
click at [615, 199] on link "Agents" at bounding box center [605, 203] width 69 height 36
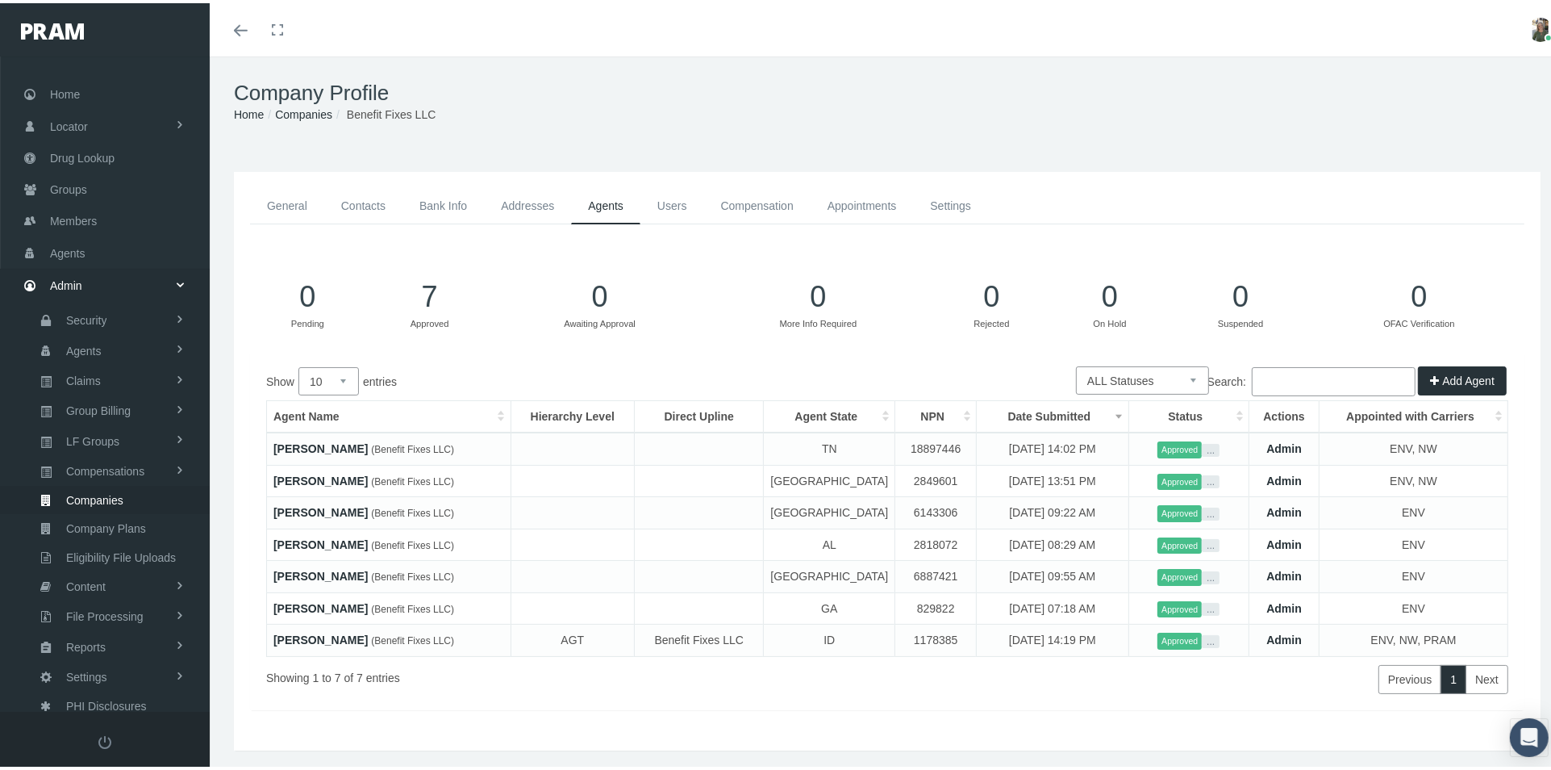
click at [1430, 382] on icon "button" at bounding box center [1436, 378] width 12 height 18
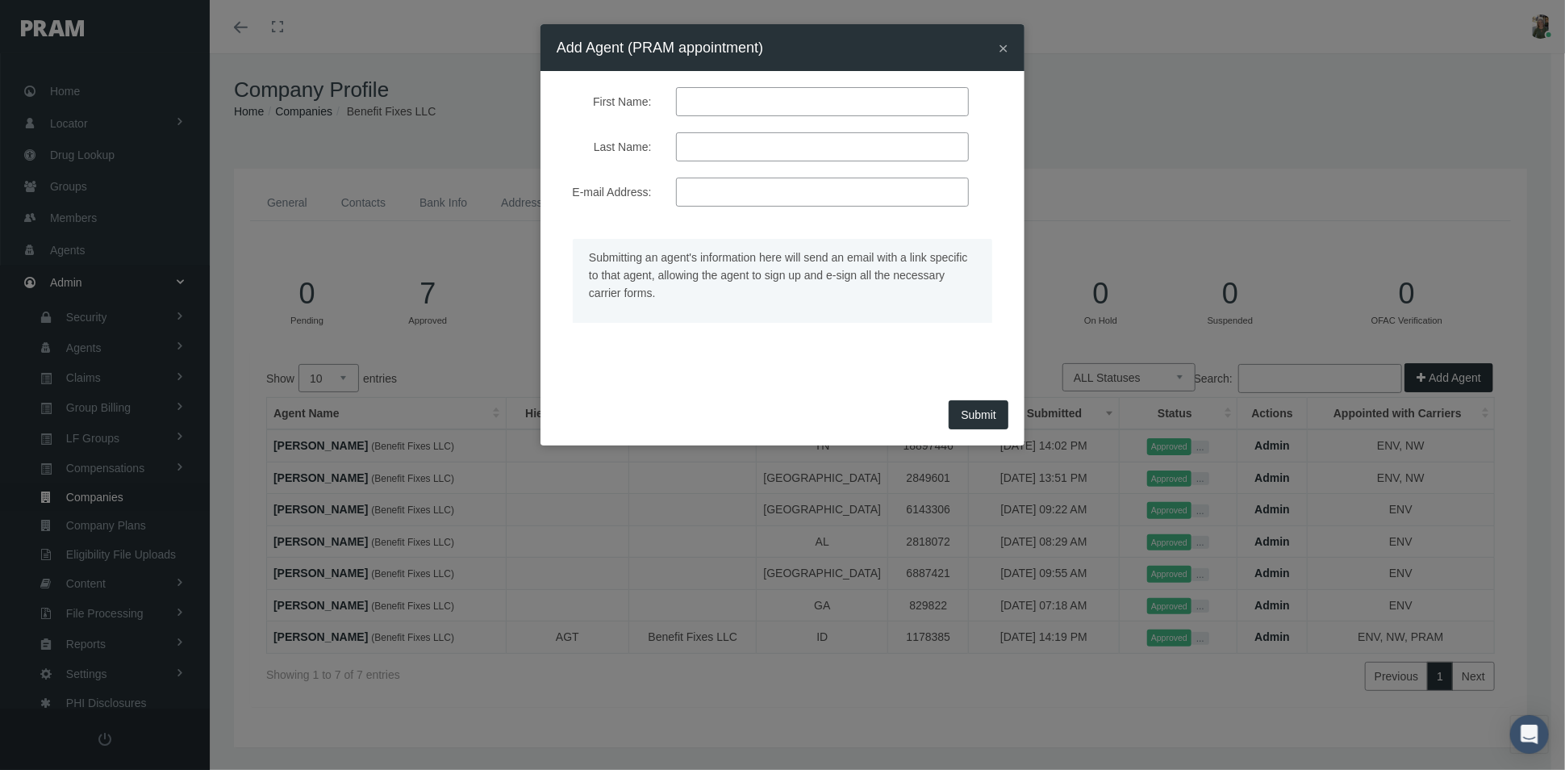
click at [693, 111] on input "First Name:" at bounding box center [822, 101] width 293 height 29
click at [689, 108] on input "First Name:" at bounding box center [822, 101] width 293 height 29
type input "PENN"
type input "MALLERY"
type input "[EMAIL_ADDRESS][PERSON_NAME][DOMAIN_NAME]"
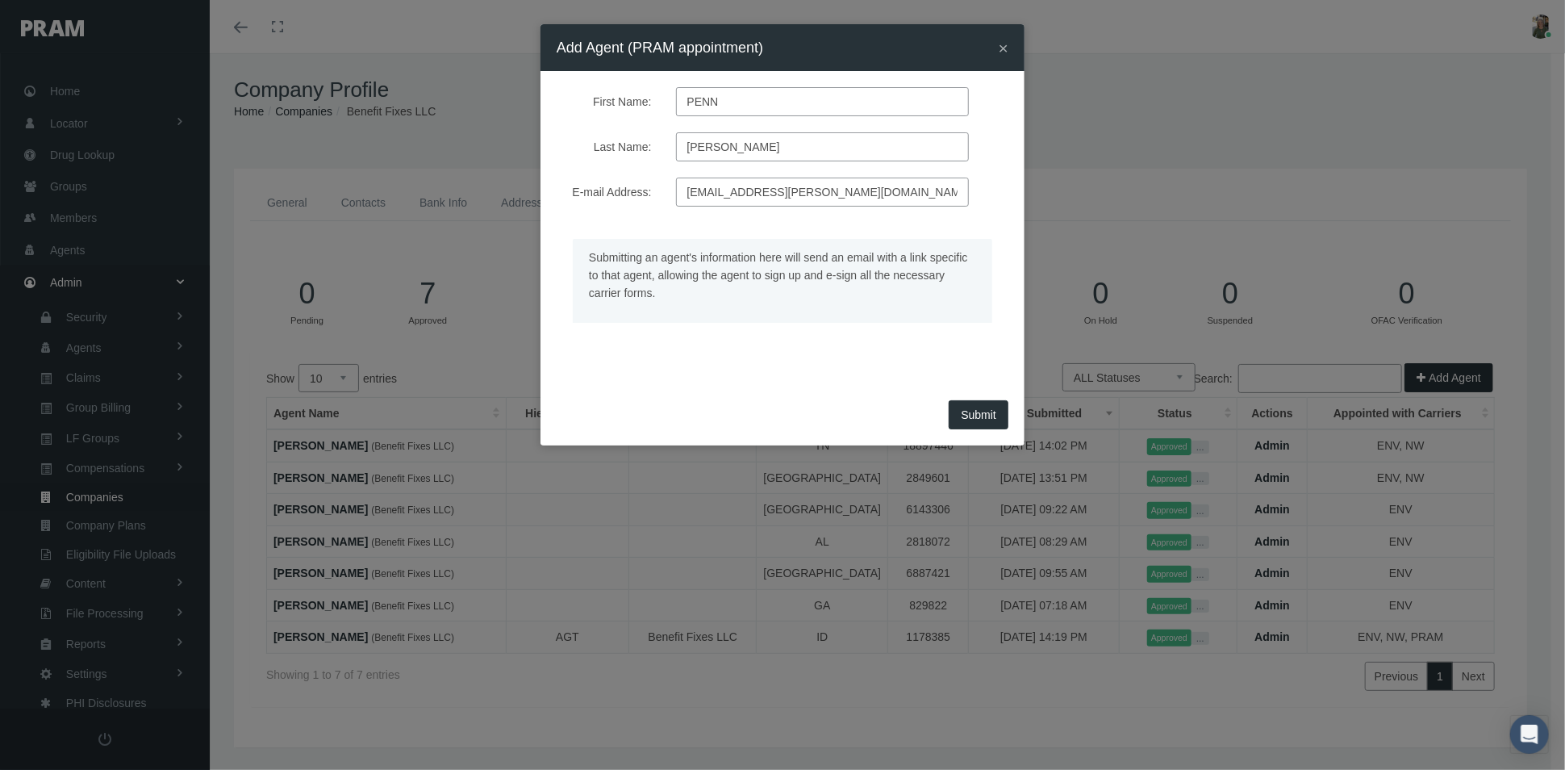
click at [986, 417] on button "Submit" at bounding box center [979, 414] width 60 height 29
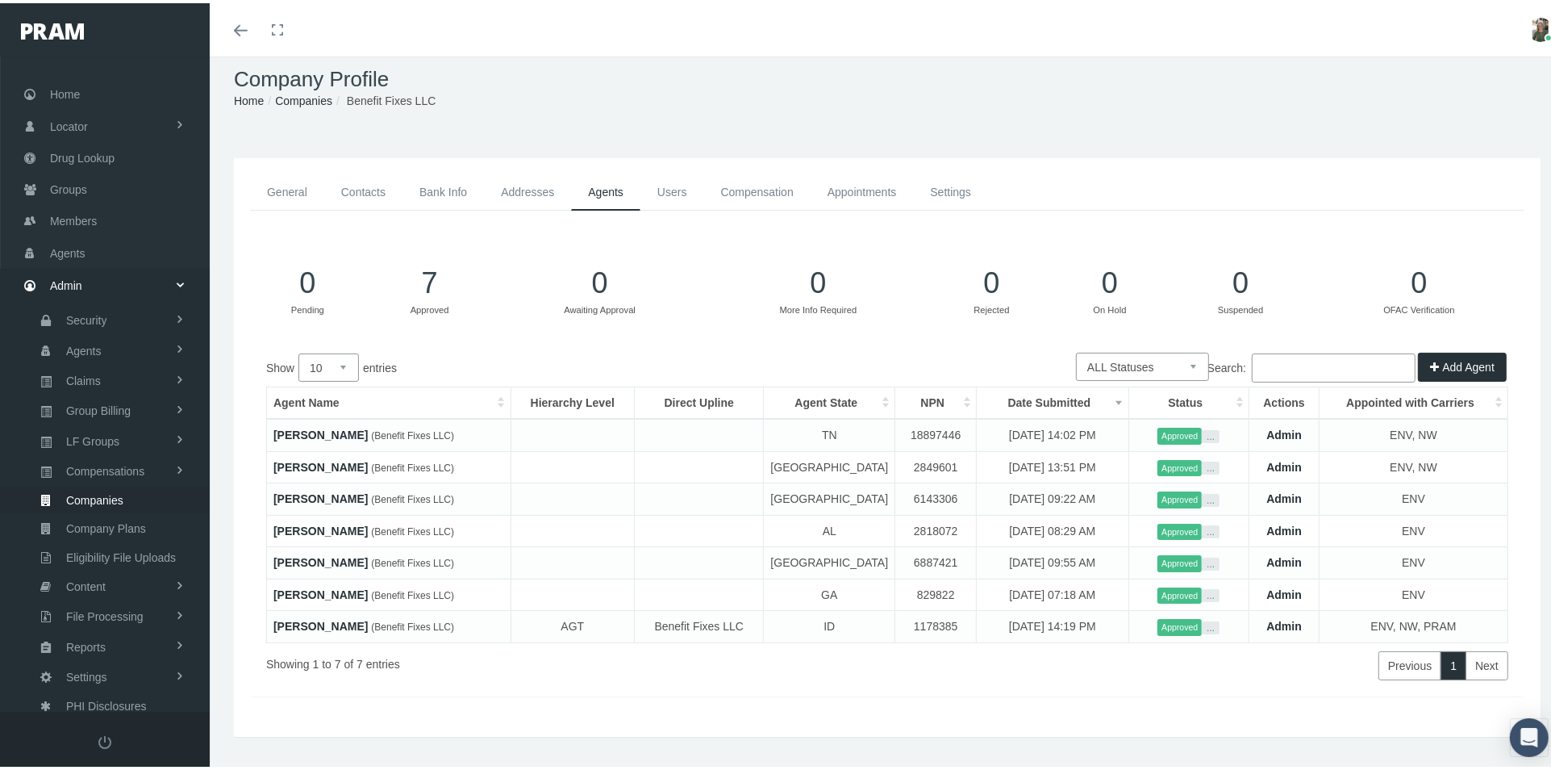
scroll to position [0, 0]
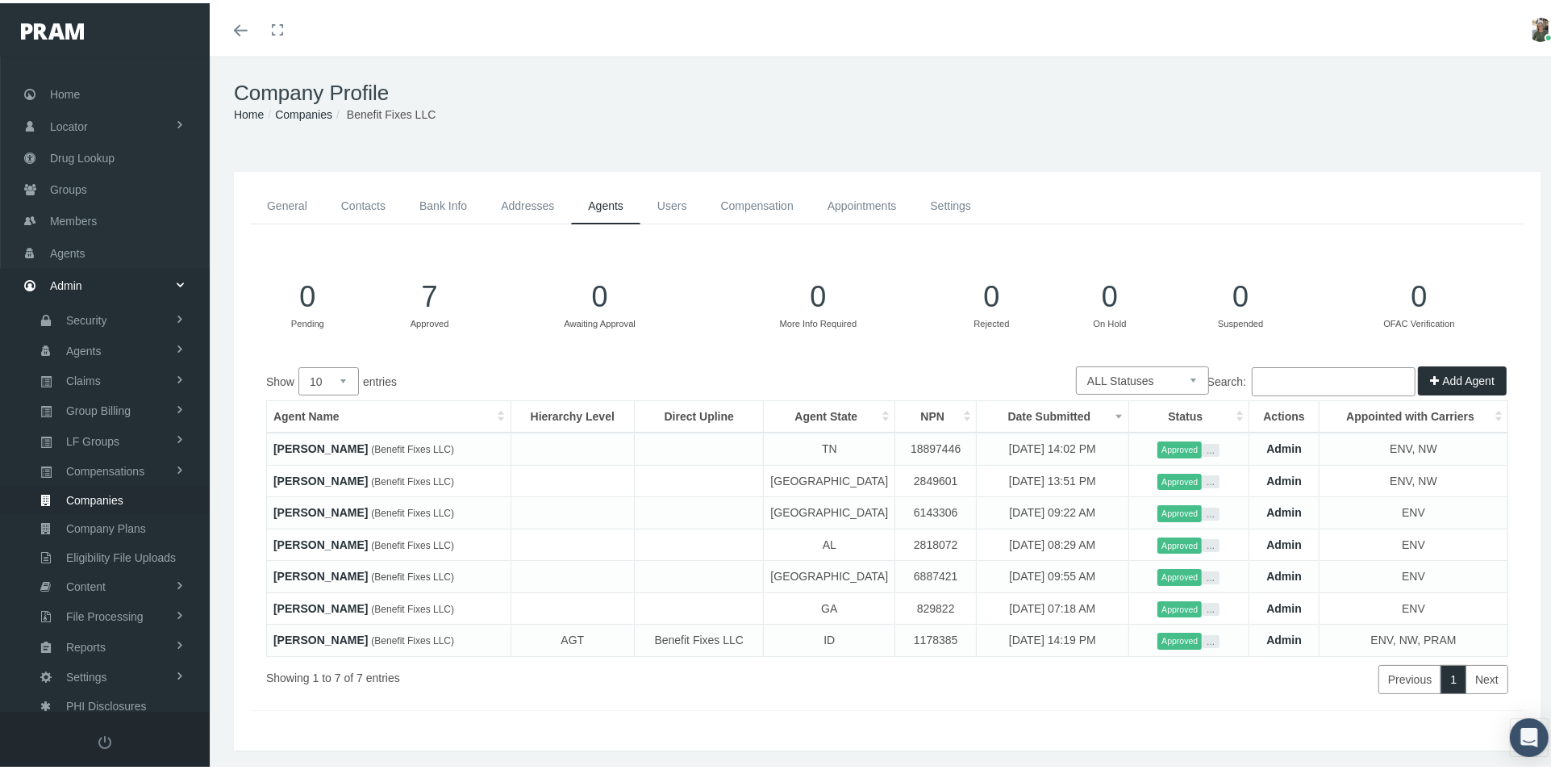
click at [1264, 371] on input "Search:" at bounding box center [1334, 378] width 164 height 29
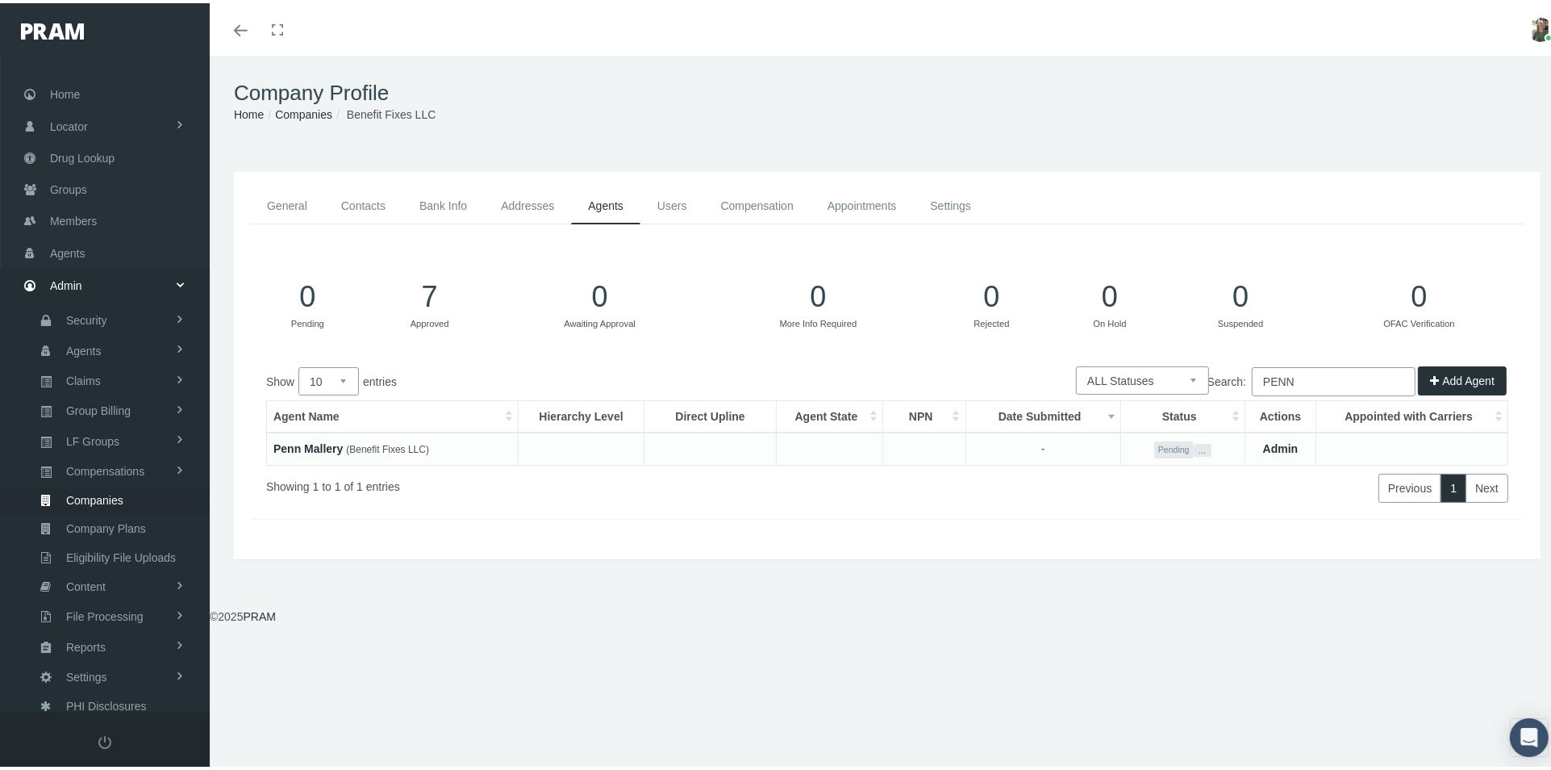
type input "PENN"
click at [323, 439] on link "Penn Mallery" at bounding box center [307, 445] width 69 height 13
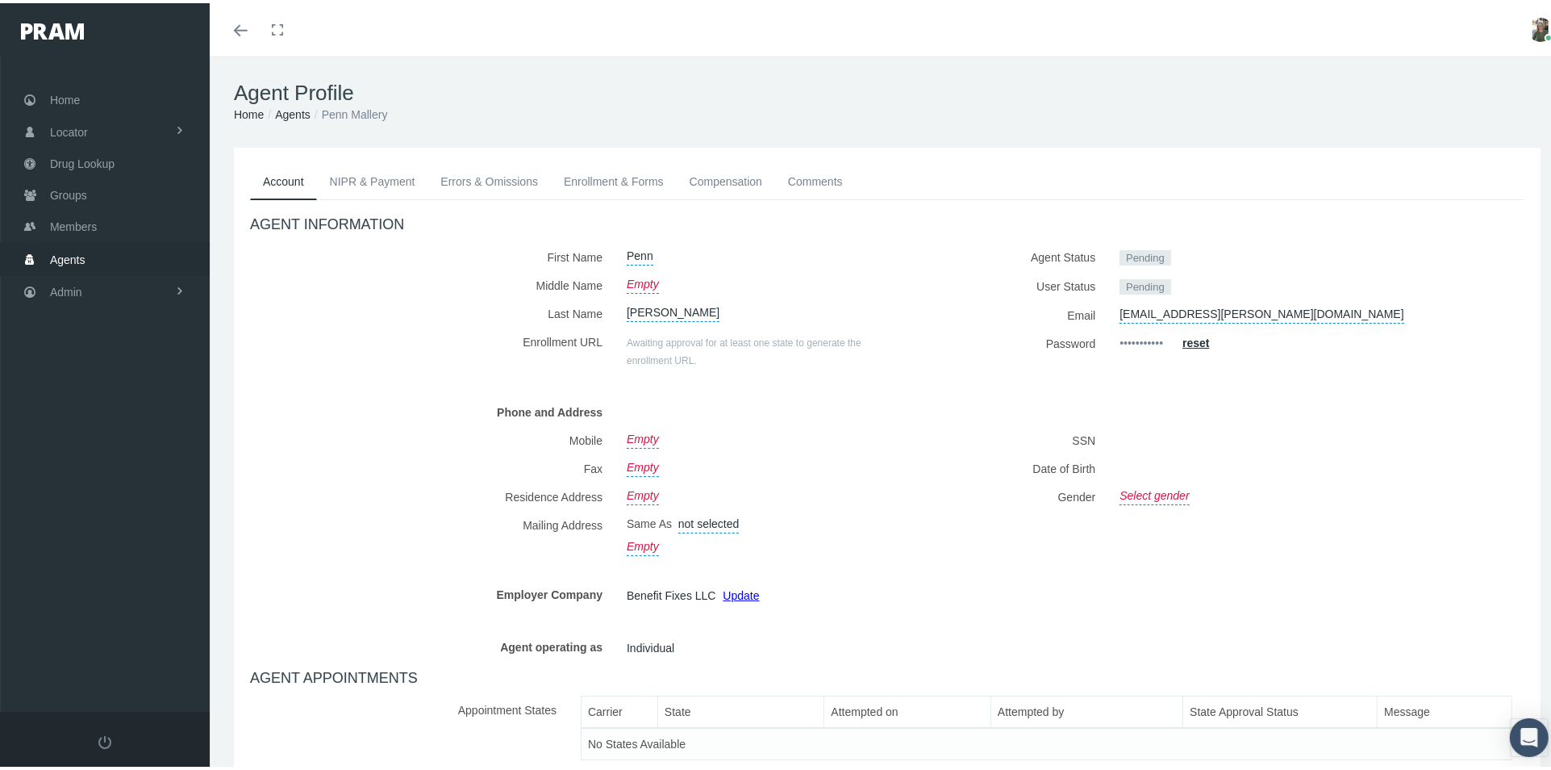
click at [363, 179] on link "NIPR & Payment" at bounding box center [372, 178] width 111 height 35
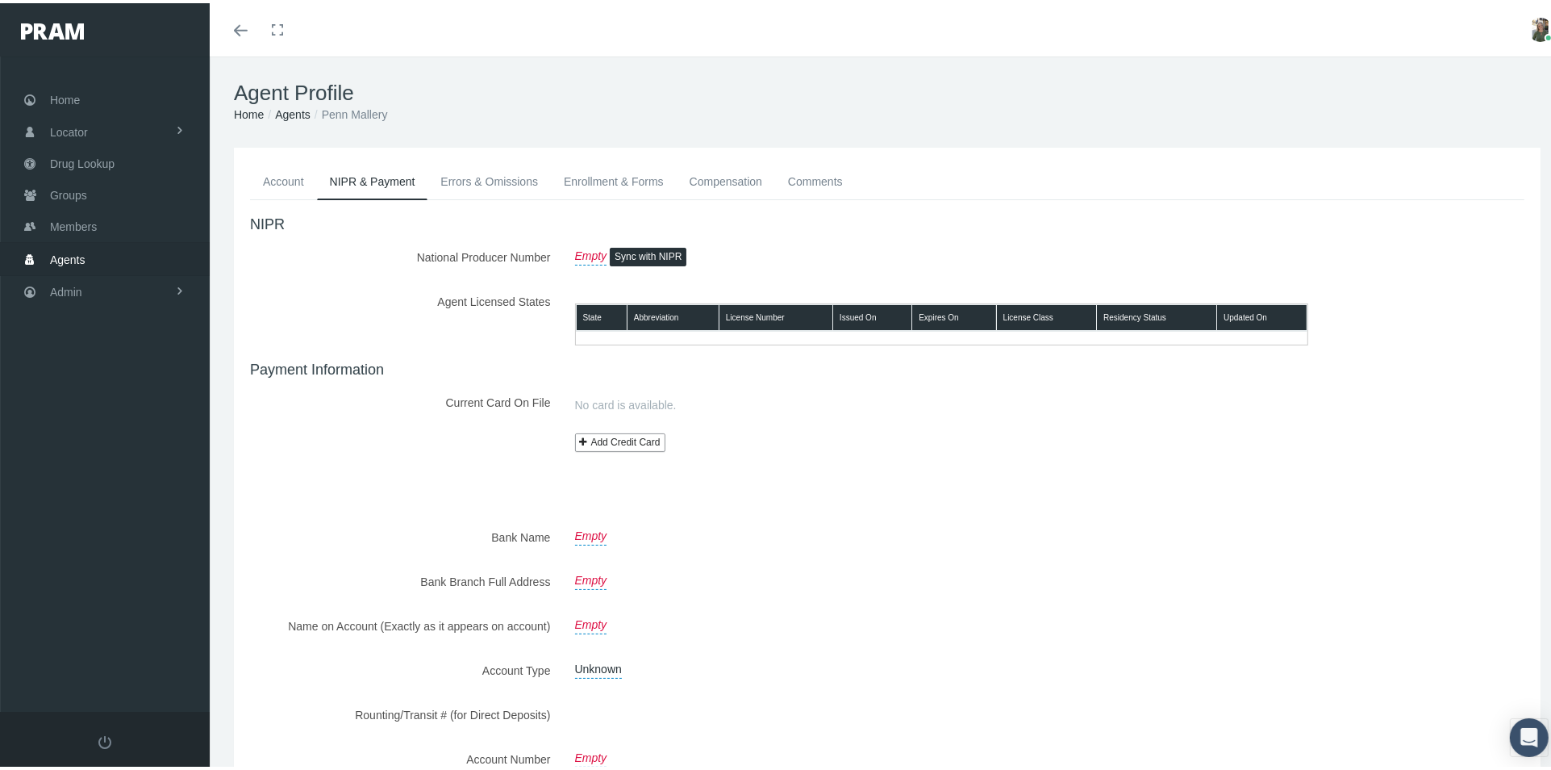
click at [480, 179] on link "Errors & Omissions" at bounding box center [489, 178] width 123 height 35
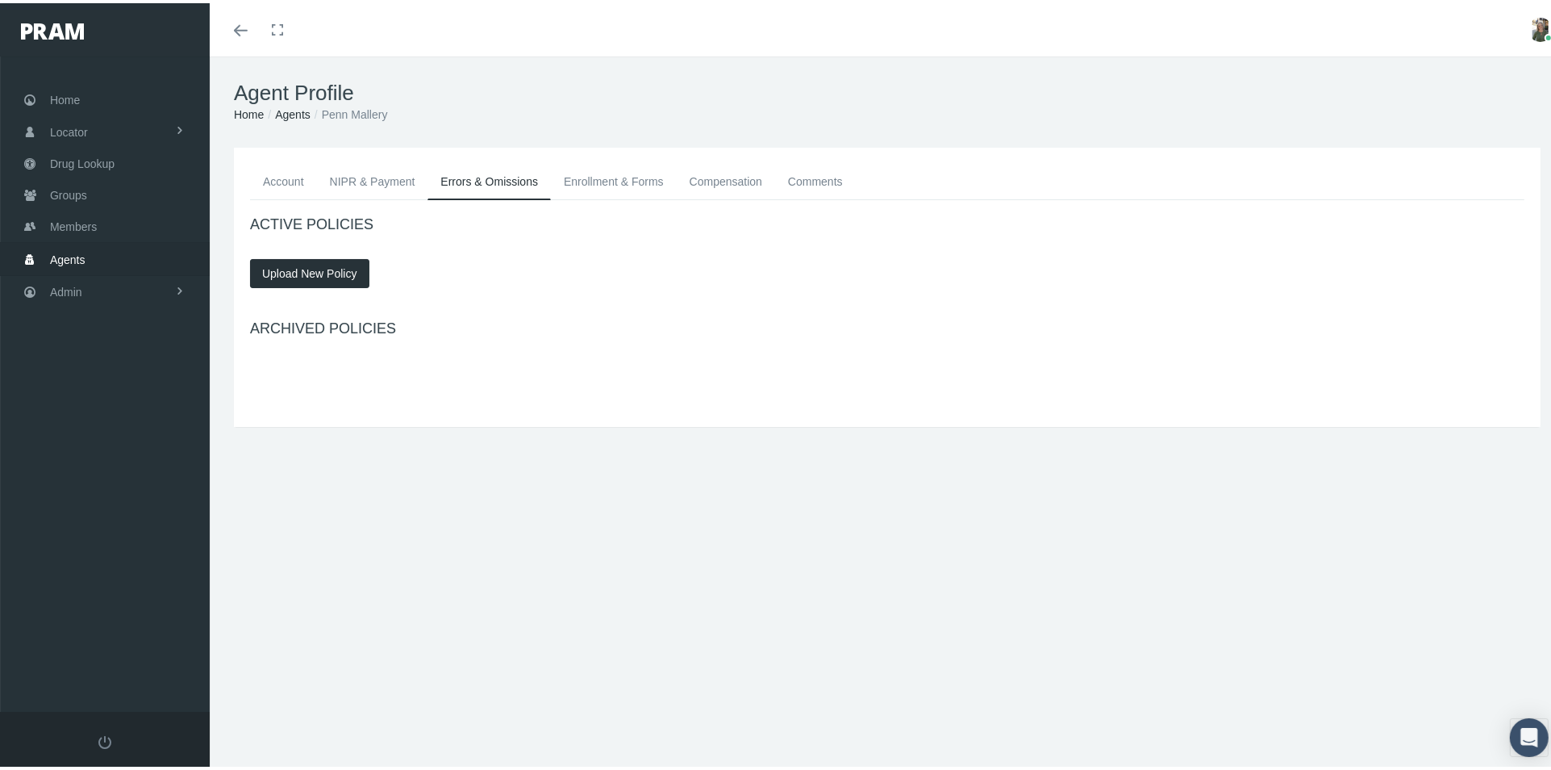
click at [587, 183] on link "Enrollment & Forms" at bounding box center [614, 178] width 126 height 35
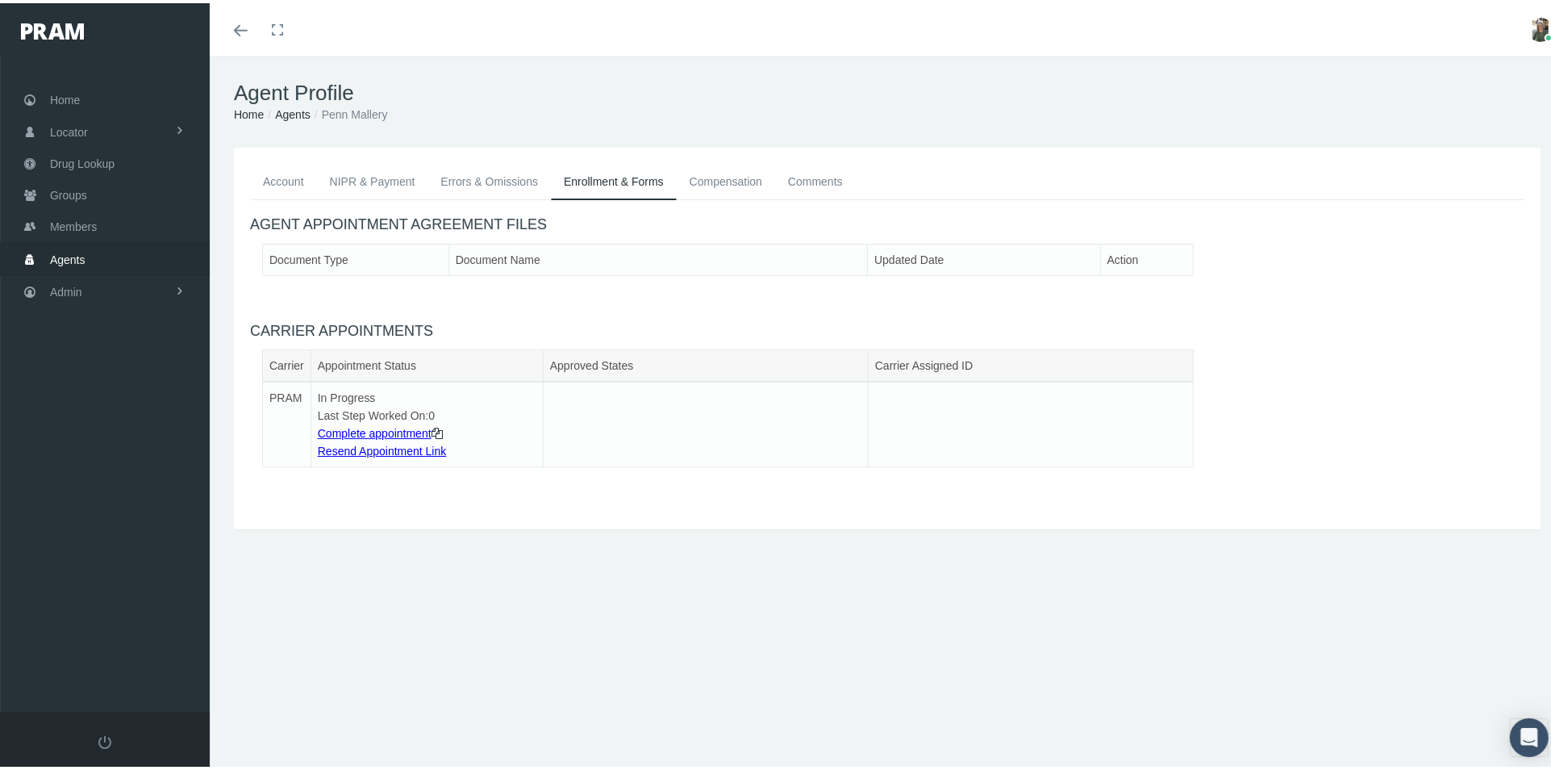
click at [699, 179] on link "Compensation" at bounding box center [726, 178] width 98 height 35
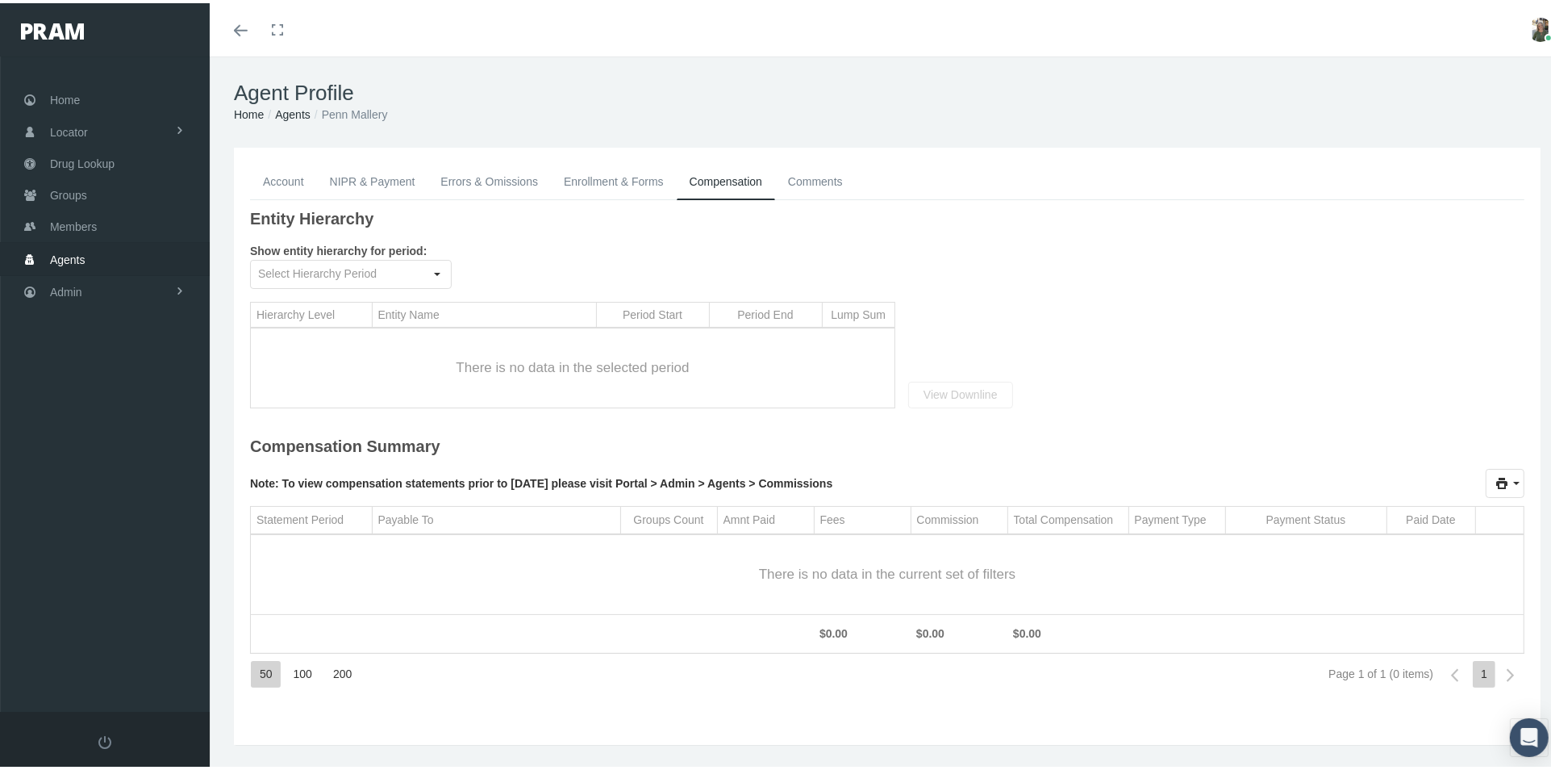
click at [289, 177] on link "Account" at bounding box center [283, 178] width 67 height 35
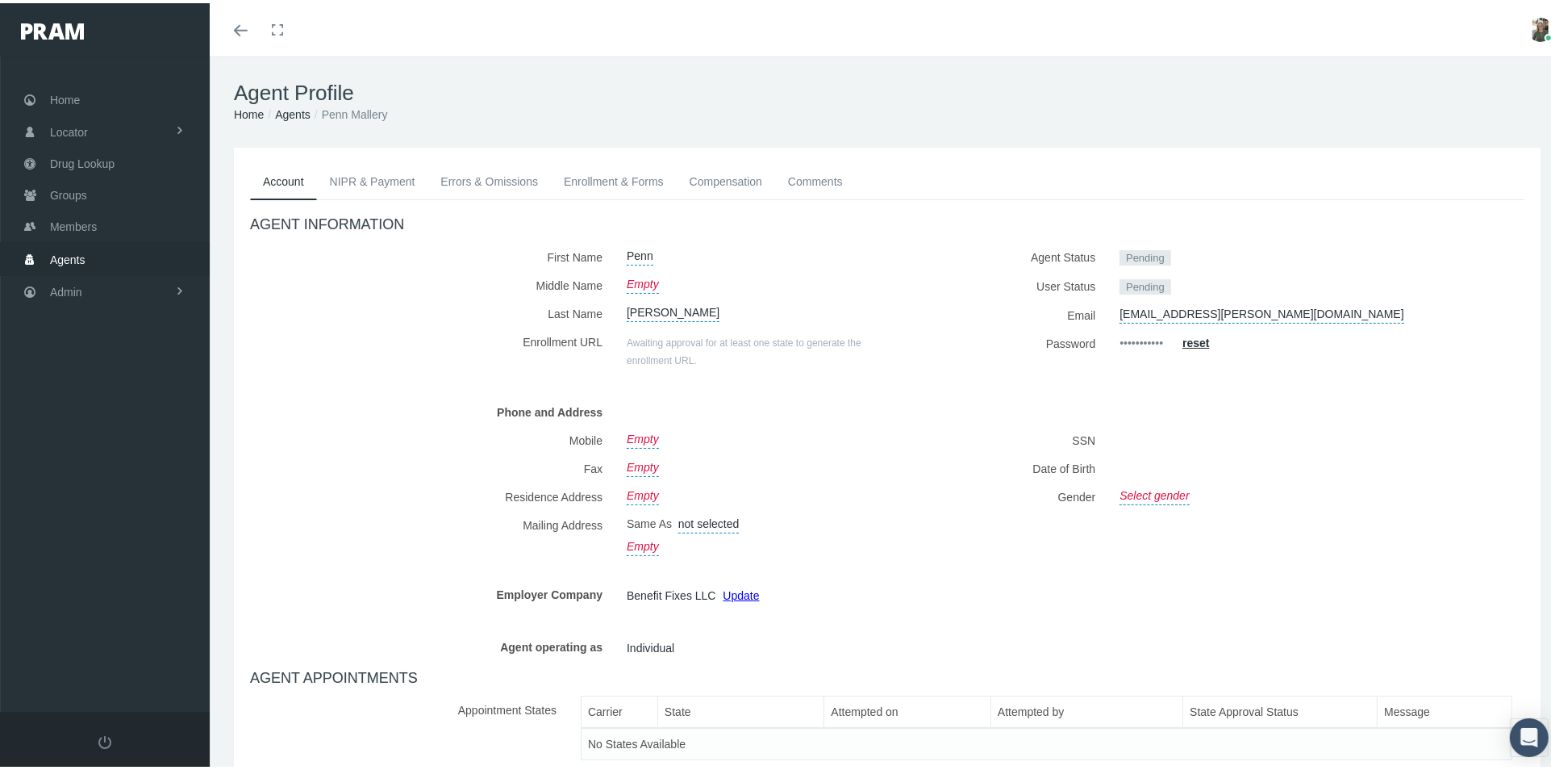
click at [354, 182] on link "NIPR & Payment" at bounding box center [372, 178] width 111 height 35
